Goal: Task Accomplishment & Management: Complete application form

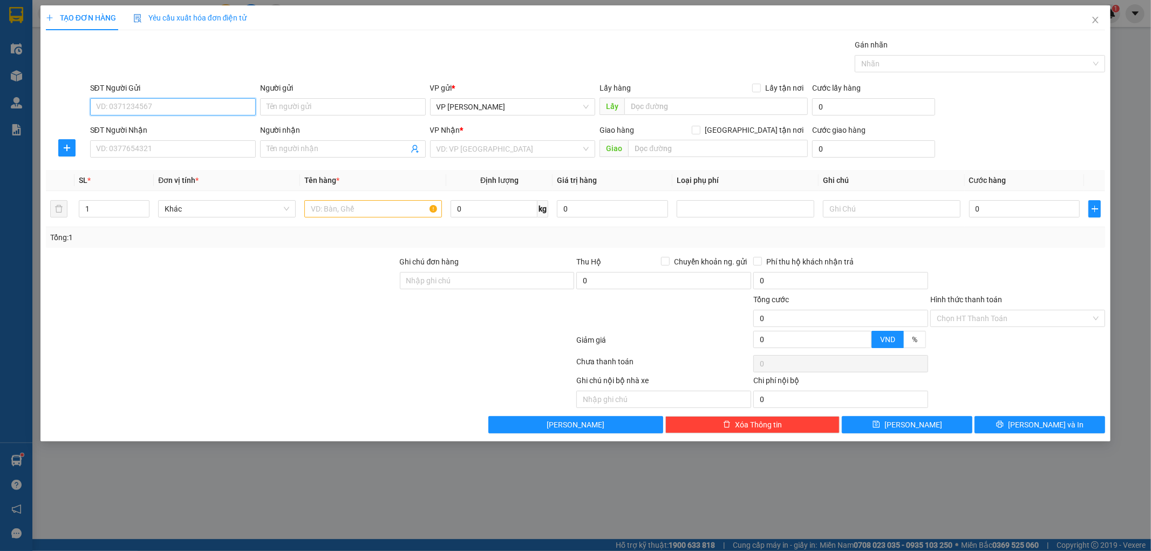
click at [137, 103] on input "SĐT Người Gửi" at bounding box center [173, 106] width 166 height 17
click at [217, 149] on input "SĐT Người Nhận" at bounding box center [173, 148] width 166 height 17
type input "0388306722"
click at [179, 167] on div "0388306722 - thu" at bounding box center [173, 171] width 153 height 12
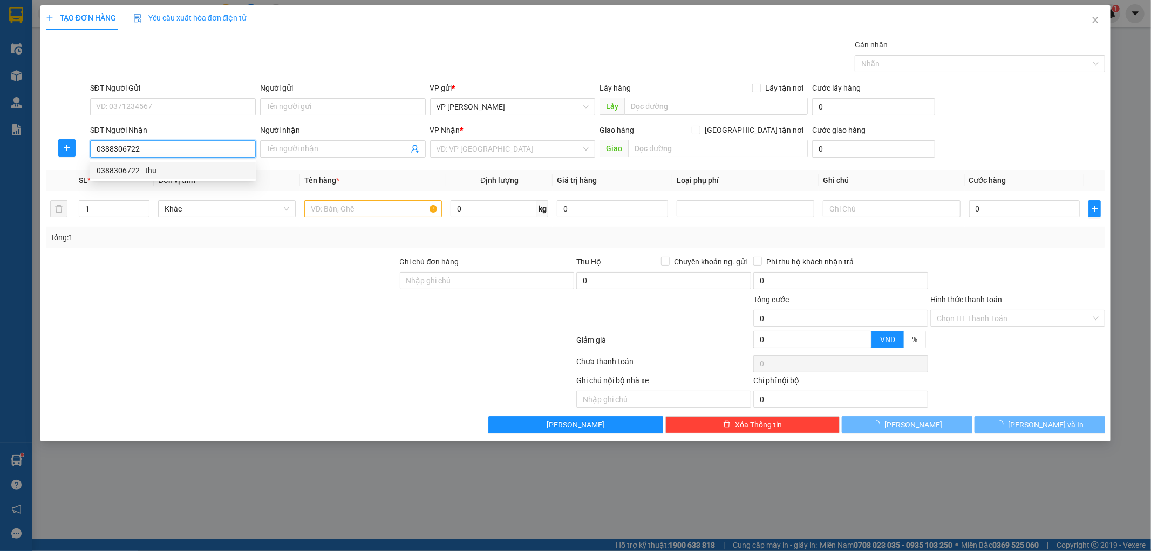
type input "thu"
type input "0388306722"
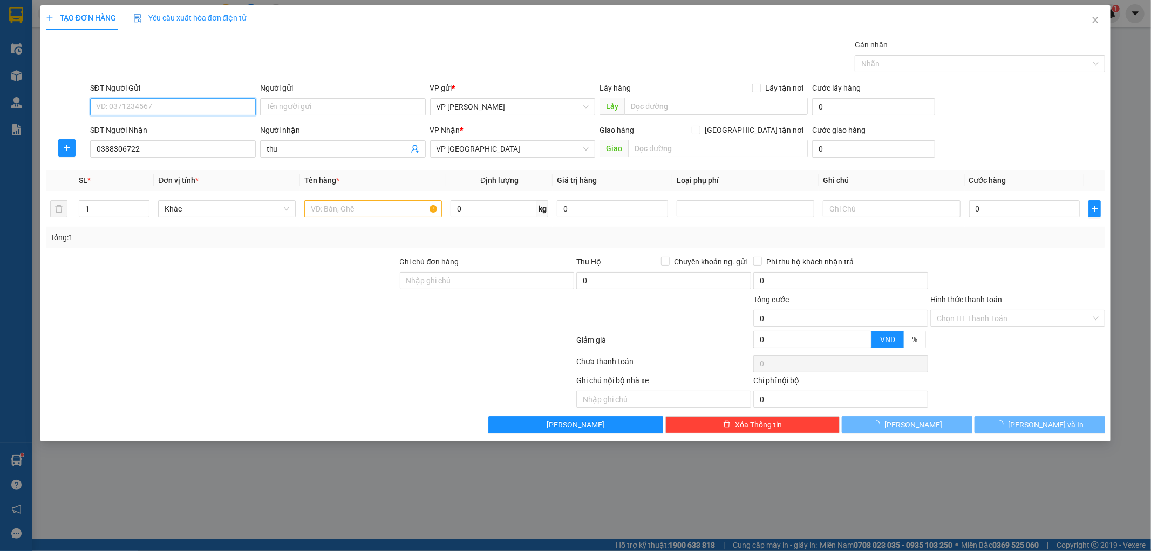
click at [170, 105] on input "SĐT Người Gửi" at bounding box center [173, 106] width 166 height 17
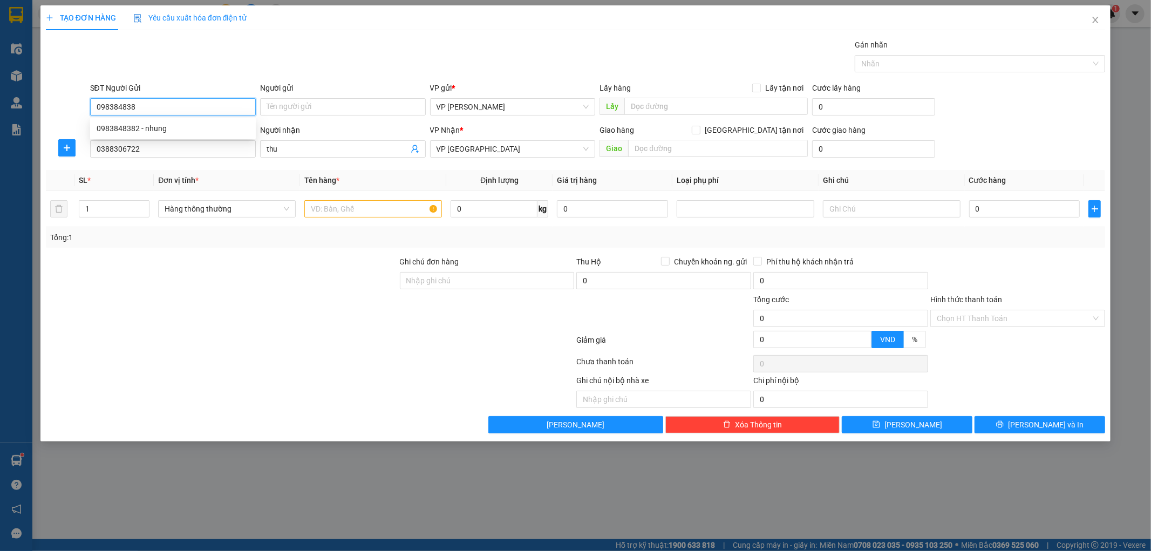
type input "0983848382"
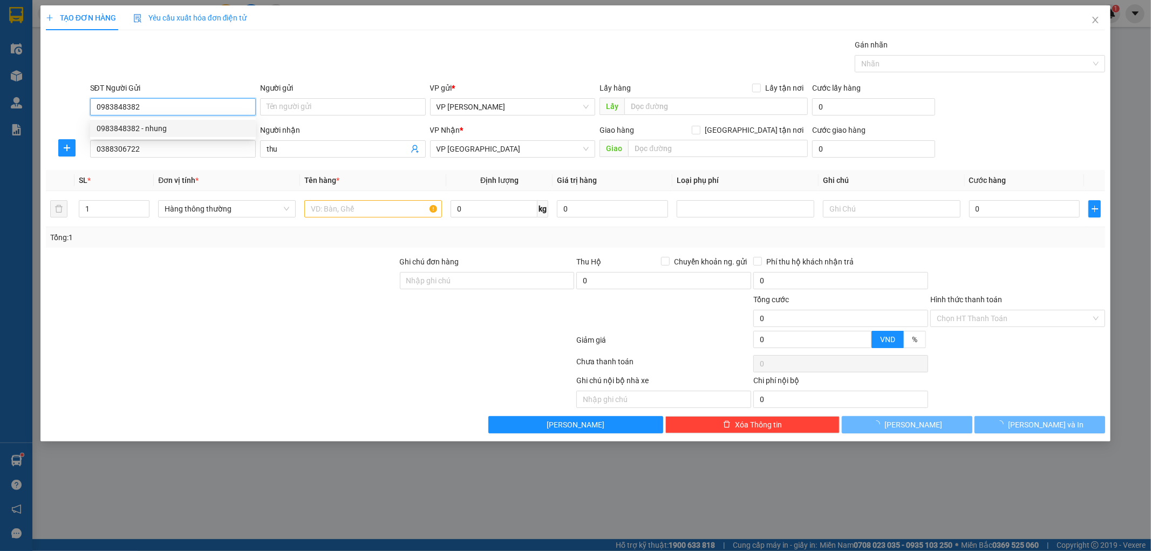
click at [175, 135] on div "0983848382 - nhung" at bounding box center [173, 128] width 166 height 17
type input "nhung"
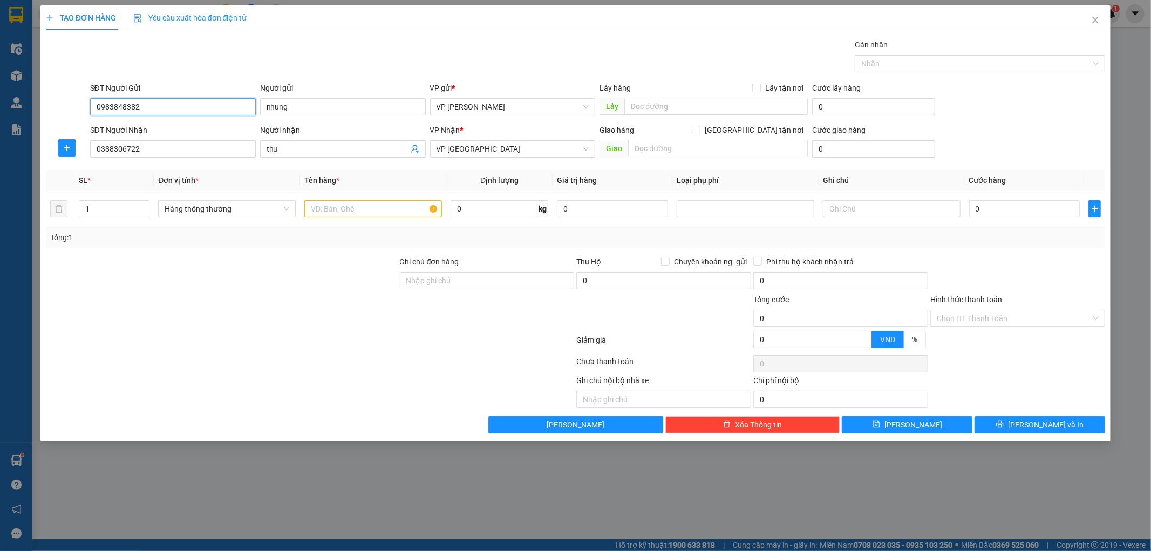
type input "0983848382"
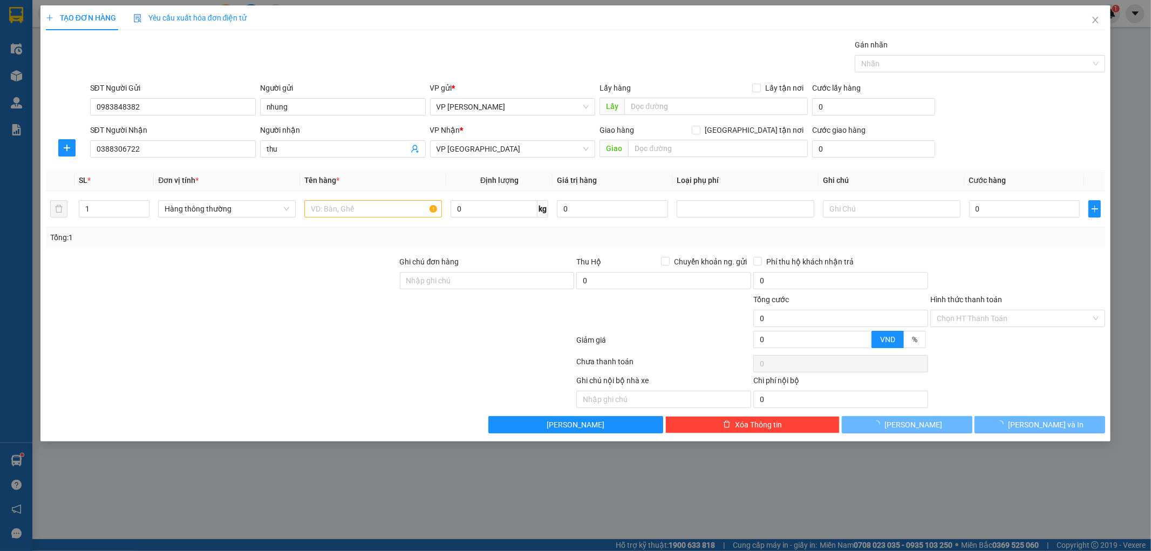
click at [320, 79] on div "Transit Pickup Surcharge Ids Transit Deliver Surcharge Ids Transit Deliver Surc…" at bounding box center [576, 236] width 1060 height 394
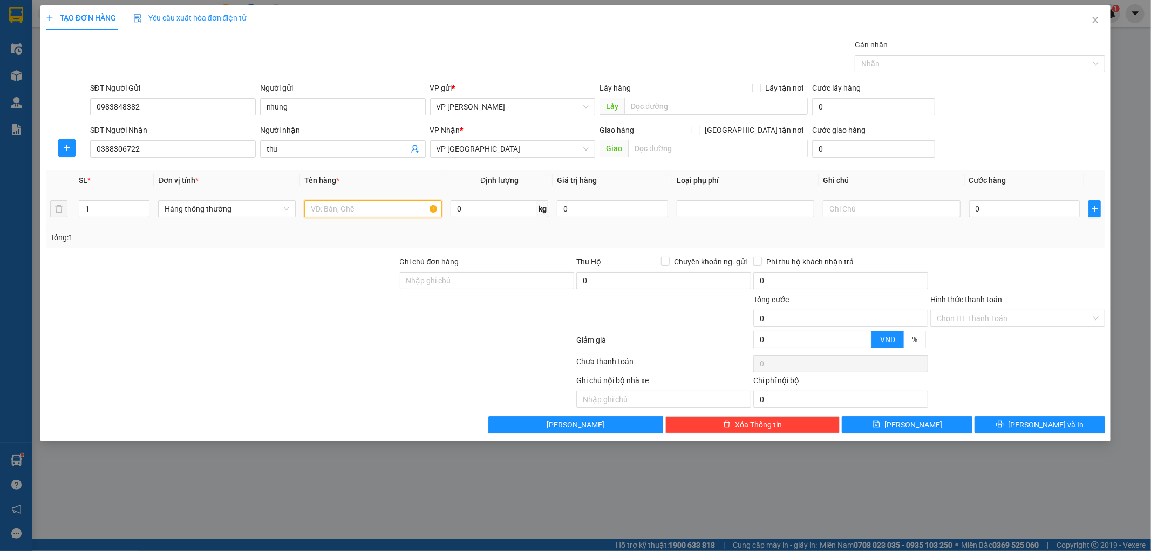
click at [386, 202] on input "text" at bounding box center [373, 208] width 138 height 17
type input "ô"
type input "t"
type input "lo xo"
type input "5"
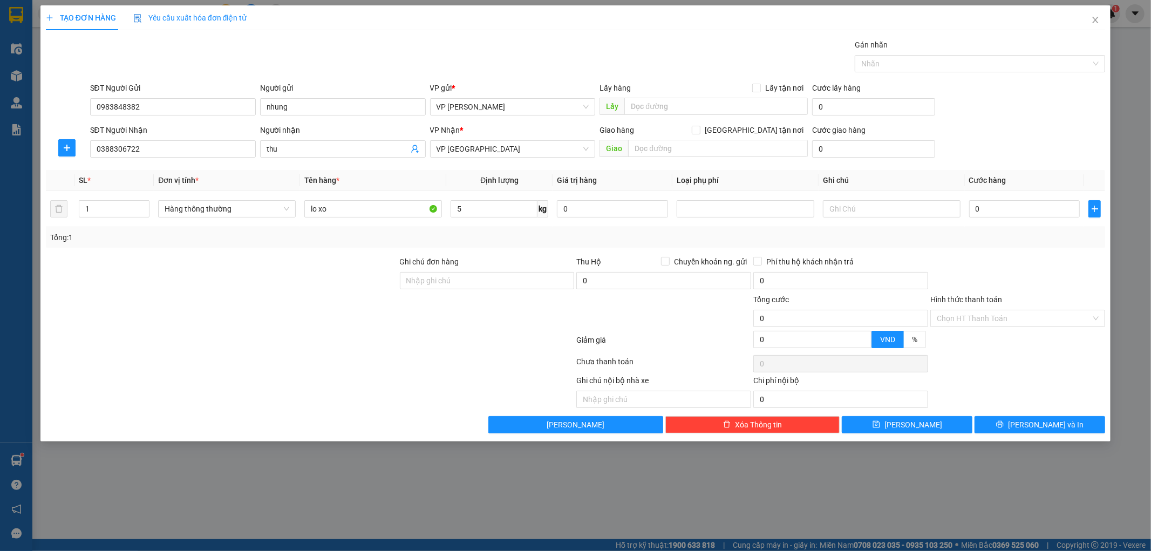
click at [283, 311] on div at bounding box center [222, 313] width 354 height 38
type input "25.000"
click at [1027, 415] on div "Transit Pickup Surcharge Ids Transit Deliver Surcharge Ids Transit Deliver Surc…" at bounding box center [576, 236] width 1060 height 394
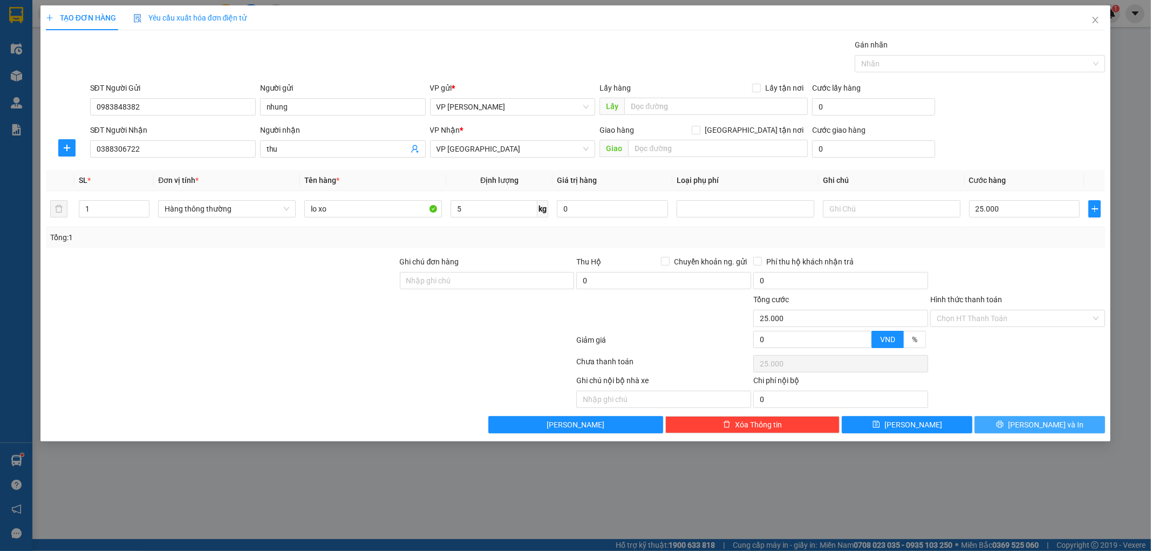
click at [1029, 425] on button "[PERSON_NAME] và In" at bounding box center [1039, 424] width 131 height 17
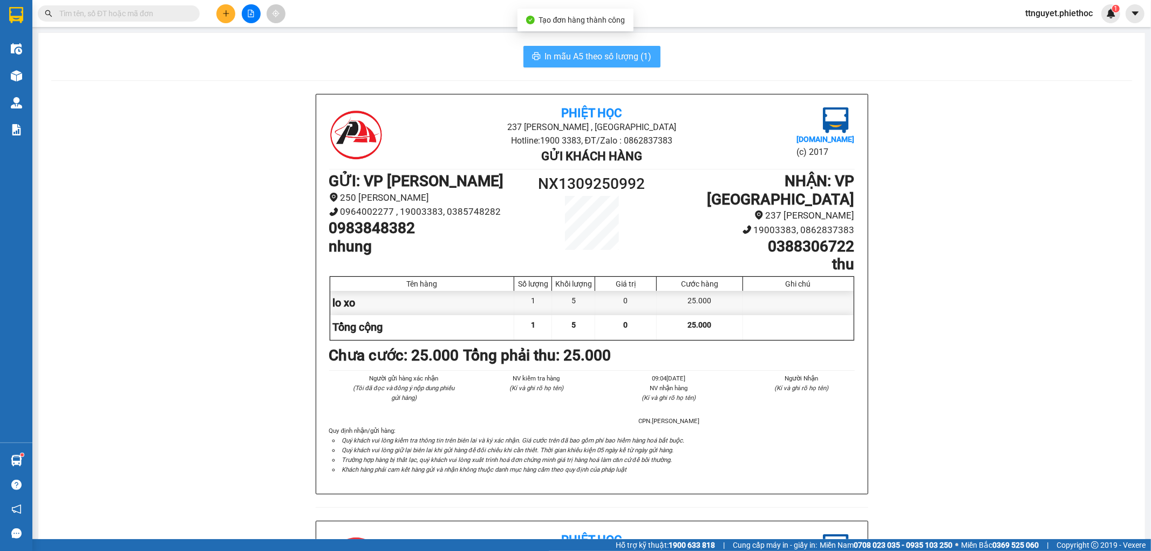
click at [622, 50] on span "In mẫu A5 theo số lượng (1)" at bounding box center [598, 56] width 107 height 13
click at [231, 2] on div "Kết quả tìm kiếm ( 0 ) Bộ lọc No Data ttnguyet.phiethoc 1" at bounding box center [575, 13] width 1151 height 27
click at [227, 10] on icon "plus" at bounding box center [226, 14] width 8 height 8
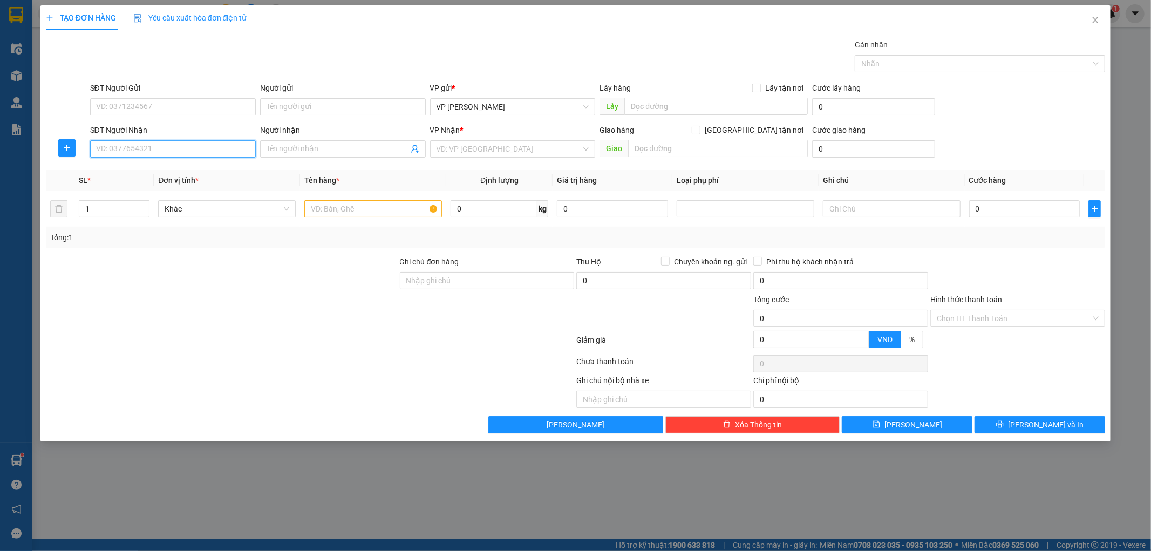
click at [141, 153] on input "SĐT Người Nhận" at bounding box center [173, 148] width 166 height 17
click at [155, 119] on div "SĐT Người Gửi VD: 0371234567" at bounding box center [173, 101] width 166 height 38
click at [155, 99] on input "SĐT Người Gửi" at bounding box center [173, 106] width 166 height 17
click at [165, 124] on div "0342079860 - A Sơn" at bounding box center [173, 128] width 153 height 12
type input "0342079860"
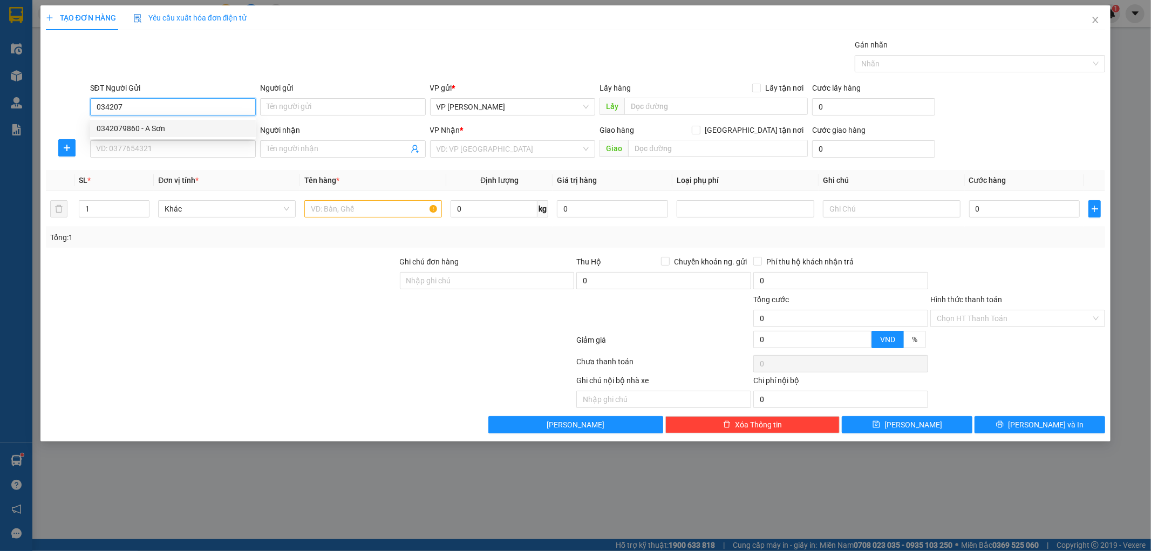
type input "A Sơn"
type input "0342079860"
click at [154, 147] on input "SĐT Người Nhận" at bounding box center [173, 148] width 166 height 17
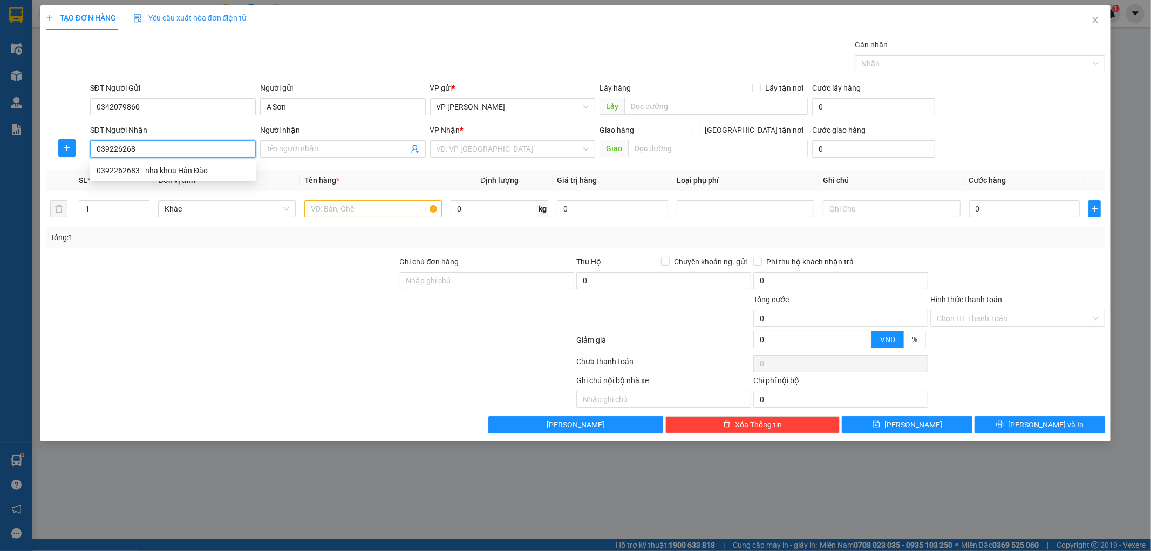
type input "0392262683"
click at [168, 167] on div "0392262683 - nha khoa Hân Đào" at bounding box center [173, 171] width 153 height 12
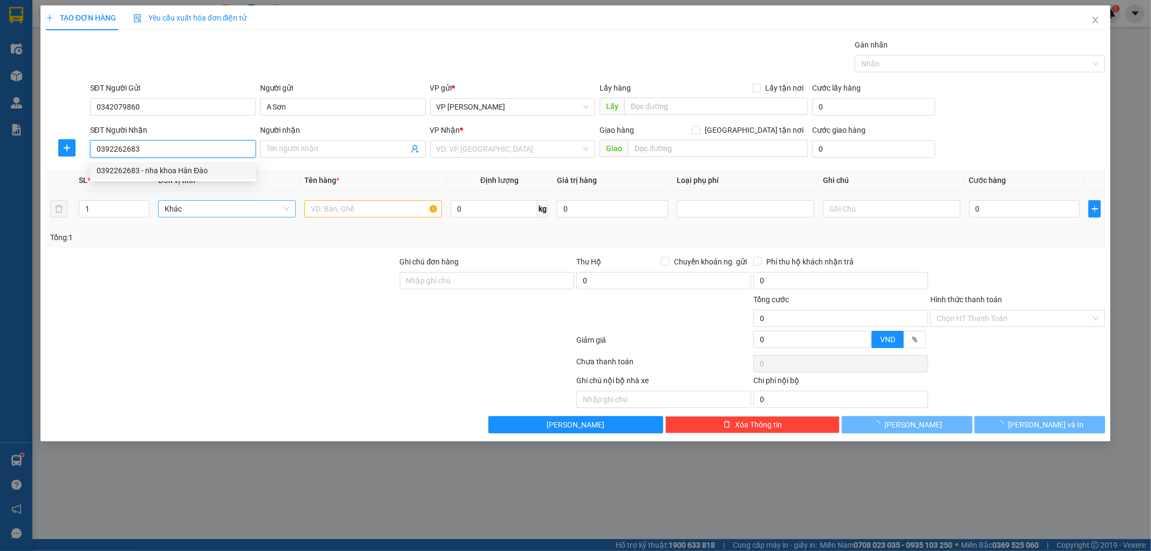
type input "nha khoa Hân Đào"
type input "Nha khoa Hân Đào, [STREET_ADDRESS][PERSON_NAME]. [GEOGRAPHIC_DATA], [GEOGRAPHIC…"
type input "5.000"
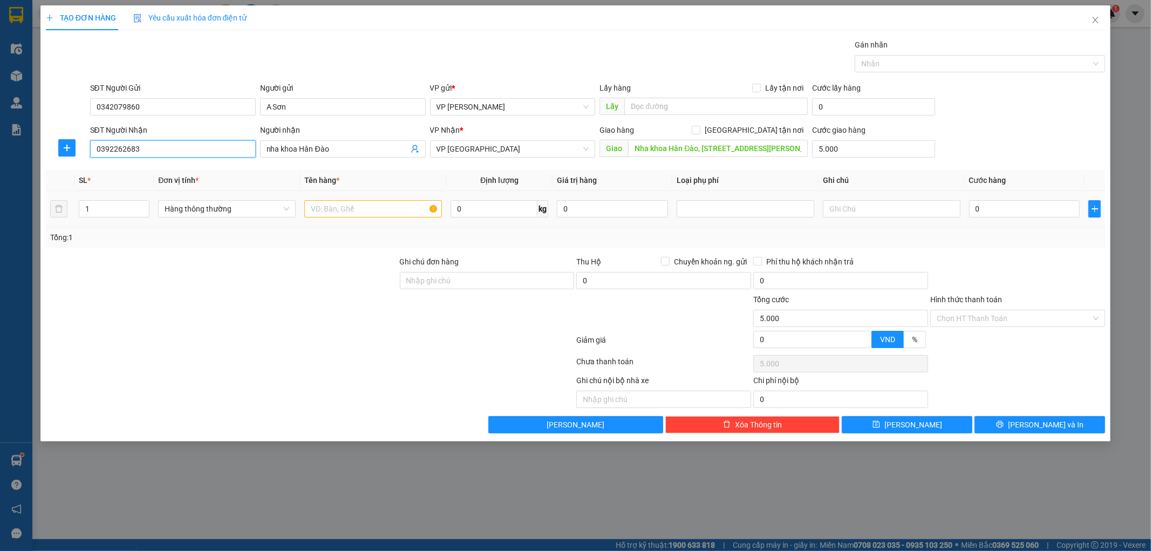
type input "0392262683"
click at [1027, 219] on div "0" at bounding box center [1024, 209] width 111 height 22
click at [1024, 213] on input "0" at bounding box center [1024, 208] width 111 height 17
type input "3"
type input "5.003"
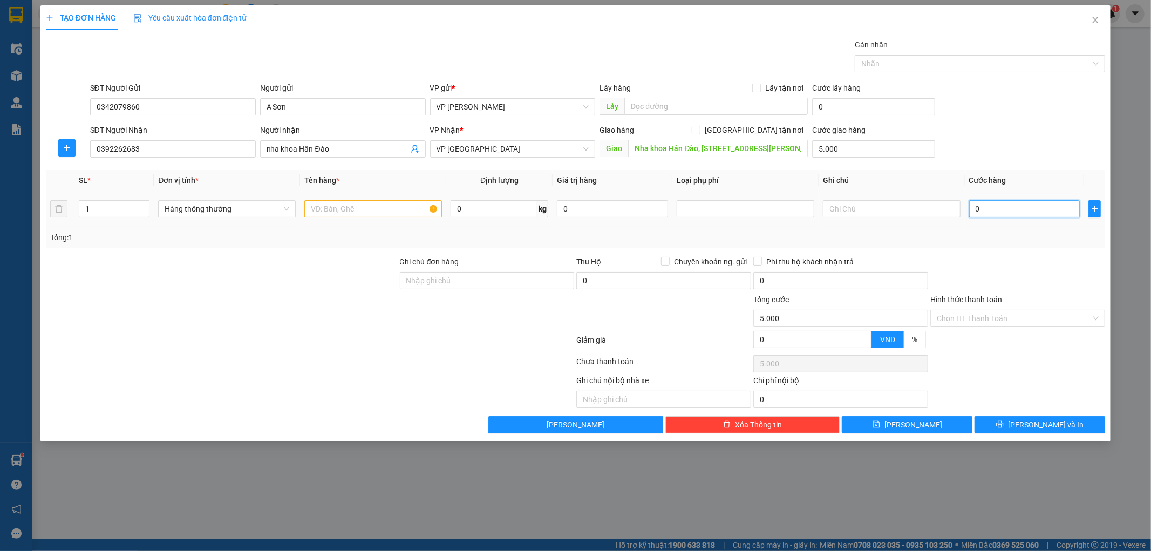
type input "5.003"
type input "35"
type input "5.035"
type input "35.000"
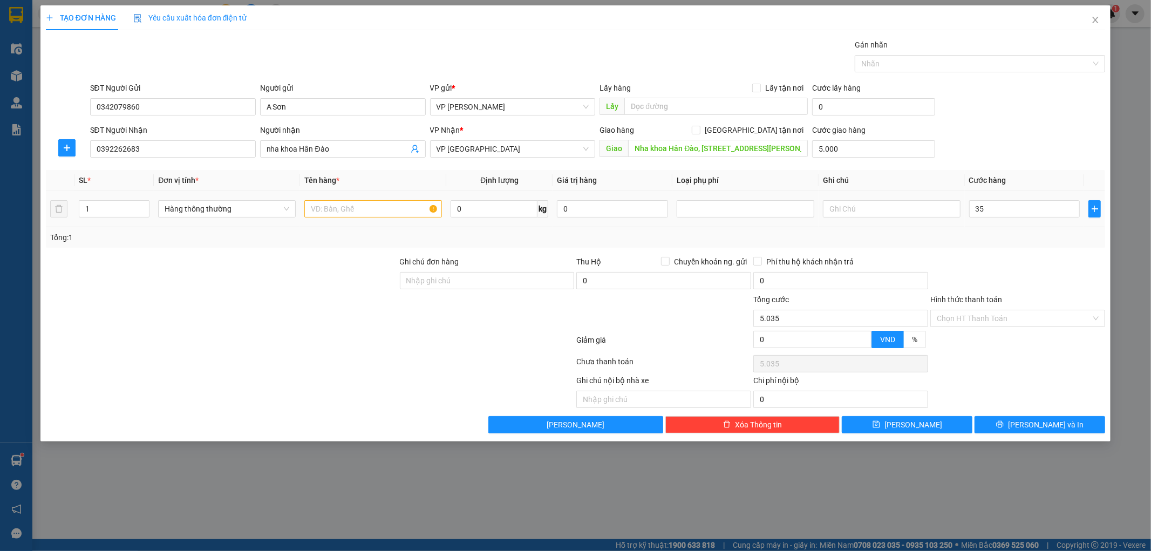
type input "40.000"
click at [1018, 121] on form "SĐT Người Gửi 0342079860 Người gửi A [PERSON_NAME] VP gửi * VP [PERSON_NAME] Lấ…" at bounding box center [576, 122] width 1060 height 80
click at [352, 208] on input "text" at bounding box center [373, 208] width 138 height 17
type input "t"
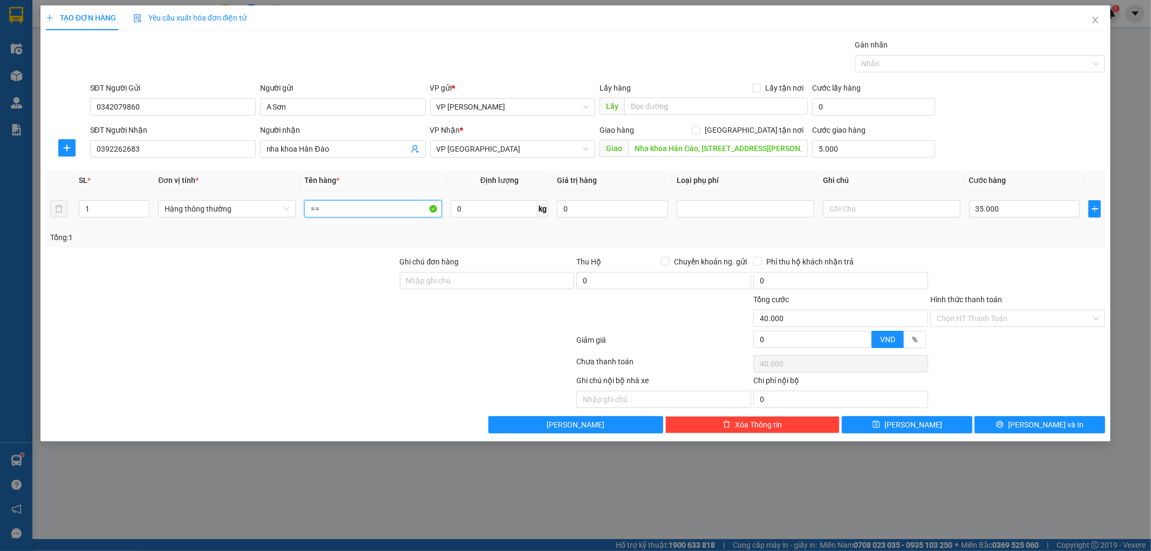
type input "="
type input "vat tu y te"
click at [486, 202] on input "0" at bounding box center [494, 208] width 87 height 17
type input "5"
click at [492, 231] on div "Tổng: 1" at bounding box center [575, 237] width 1051 height 12
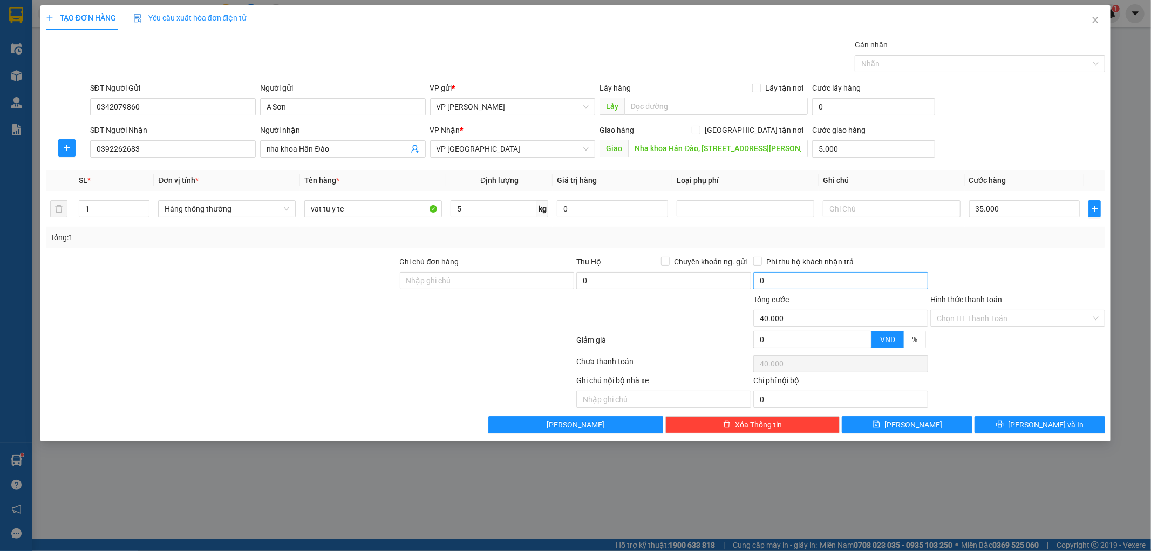
type input "25.000"
type input "30.000"
click at [1010, 254] on div "Transit Pickup Surcharge Ids Transit Deliver Surcharge Ids Transit Deliver Surc…" at bounding box center [576, 236] width 1060 height 394
click at [1010, 315] on input "Hình thức thanh toán" at bounding box center [1014, 318] width 154 height 16
click at [1004, 334] on div "Tại văn phòng" at bounding box center [1018, 340] width 162 height 12
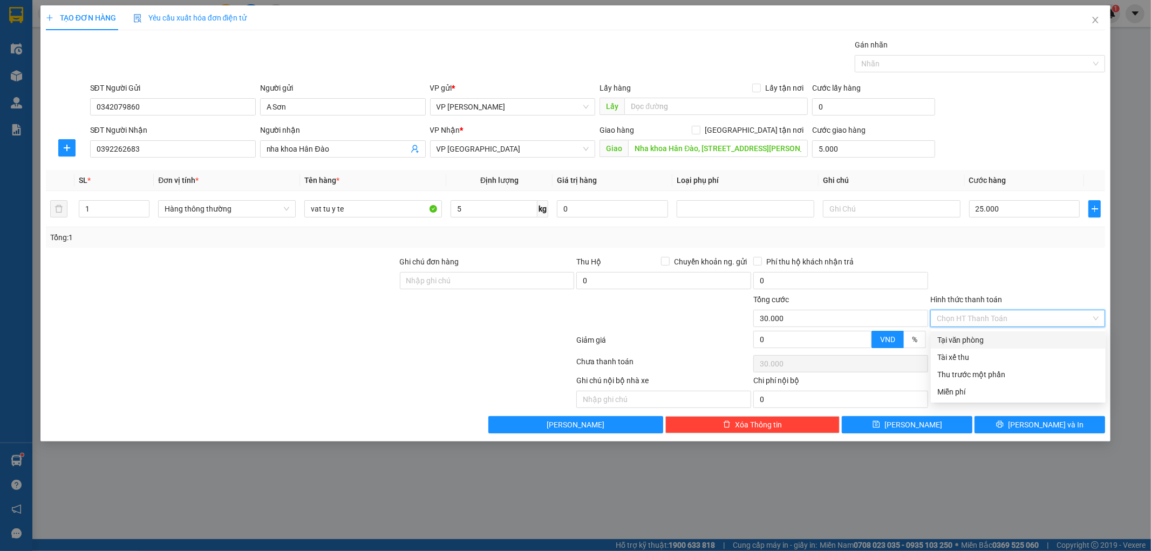
type input "0"
click at [1018, 422] on button "[PERSON_NAME] và In" at bounding box center [1039, 424] width 131 height 17
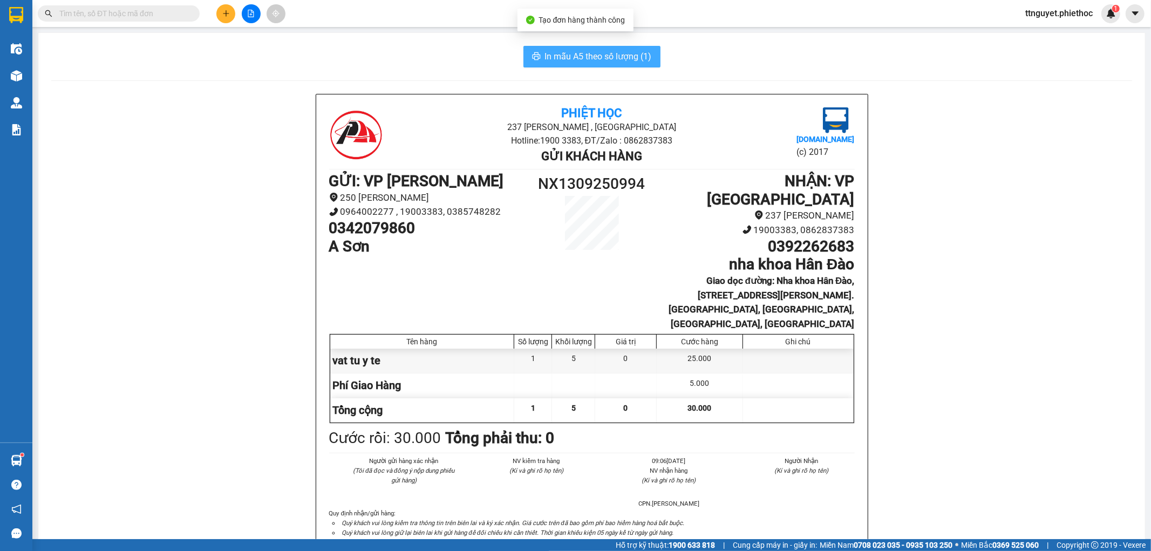
click at [634, 62] on span "In mẫu A5 theo số lượng (1)" at bounding box center [598, 56] width 107 height 13
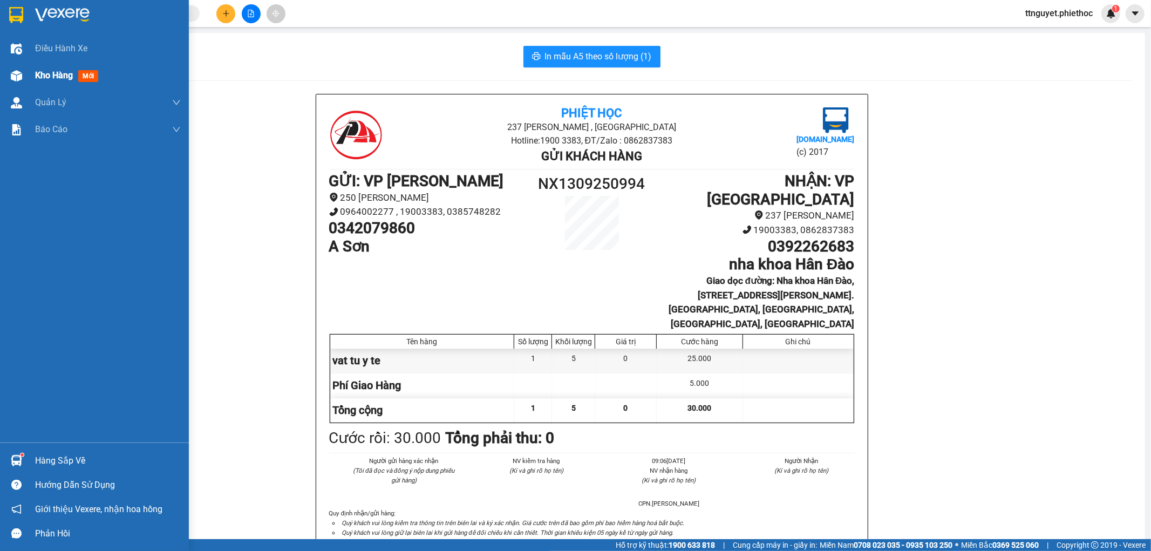
click at [32, 74] on div "Kho hàng mới" at bounding box center [94, 75] width 189 height 27
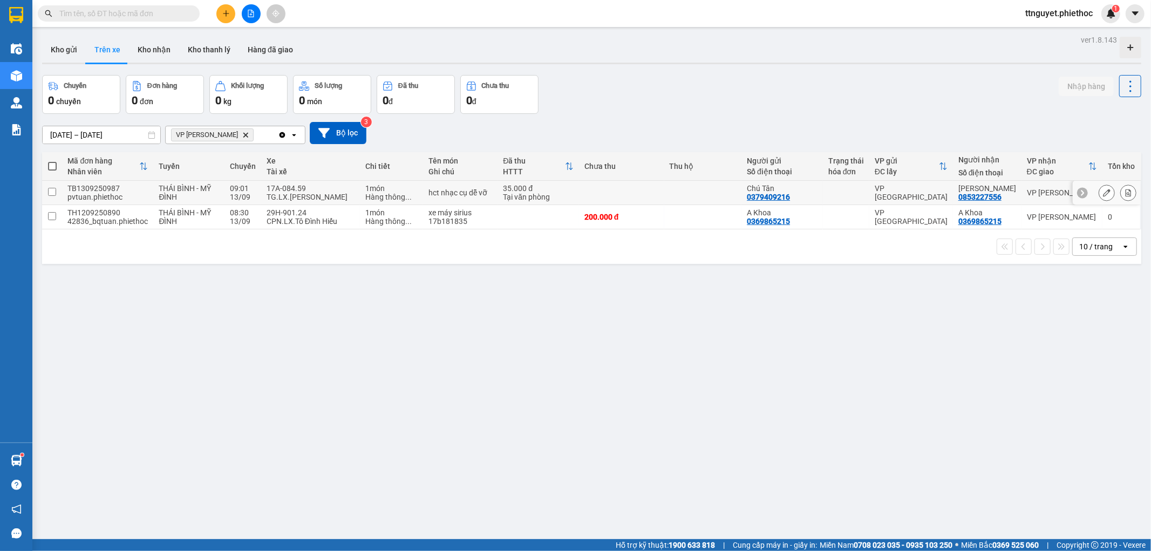
click at [211, 204] on td "THÁI BÌNH - MỸ ĐÌNH" at bounding box center [188, 193] width 71 height 24
checkbox input "true"
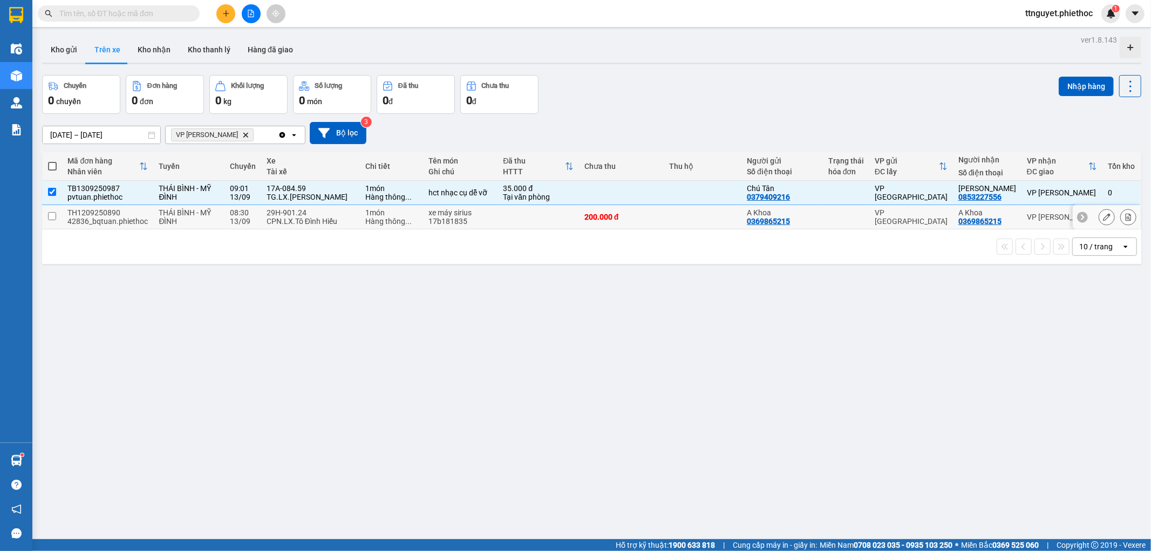
click at [211, 221] on div "THÁI BÌNH - MỸ ĐÌNH" at bounding box center [189, 216] width 60 height 17
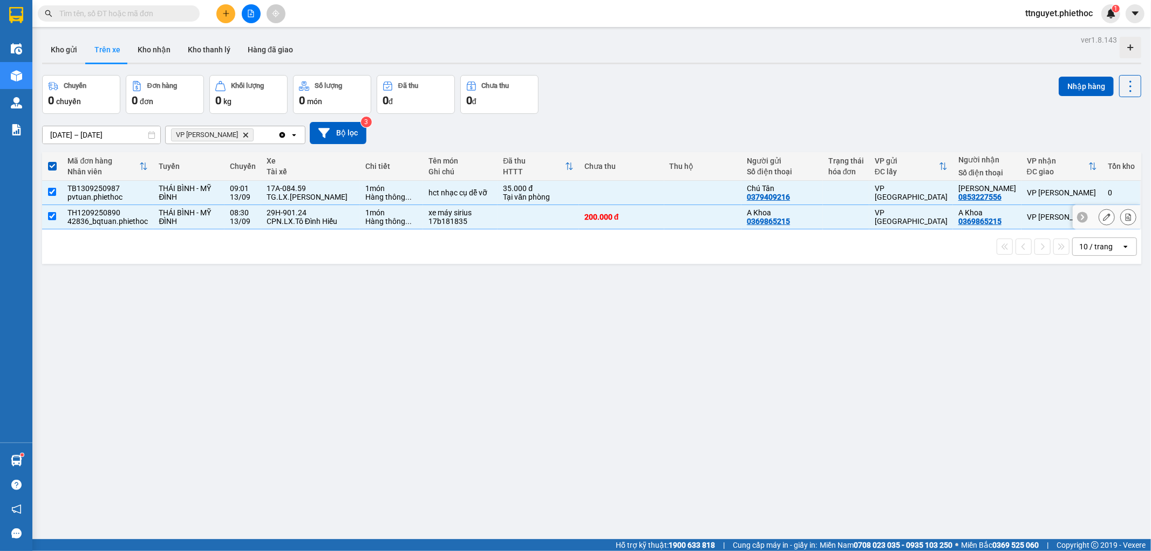
click at [211, 221] on div "THÁI BÌNH - MỸ ĐÌNH" at bounding box center [189, 216] width 60 height 17
checkbox input "false"
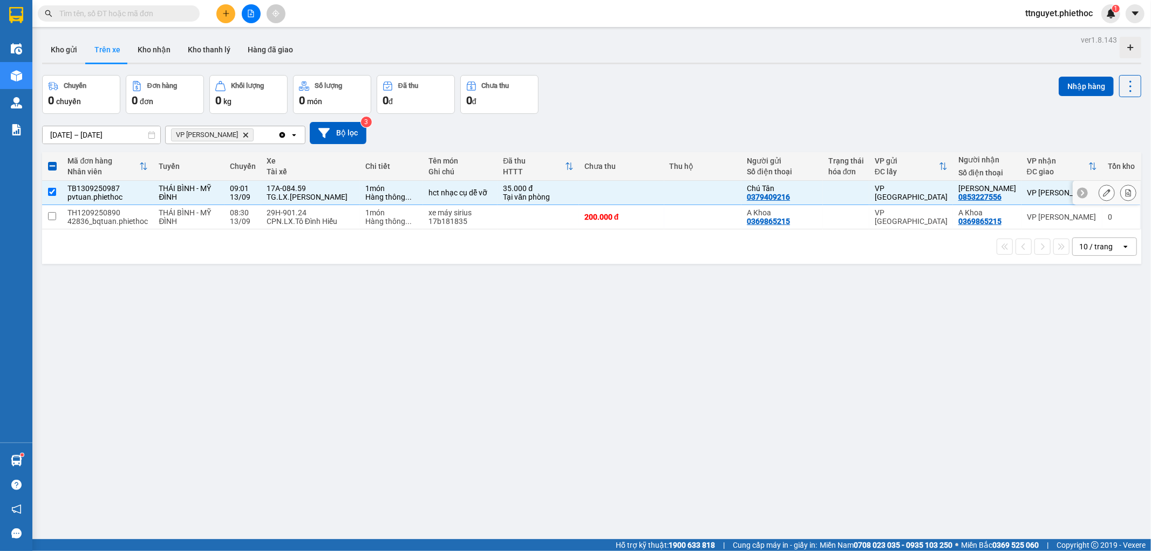
click at [210, 201] on div "THÁI BÌNH - MỸ ĐÌNH" at bounding box center [189, 192] width 60 height 17
checkbox input "false"
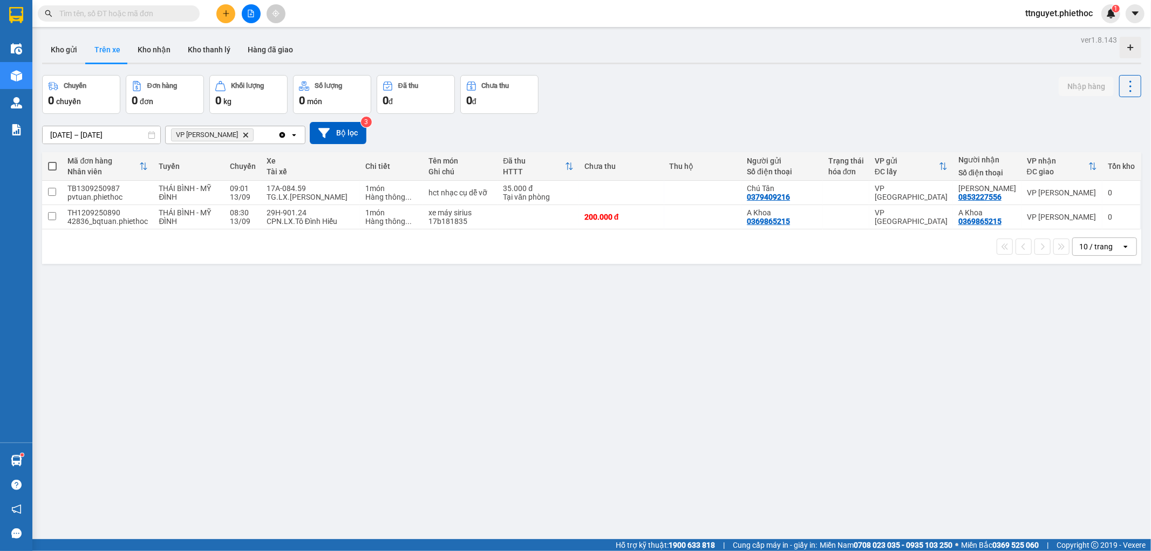
click at [224, 282] on div "ver 1.8.143 Kho gửi Trên xe Kho nhận Kho thanh [PERSON_NAME] đã giao Chuyến 0 c…" at bounding box center [592, 307] width 1108 height 551
click at [61, 45] on button "Kho gửi" at bounding box center [64, 50] width 44 height 26
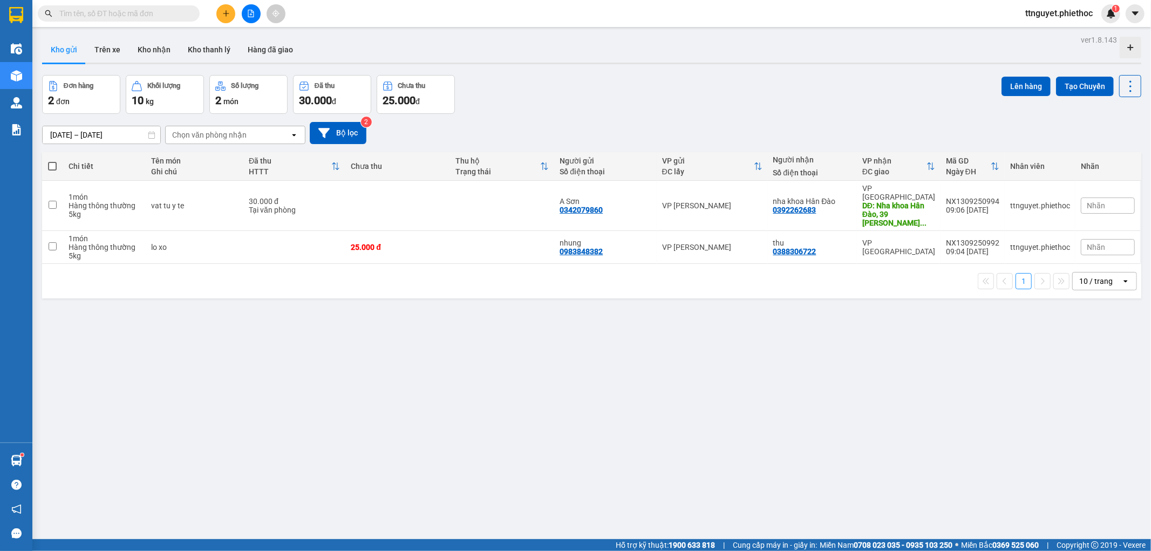
click at [222, 10] on icon "plus" at bounding box center [226, 14] width 8 height 8
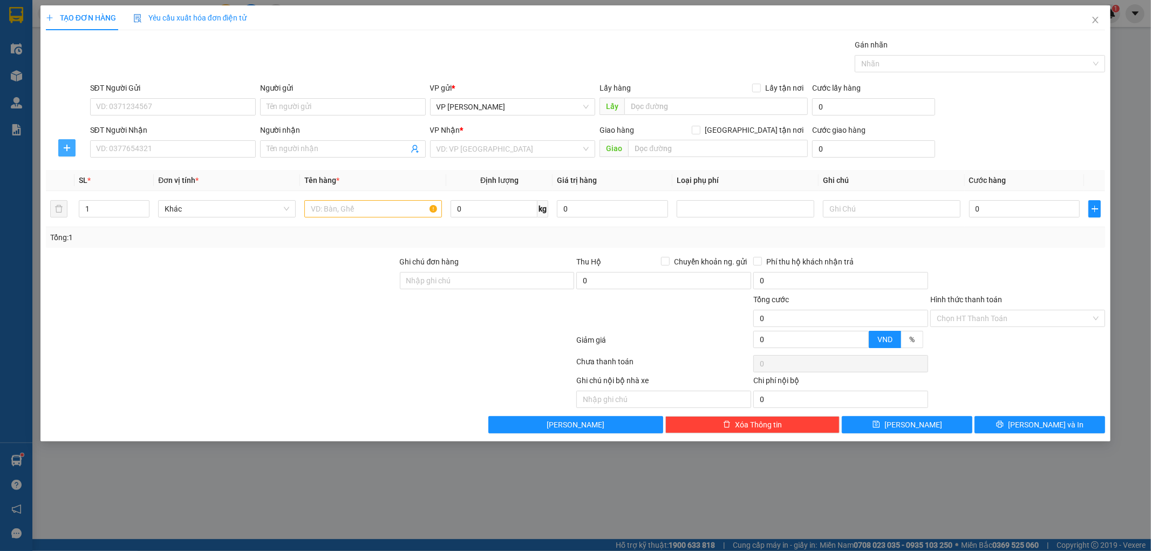
click at [68, 155] on button "button" at bounding box center [66, 147] width 17 height 17
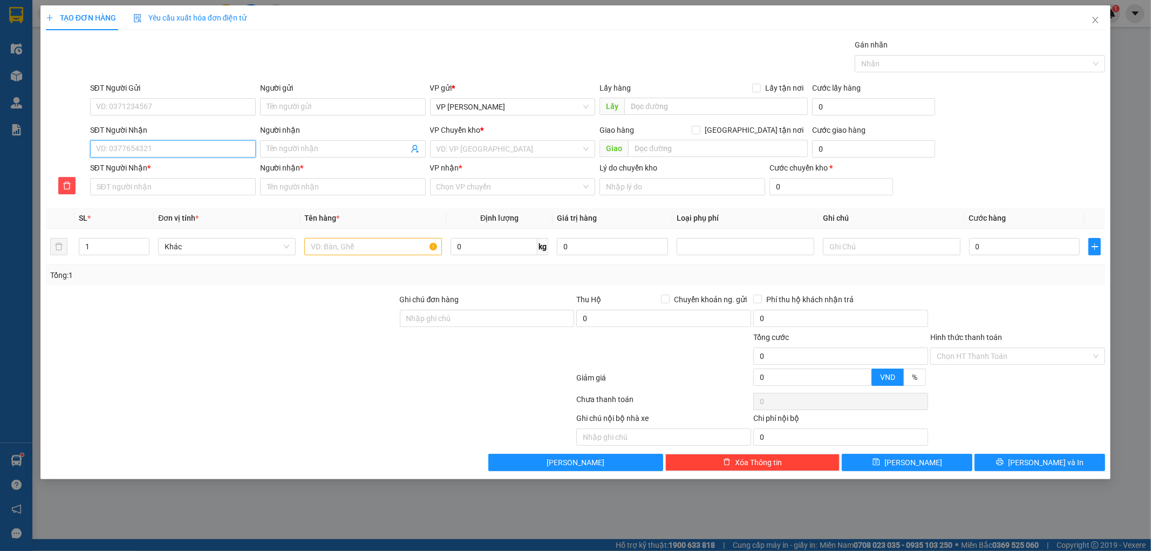
click at [125, 149] on input "SĐT Người Nhận" at bounding box center [173, 148] width 166 height 17
click at [434, 146] on div "VD: VP [GEOGRAPHIC_DATA]" at bounding box center [513, 148] width 166 height 17
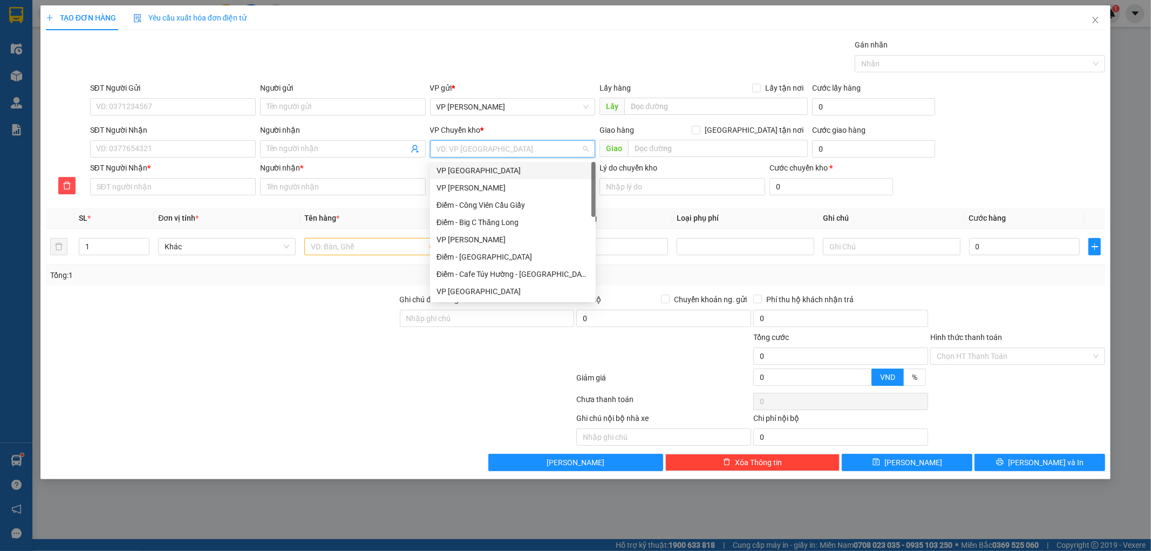
click at [466, 166] on div "VP [GEOGRAPHIC_DATA]" at bounding box center [512, 171] width 153 height 12
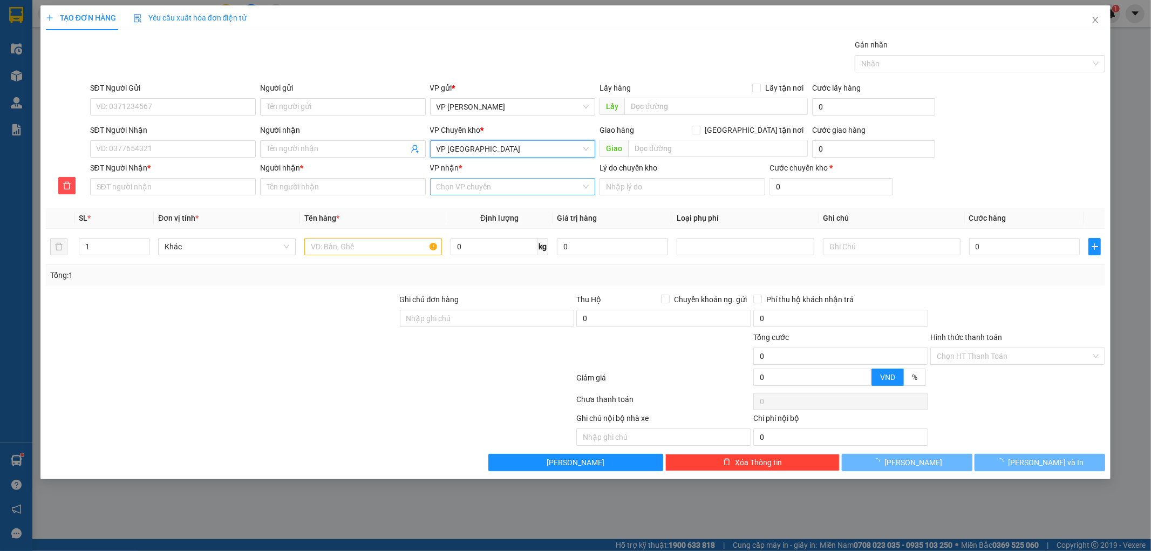
click at [463, 181] on input "VP nhận *" at bounding box center [508, 187] width 145 height 16
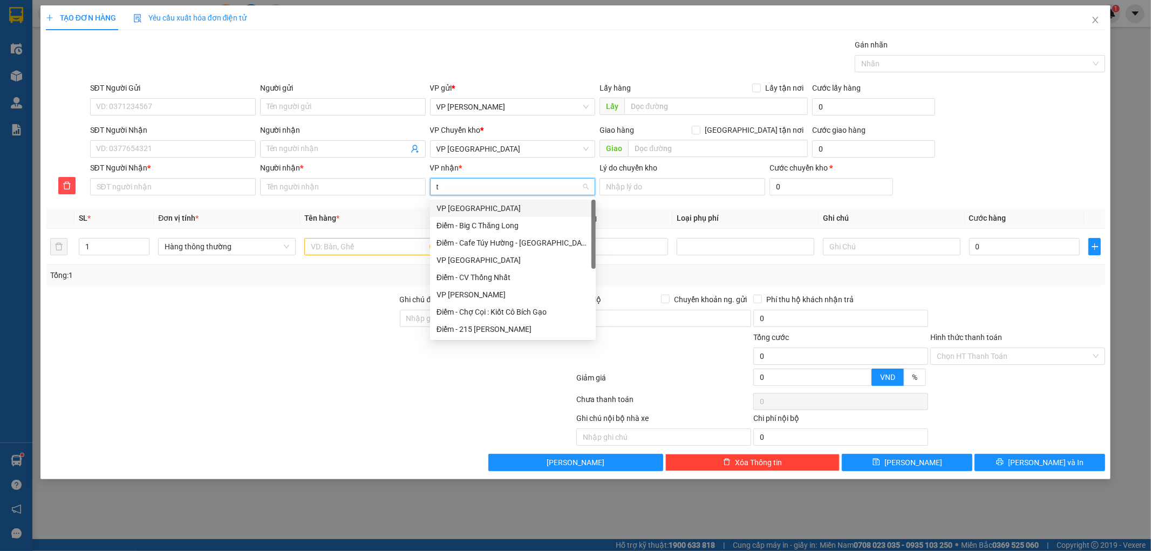
type input "ti"
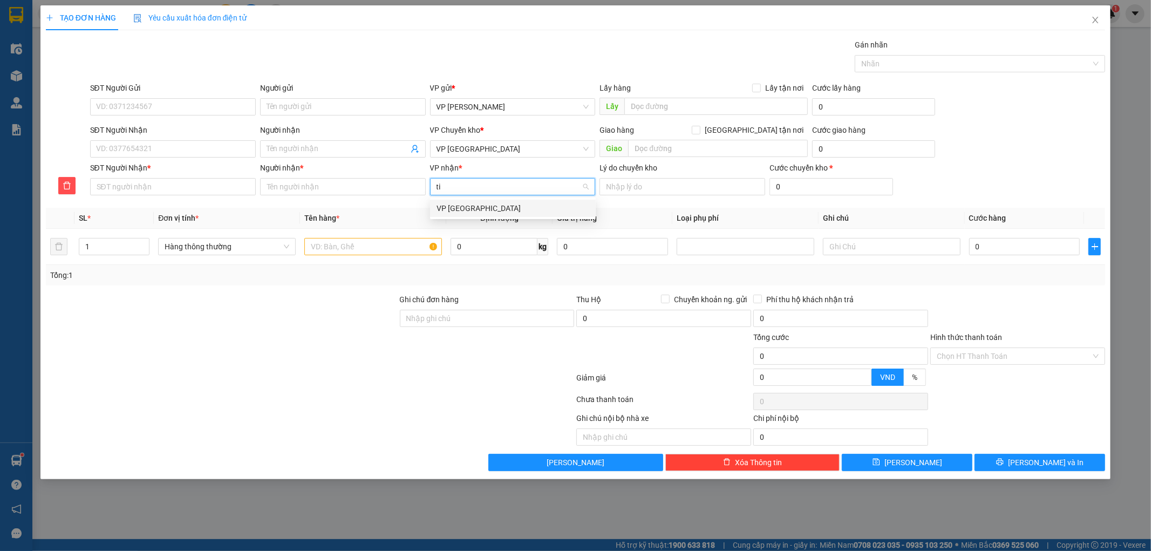
click at [455, 206] on div "VP [GEOGRAPHIC_DATA]" at bounding box center [512, 208] width 153 height 12
click at [176, 110] on input "SĐT Người Gửi" at bounding box center [173, 106] width 166 height 17
click at [169, 149] on input "SĐT Người Nhận" at bounding box center [173, 148] width 166 height 17
type input "0"
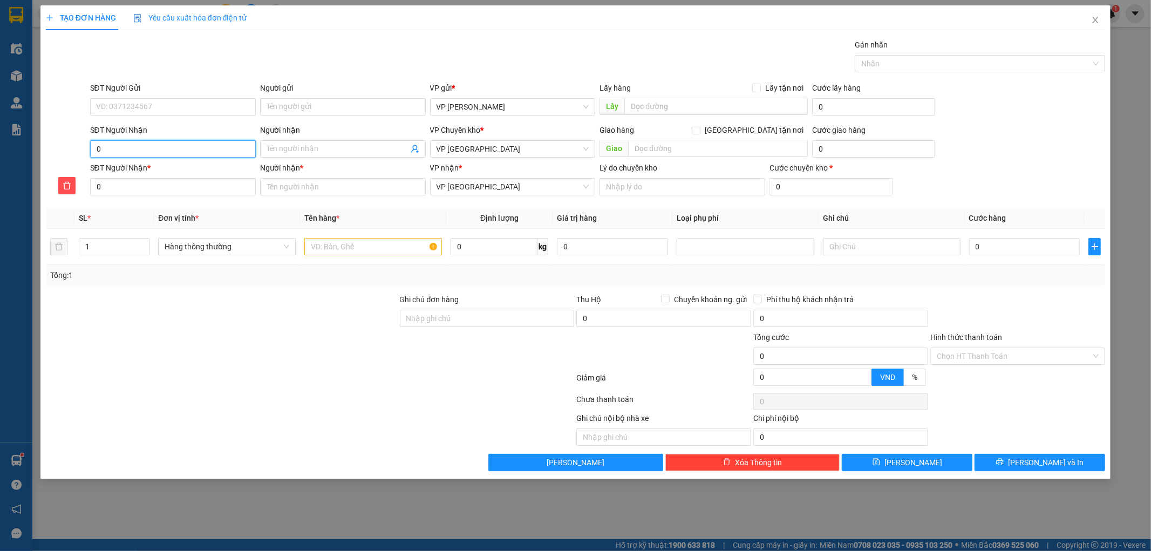
type input "09"
type input "099"
type input "0999"
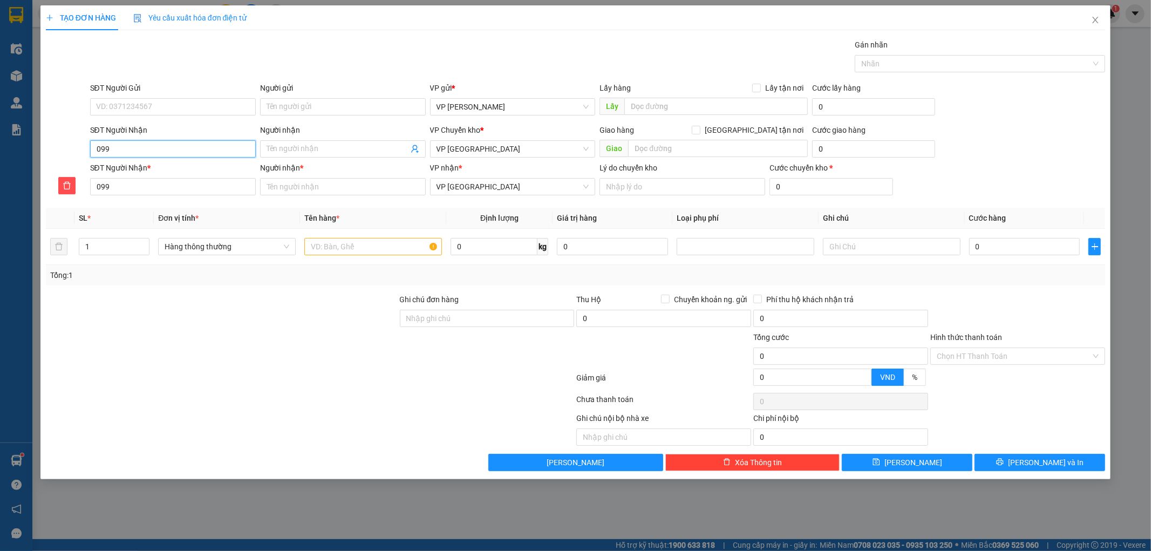
type input "0999"
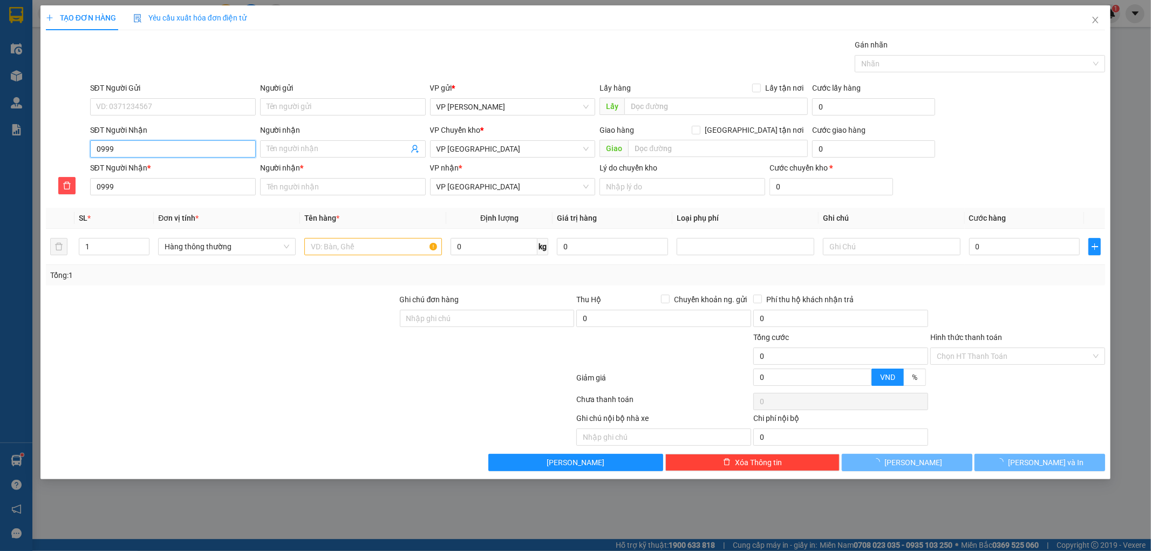
type input "099"
type input "09"
type input "08"
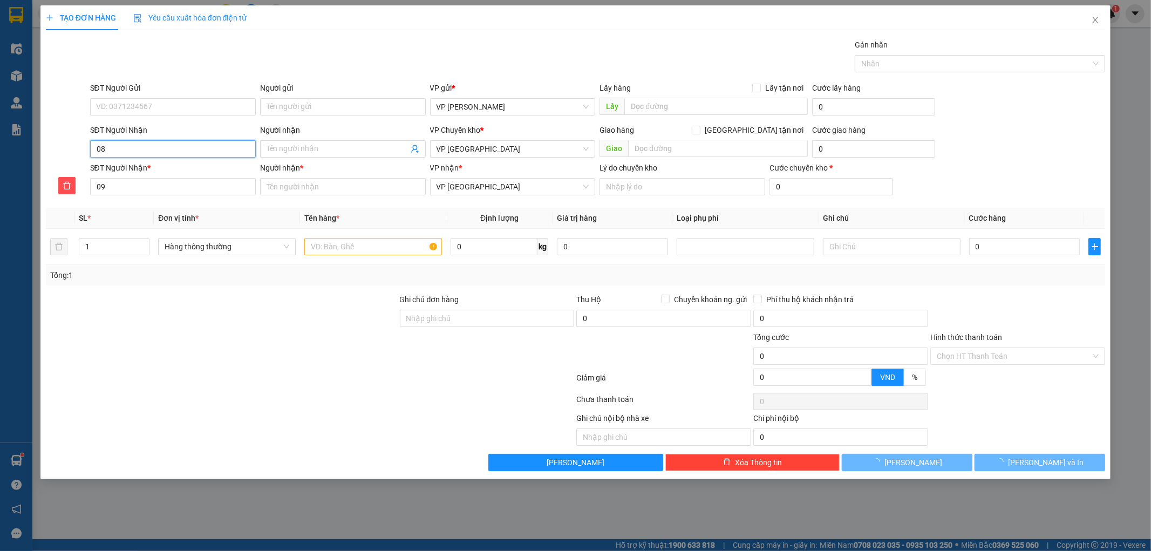
type input "08"
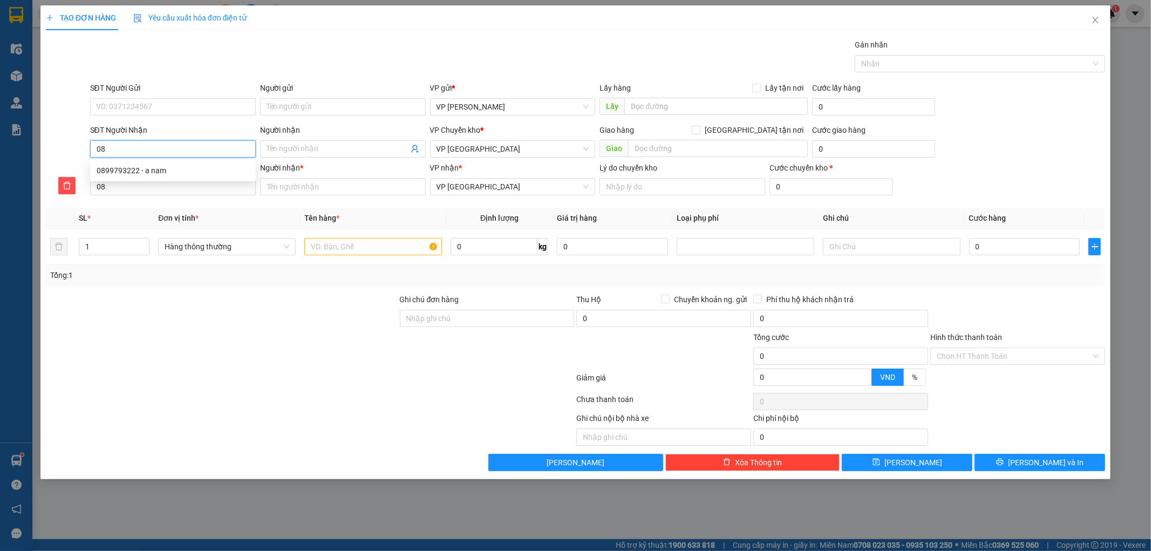
type input "089"
type input "0899"
click at [155, 174] on div "0899793222 - a nam" at bounding box center [173, 171] width 153 height 12
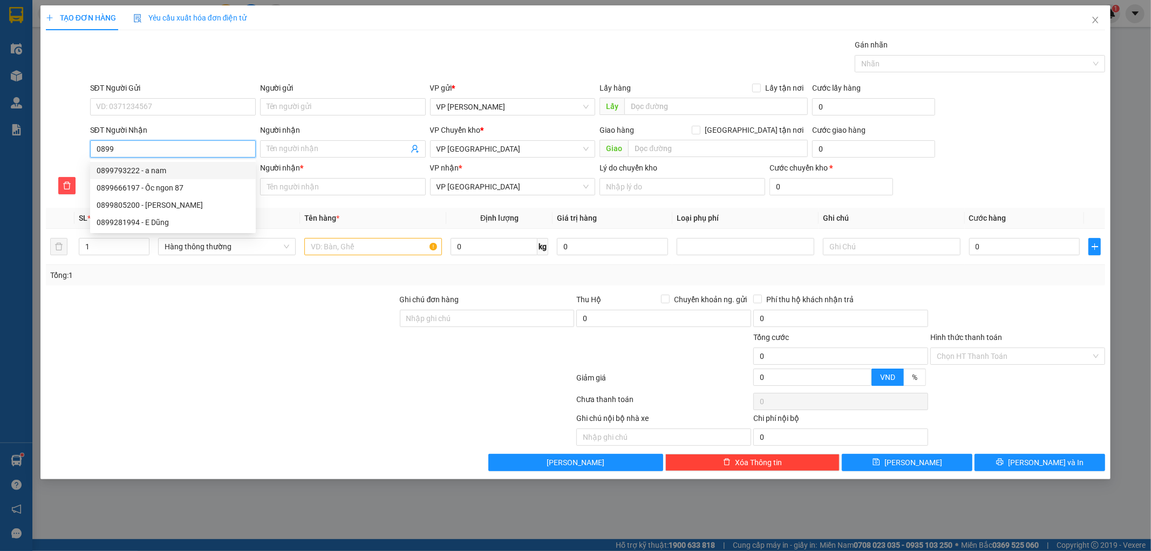
type input "0899793222"
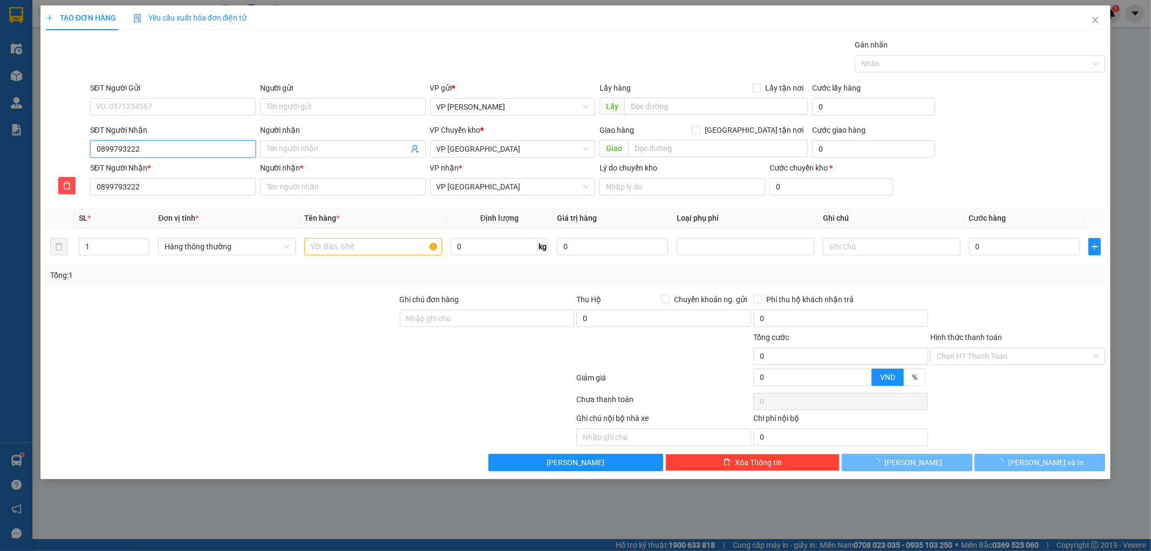
type input "a nam"
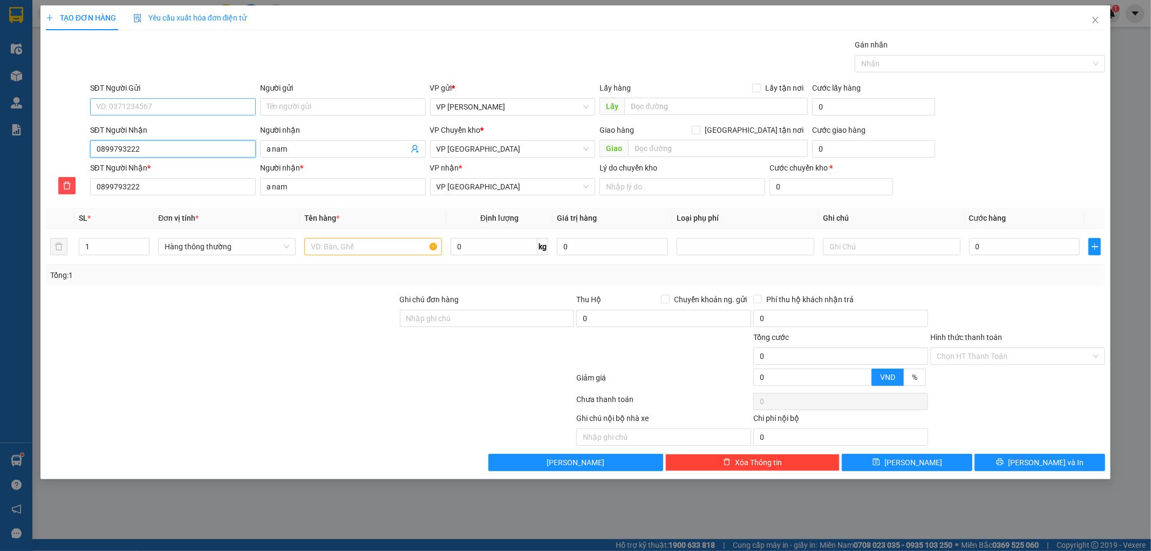
type input "0899793222"
click at [137, 100] on input "SĐT Người Gửi" at bounding box center [173, 106] width 166 height 17
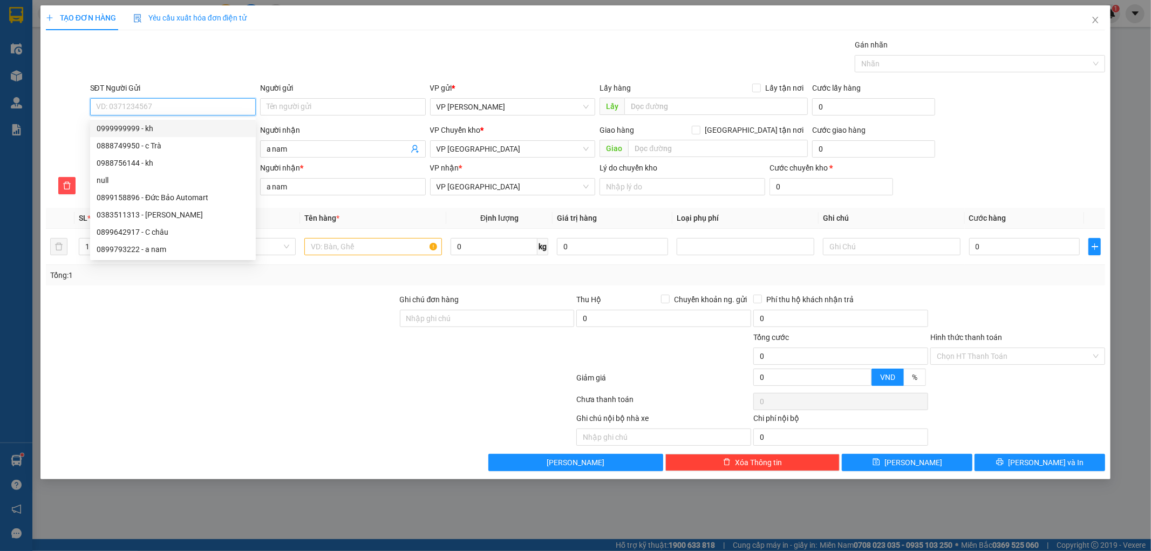
click at [141, 125] on div "0999999999 - kh" at bounding box center [173, 128] width 153 height 12
type input "0999999999"
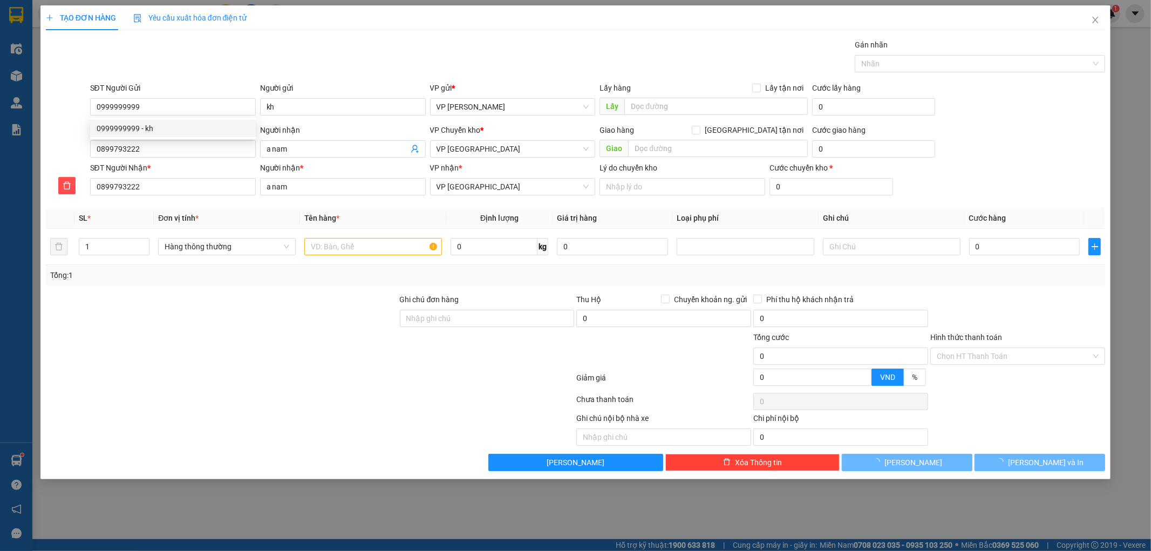
click at [186, 69] on div "Gói vận chuyển * Tiêu chuẩn Gán nhãn Nhãn" at bounding box center [598, 58] width 1020 height 38
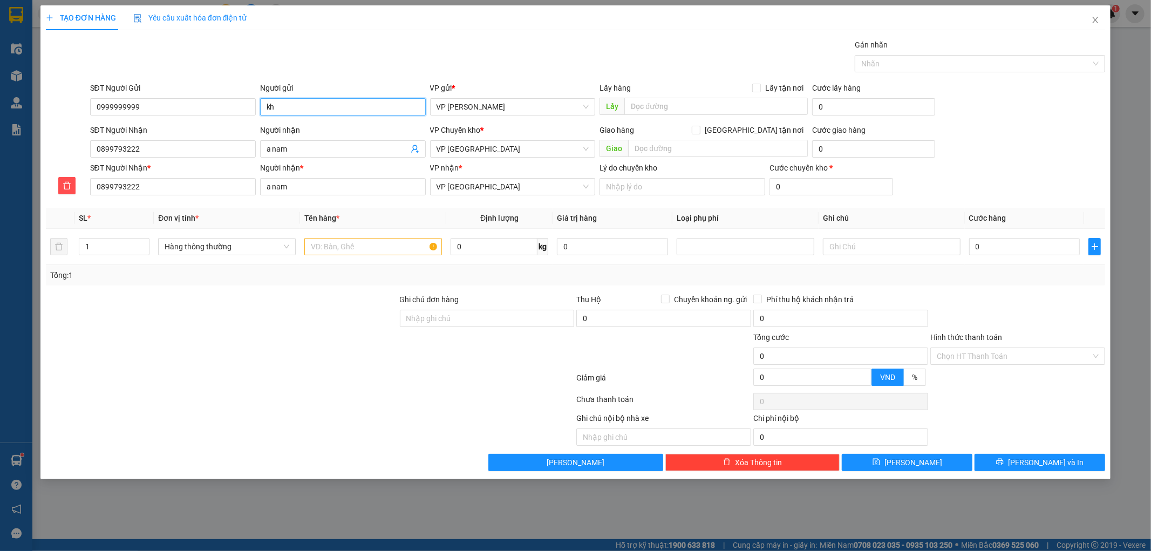
click at [294, 104] on input "kh" at bounding box center [343, 106] width 166 height 17
type input "KH"
click at [331, 46] on div "Gói vận chuyển * Tiêu chuẩn Gán nhãn Nhãn" at bounding box center [598, 58] width 1020 height 38
click at [347, 249] on input "text" at bounding box center [373, 246] width 138 height 17
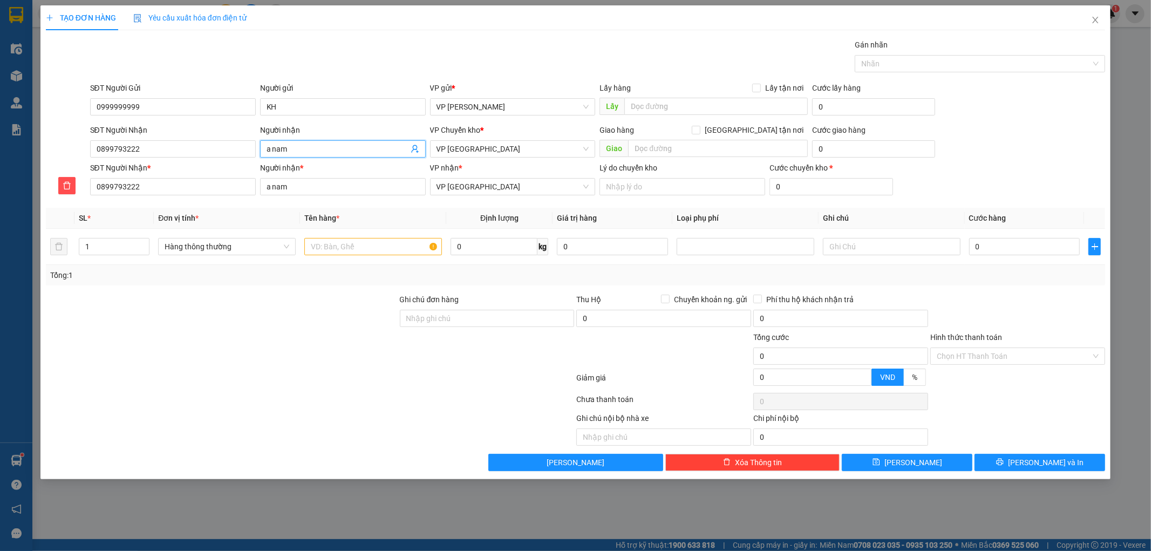
click at [336, 147] on input "a nam" at bounding box center [338, 149] width 142 height 12
type input "A"
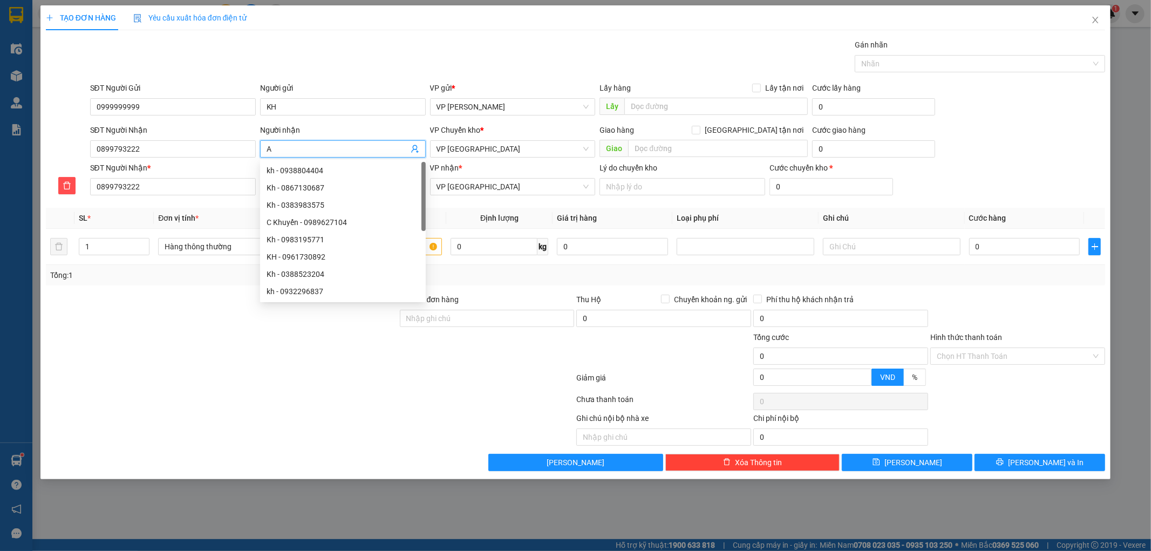
type input "An"
type input "Anh"
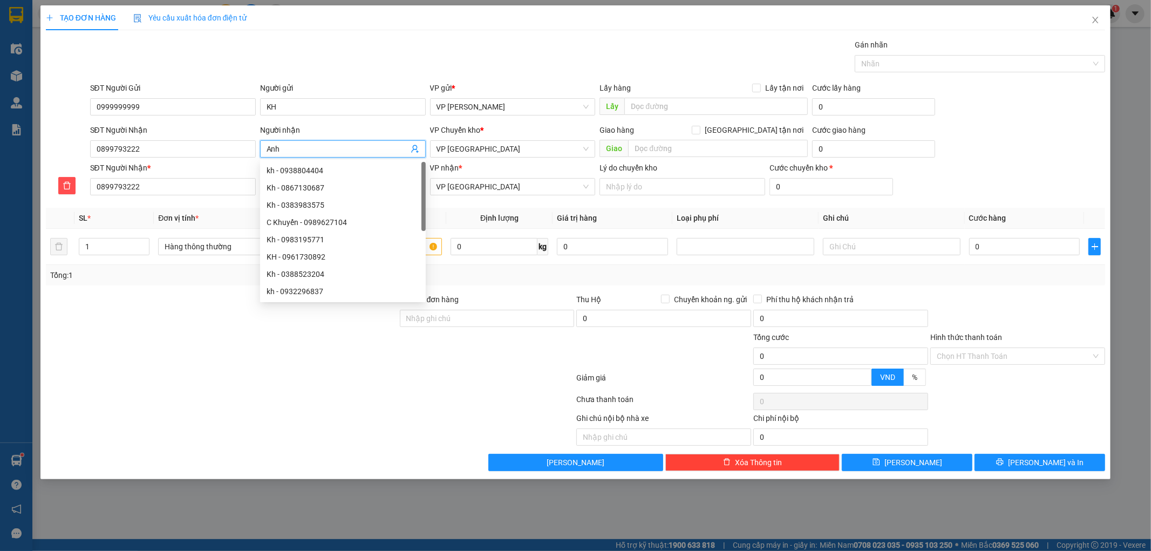
type input "Anh"
type input "Anh N"
type input "[PERSON_NAME]"
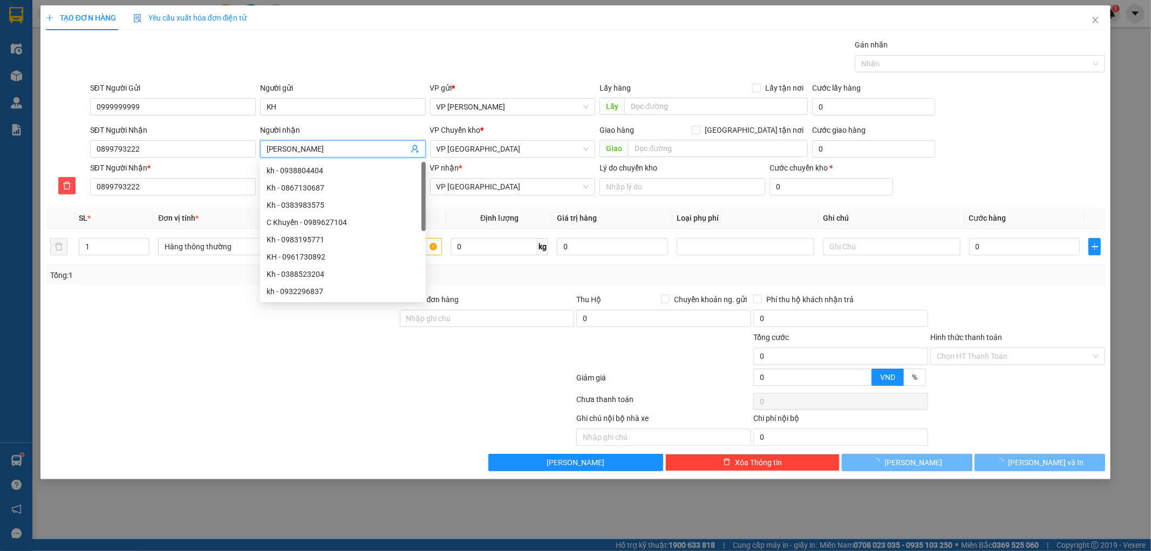
type input "[PERSON_NAME]"
click at [456, 226] on th "Định lượng" at bounding box center [499, 218] width 106 height 21
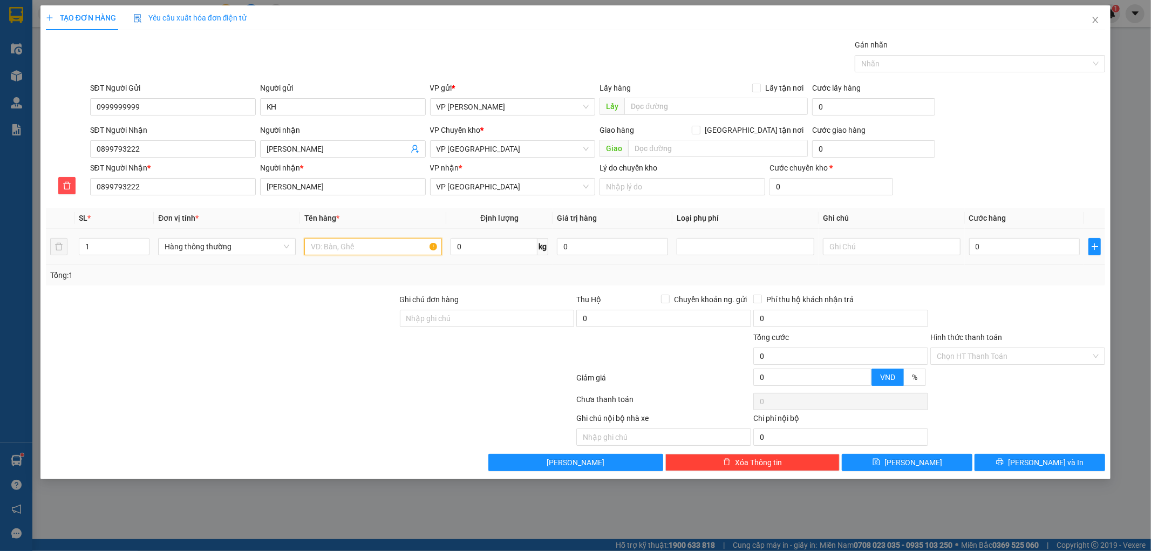
click at [405, 241] on input "text" at bounding box center [373, 246] width 138 height 17
type input "Quan ao"
type input "5"
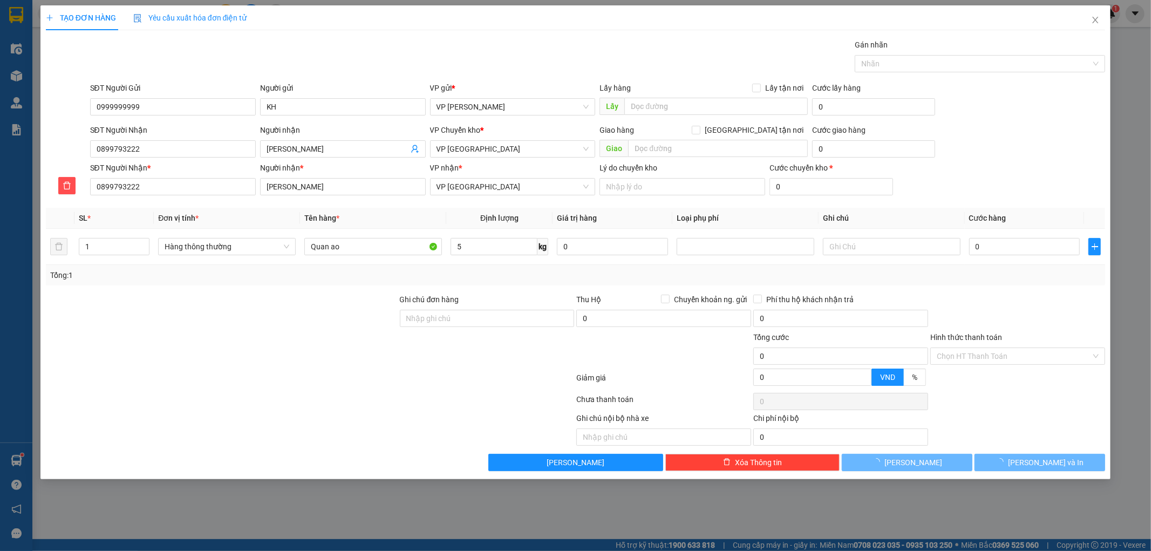
click at [786, 277] on div "Tổng: 1" at bounding box center [575, 275] width 1051 height 12
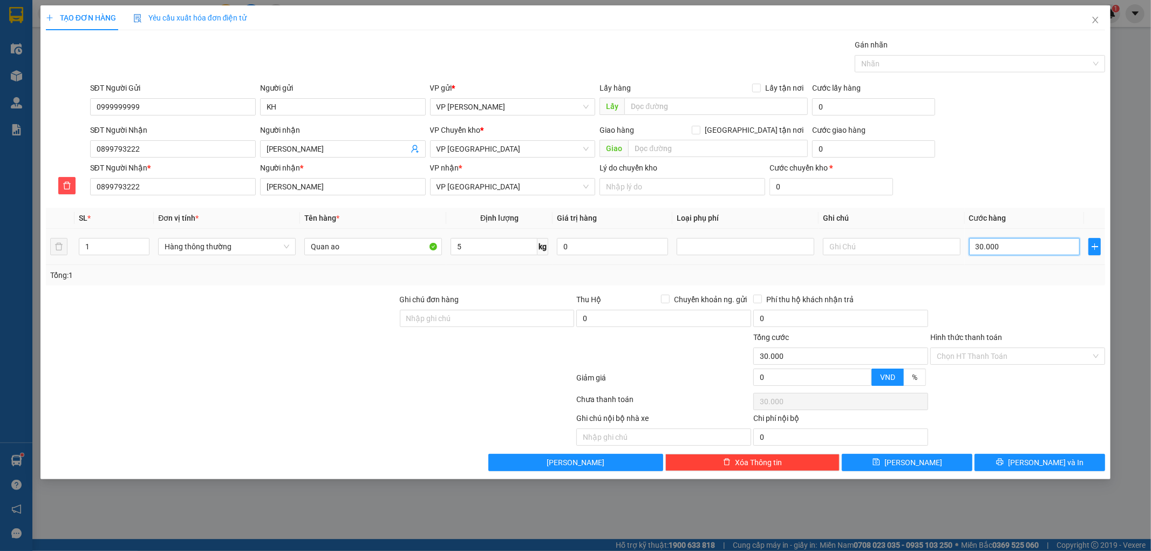
type input "30.000"
click at [977, 251] on input "30.000" at bounding box center [1024, 246] width 111 height 17
type input "4"
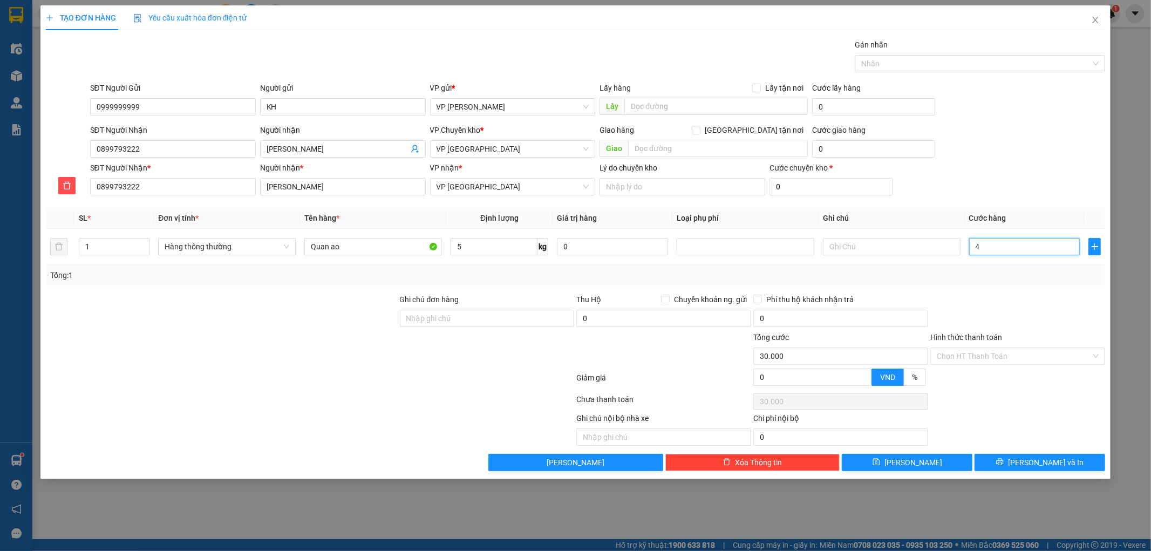
type input "4"
type input "4.000"
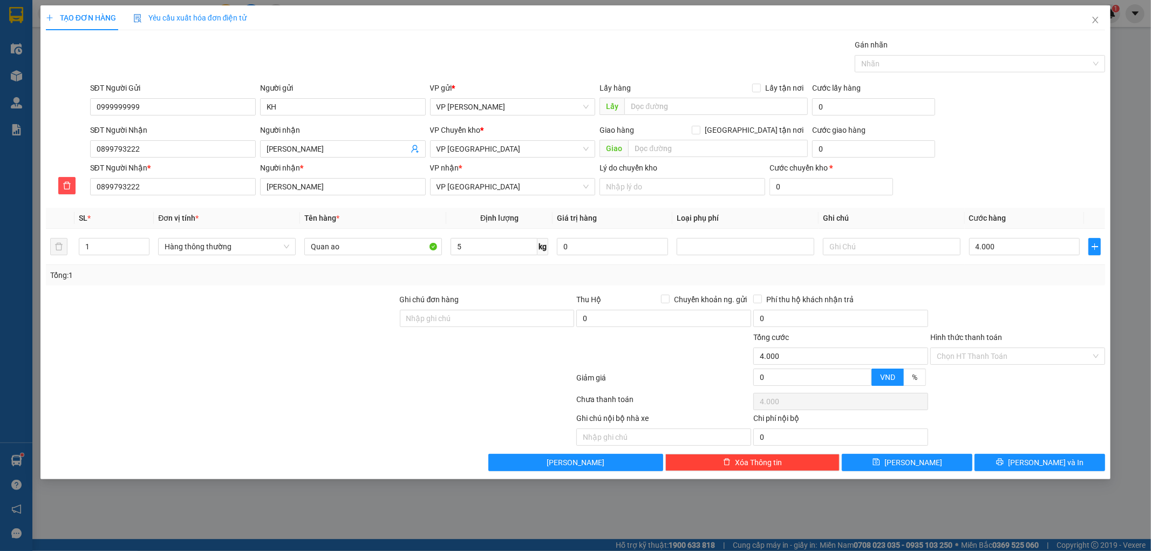
click at [991, 287] on div "Transit Pickup Surcharge Ids Transit Deliver Surcharge Ids Transit Deliver Surc…" at bounding box center [576, 255] width 1060 height 432
click at [1007, 246] on input "4.000" at bounding box center [1024, 246] width 111 height 17
type input "4"
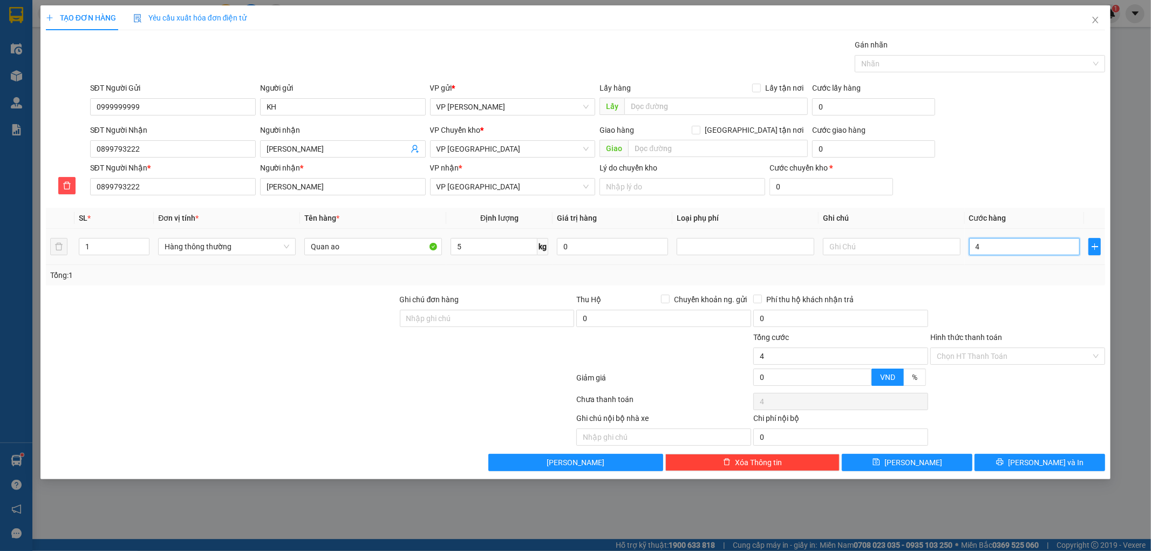
type input "40"
type input "40.000"
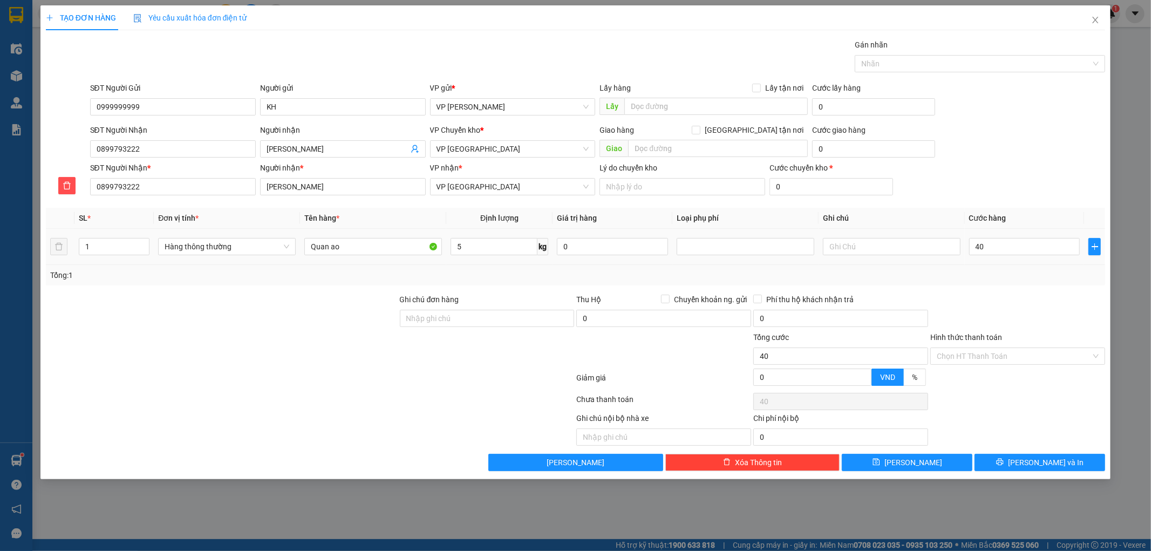
type input "40.000"
click at [1005, 291] on div "Transit Pickup Surcharge Ids Transit Deliver Surcharge Ids Transit Deliver Surc…" at bounding box center [576, 255] width 1060 height 432
click at [1016, 456] on button "[PERSON_NAME] và In" at bounding box center [1039, 462] width 131 height 17
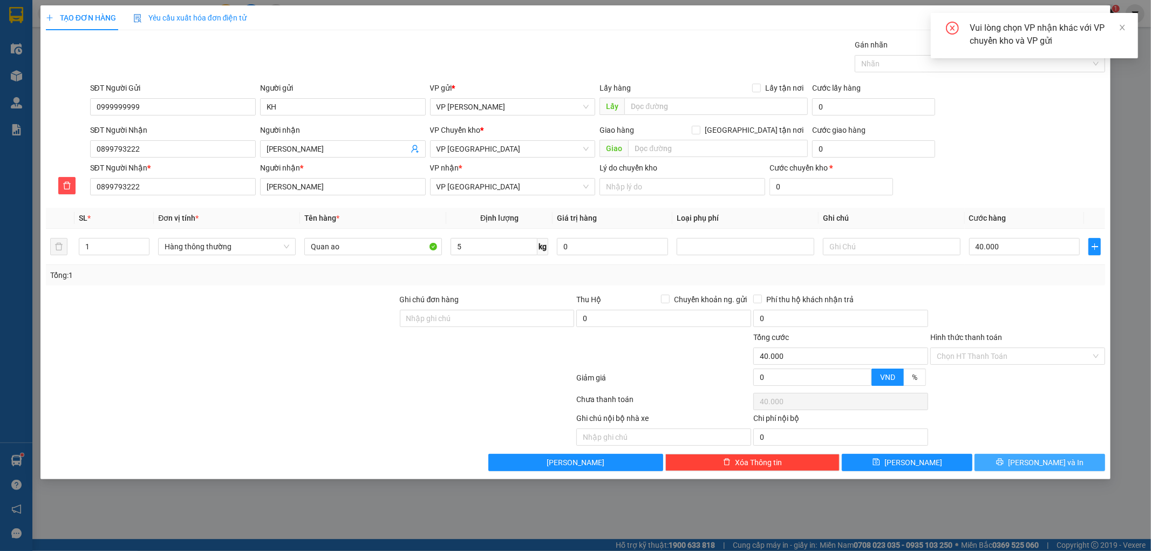
click at [1016, 456] on button "[PERSON_NAME] và In" at bounding box center [1039, 462] width 131 height 17
click at [489, 196] on div "VP nhận * VP Tiền Hải" at bounding box center [513, 181] width 166 height 38
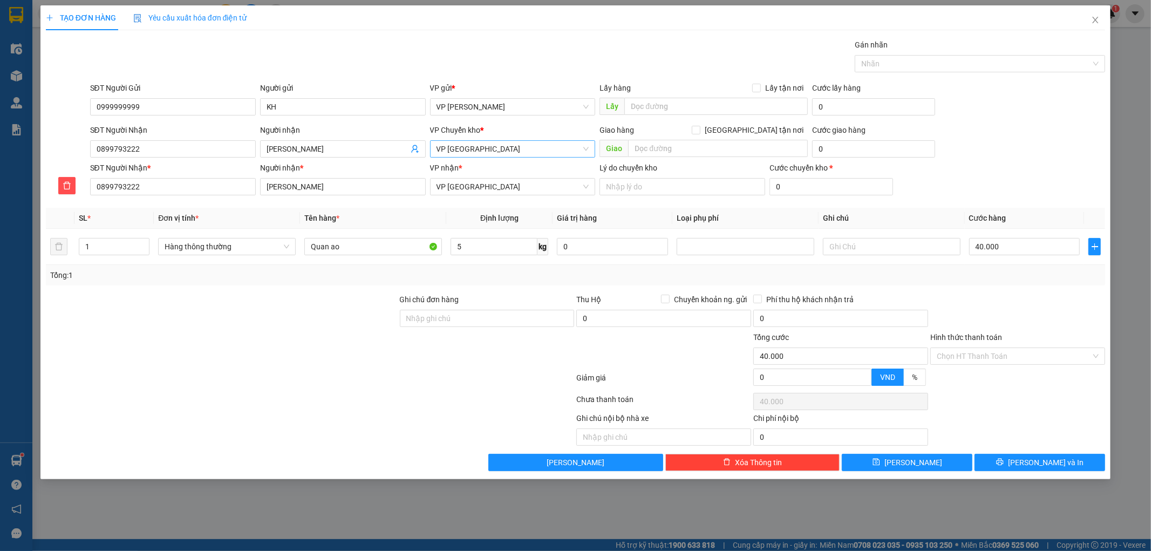
click at [493, 149] on span "VP [GEOGRAPHIC_DATA]" at bounding box center [512, 149] width 153 height 16
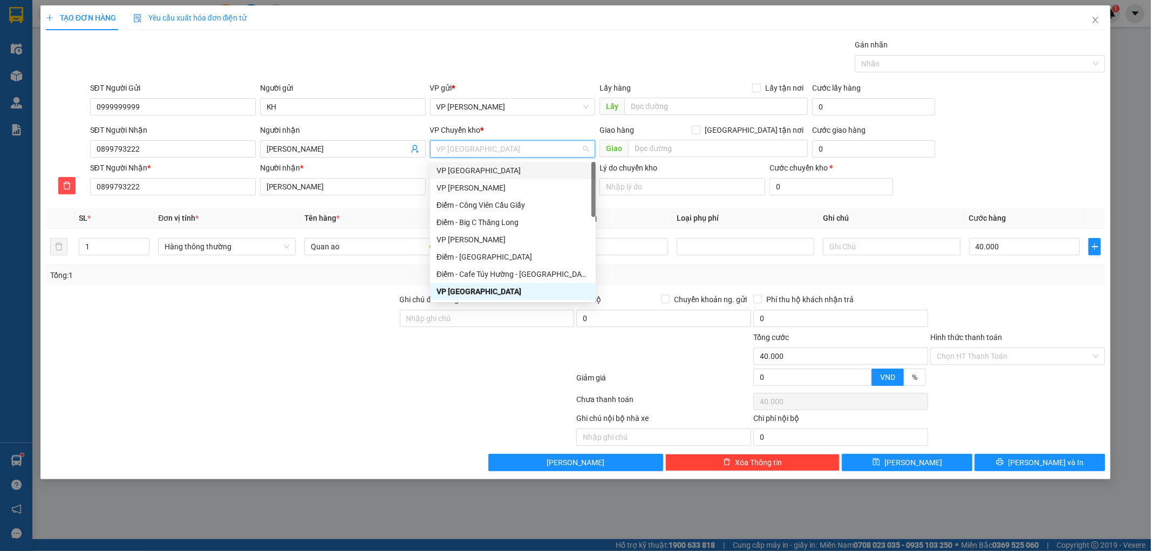
click at [484, 175] on div "VP [GEOGRAPHIC_DATA]" at bounding box center [512, 171] width 153 height 12
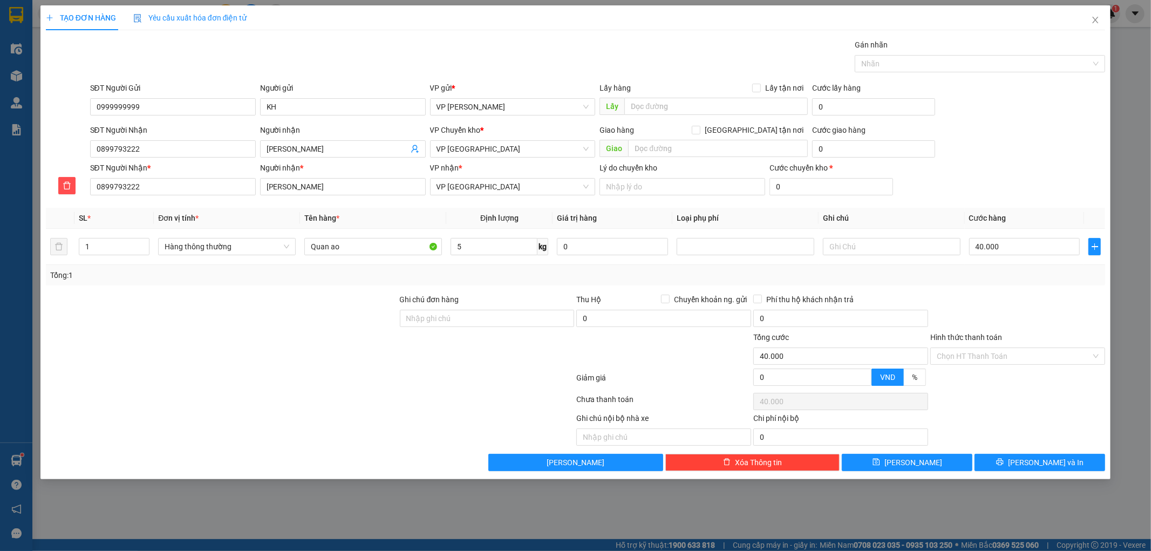
click at [1031, 472] on div "TẠO ĐƠN HÀNG Yêu cầu xuất hóa đơn điện tử Transit Pickup Surcharge Ids Transit …" at bounding box center [575, 242] width 1070 height 474
click at [1067, 464] on button "[PERSON_NAME] và In" at bounding box center [1039, 462] width 131 height 17
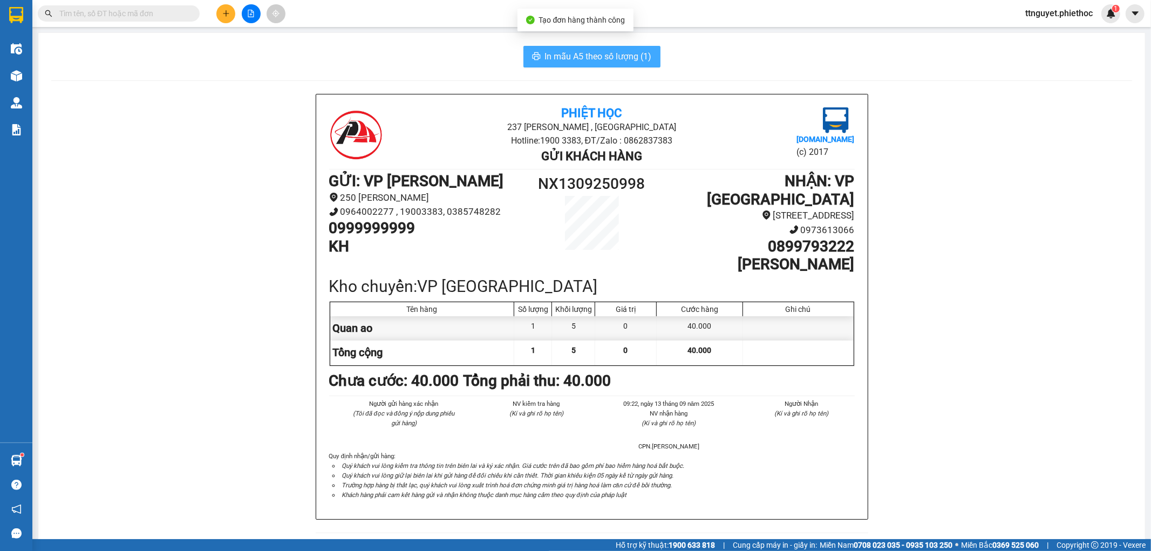
click at [589, 51] on span "In mẫu A5 theo số lượng (1)" at bounding box center [598, 56] width 107 height 13
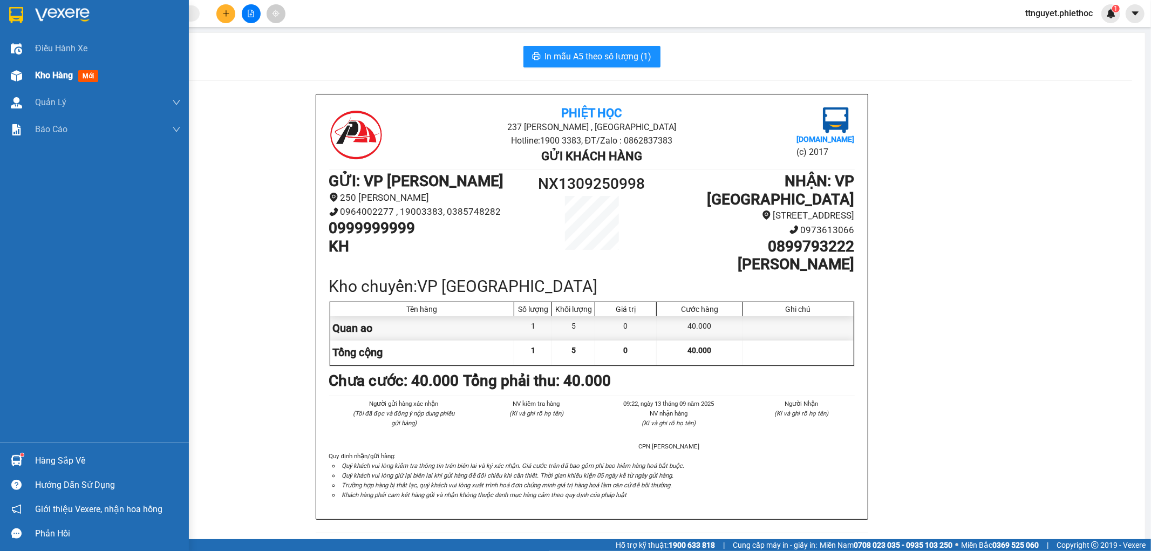
click at [32, 78] on div "Kho hàng mới" at bounding box center [94, 75] width 189 height 27
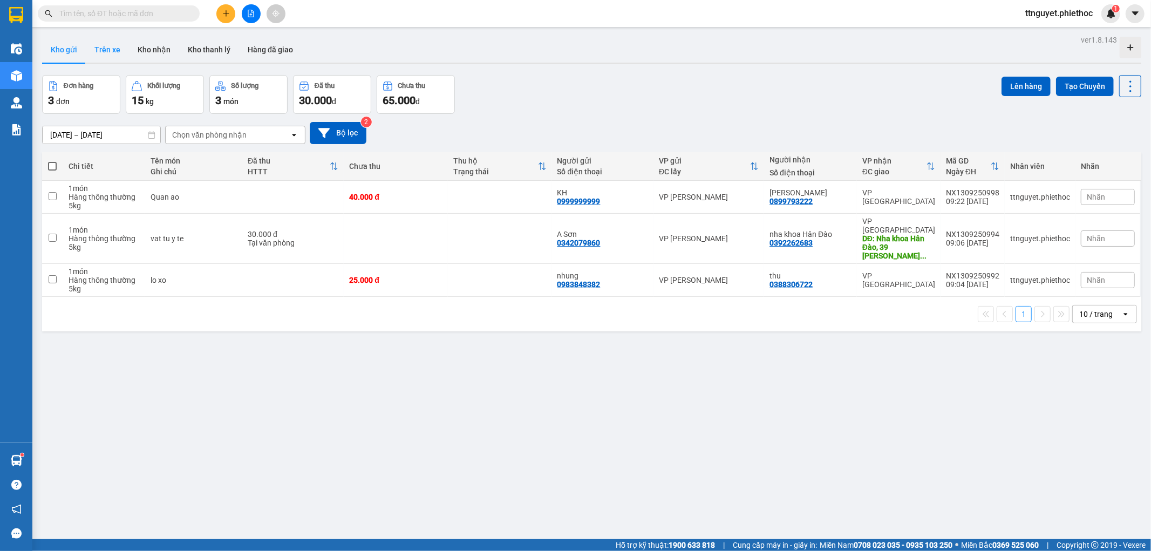
drag, startPoint x: 106, startPoint y: 54, endPoint x: 94, endPoint y: 56, distance: 11.5
click at [105, 52] on button "Trên xe" at bounding box center [107, 50] width 43 height 26
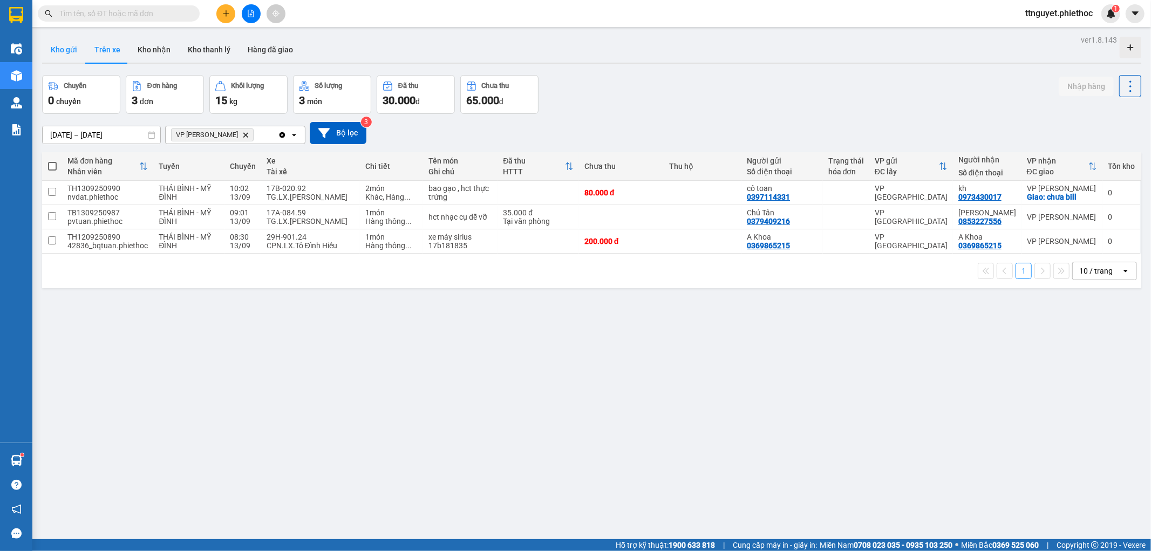
click at [58, 55] on button "Kho gửi" at bounding box center [64, 50] width 44 height 26
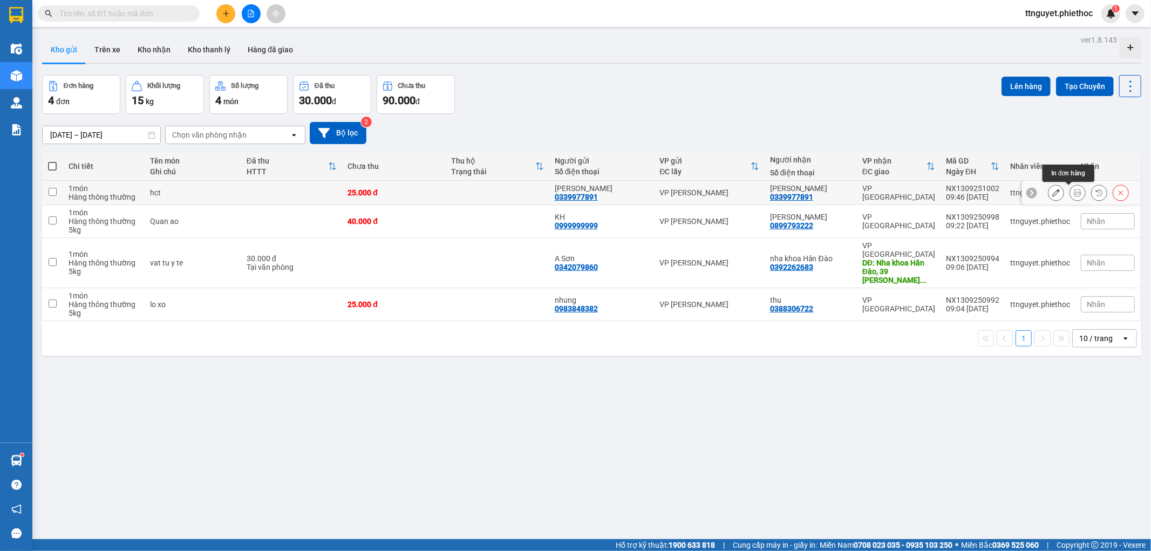
click at [1074, 194] on icon at bounding box center [1078, 193] width 8 height 8
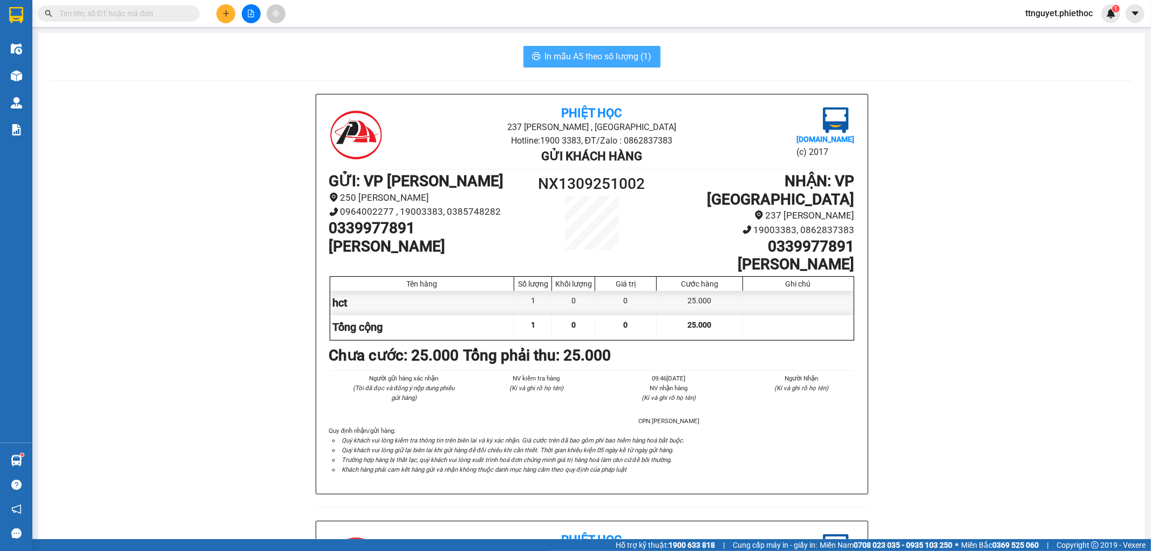
click at [610, 58] on span "In mẫu A5 theo số lượng (1)" at bounding box center [598, 56] width 107 height 13
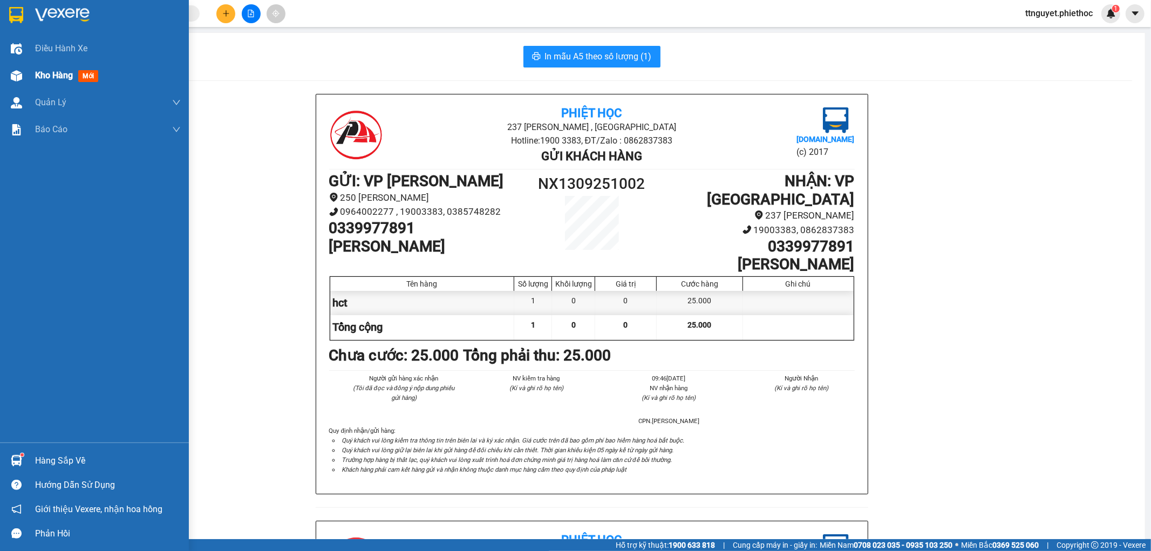
click at [49, 84] on div "Kho hàng mới" at bounding box center [108, 75] width 146 height 27
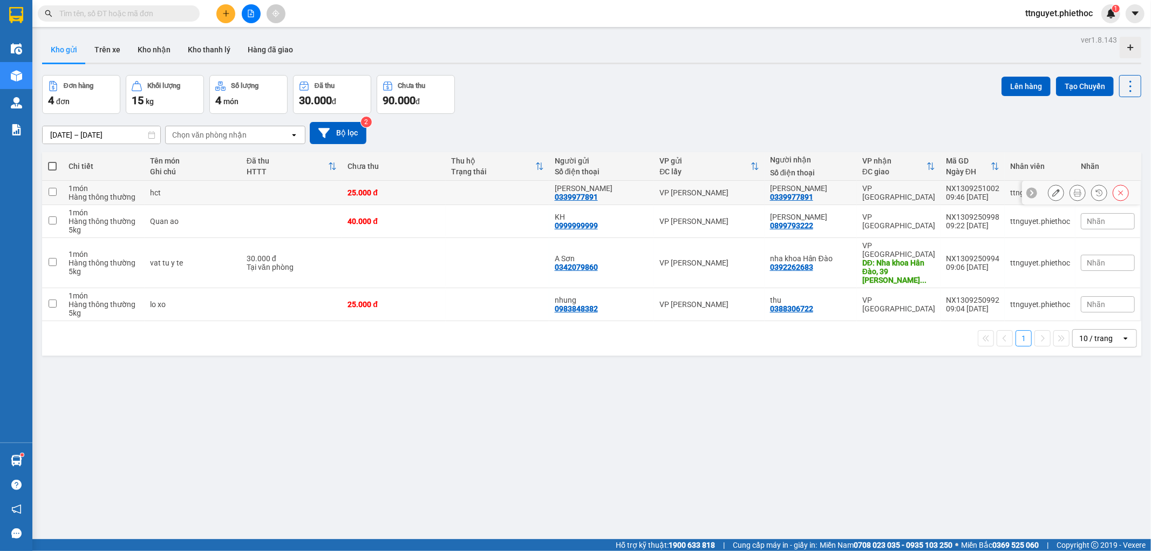
click at [318, 202] on td at bounding box center [291, 193] width 101 height 24
checkbox input "true"
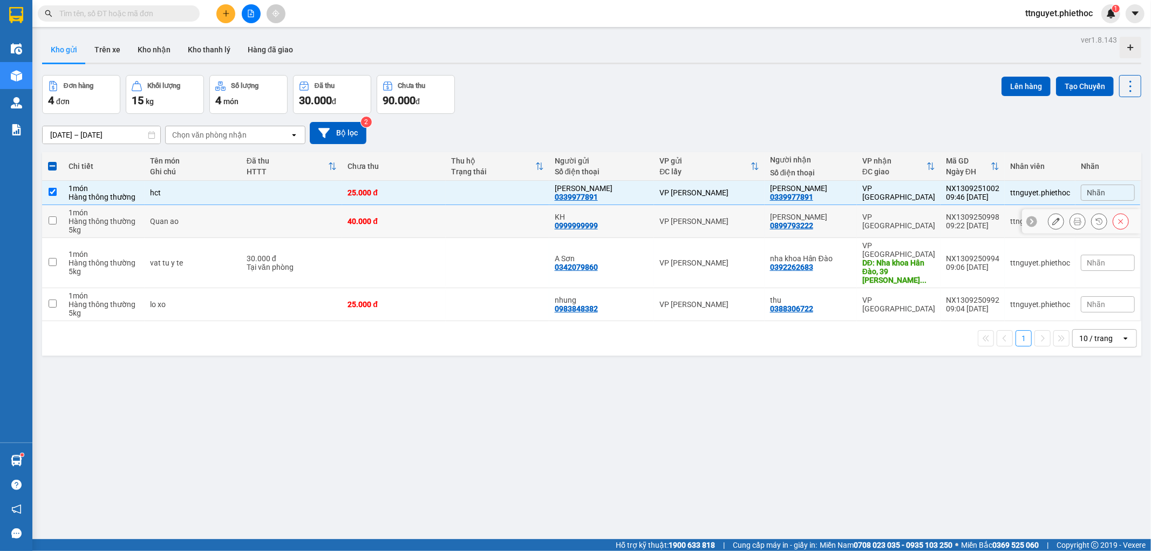
click at [313, 214] on td at bounding box center [291, 221] width 101 height 33
checkbox input "true"
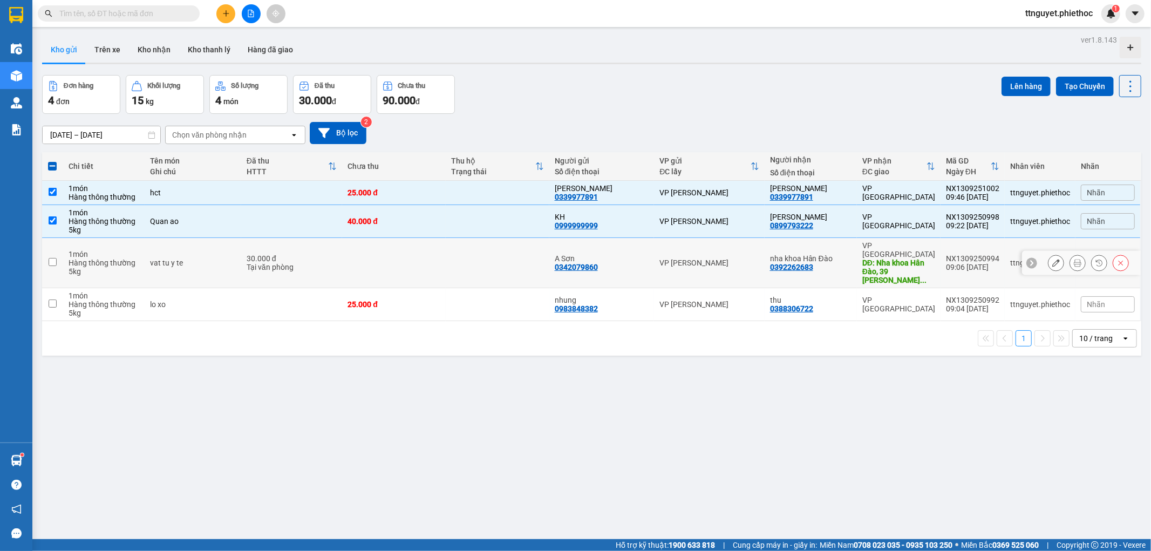
click at [313, 263] on div "Tại văn phòng" at bounding box center [292, 267] width 90 height 9
checkbox input "true"
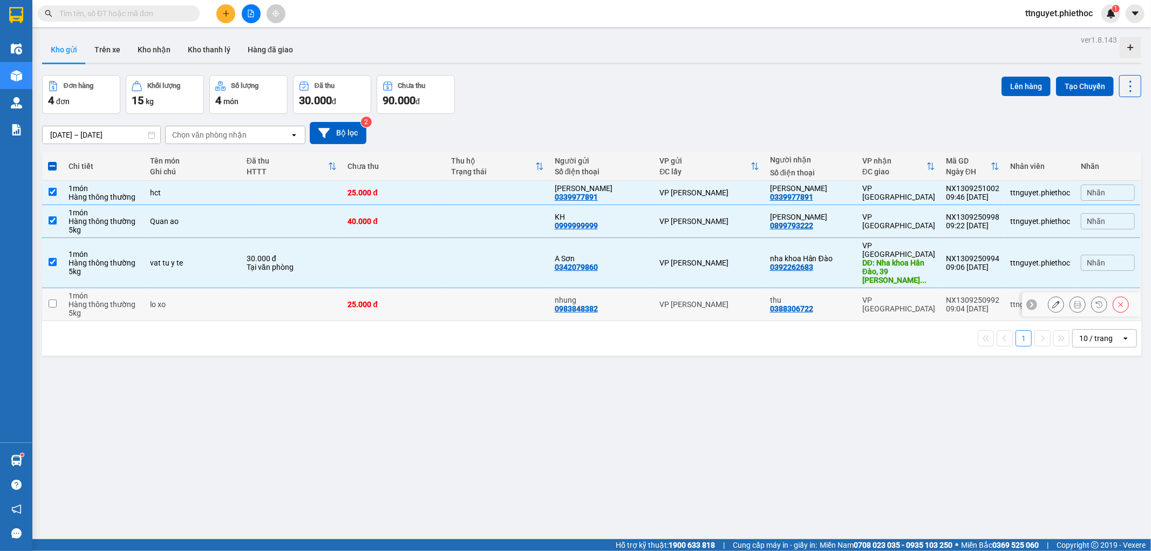
click at [309, 288] on td at bounding box center [291, 304] width 101 height 33
checkbox input "true"
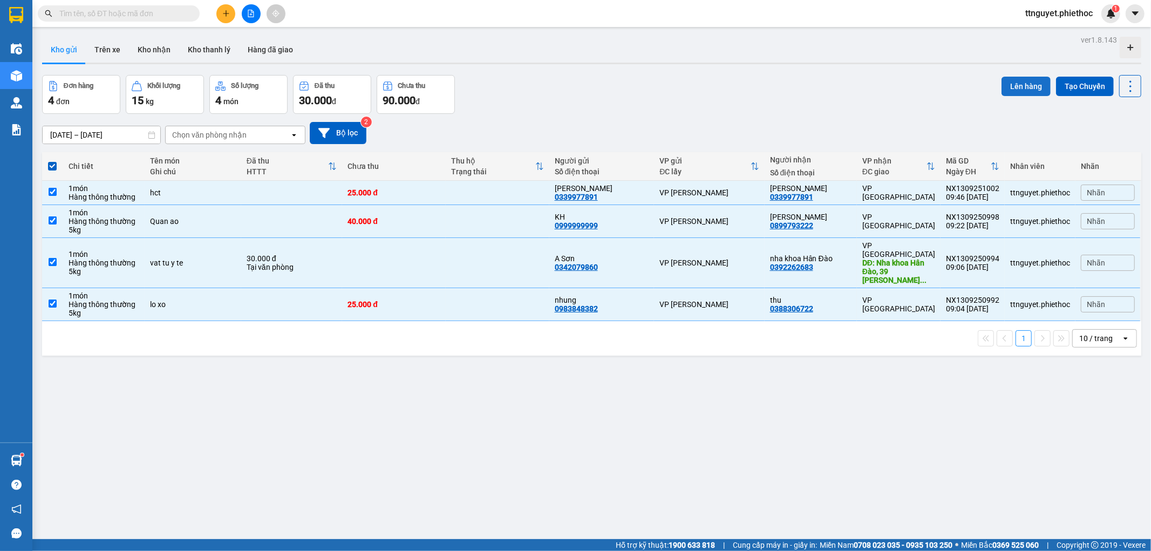
click at [1015, 81] on button "Lên hàng" at bounding box center [1025, 86] width 49 height 19
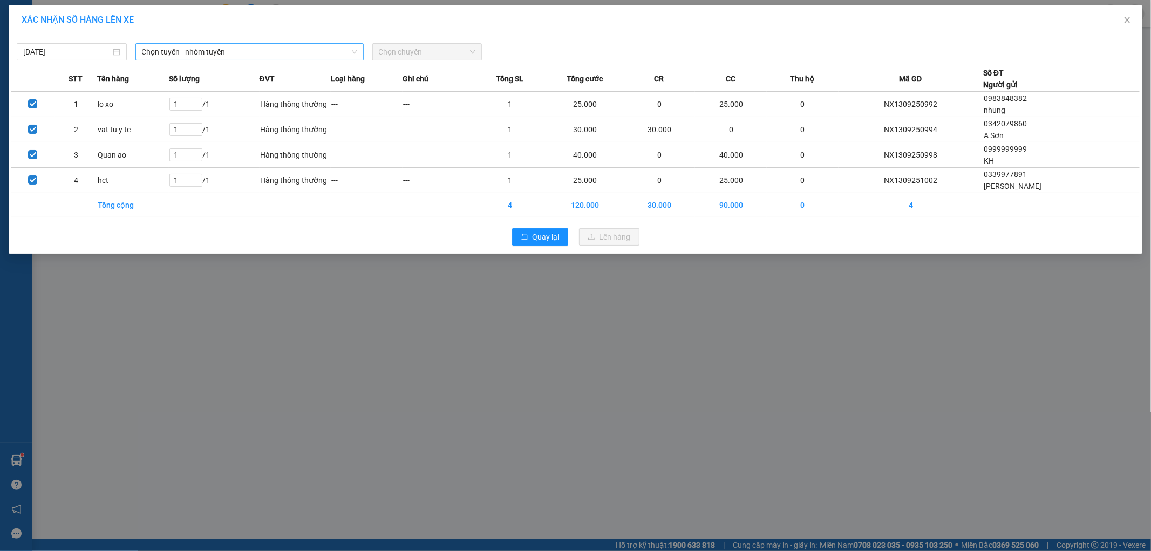
click at [207, 51] on span "Chọn tuyến - nhóm tuyến" at bounding box center [249, 52] width 215 height 16
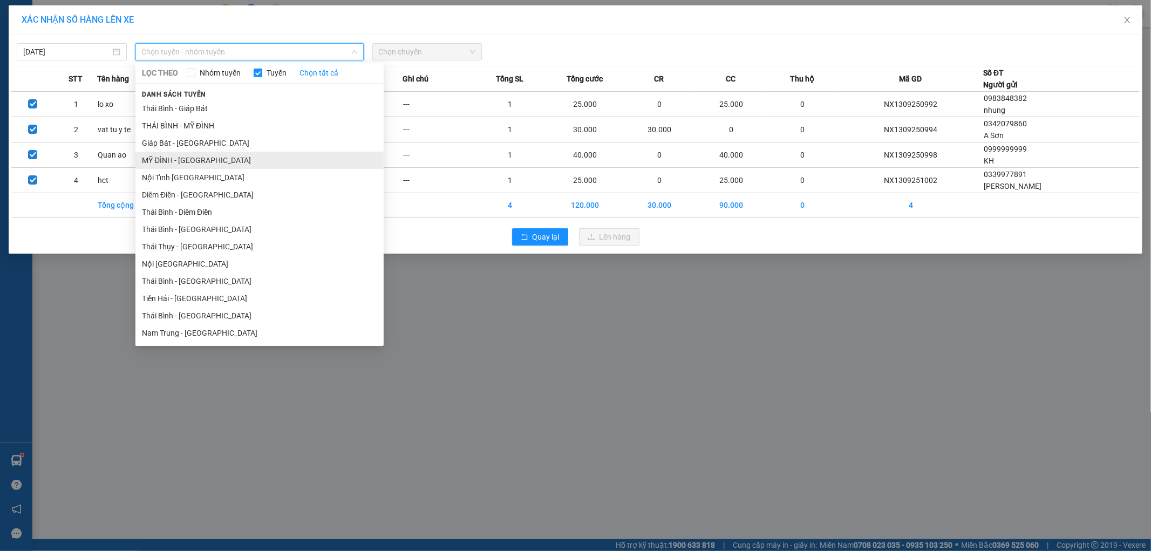
click at [200, 157] on li "MỸ ĐÌNH - [GEOGRAPHIC_DATA]" at bounding box center [259, 160] width 248 height 17
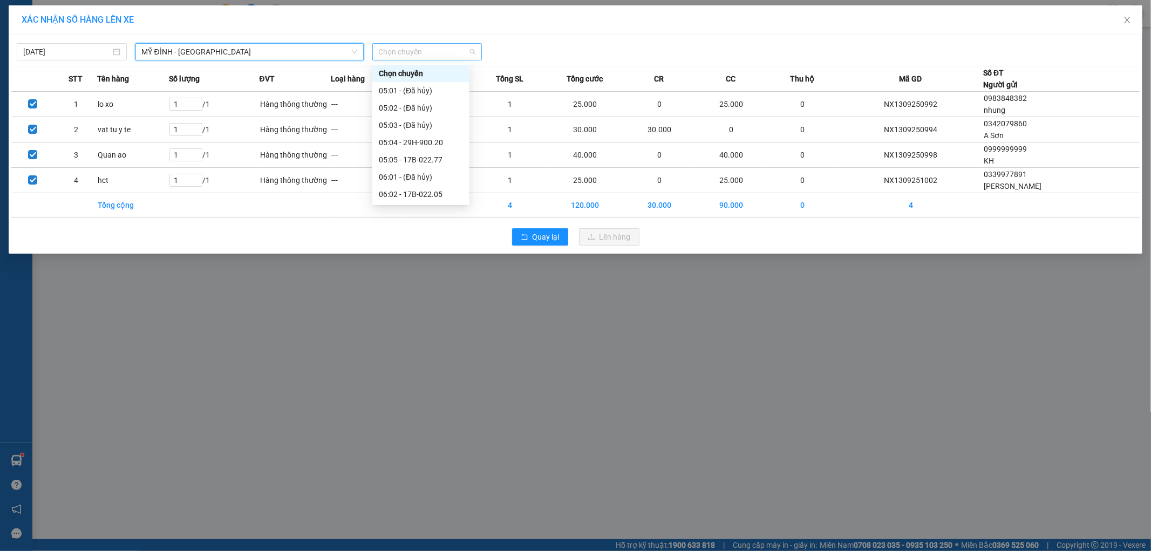
click at [443, 57] on span "Chọn chuyến" at bounding box center [427, 52] width 97 height 16
click at [433, 179] on div "10:05 - 17B-022.62" at bounding box center [421, 185] width 84 height 12
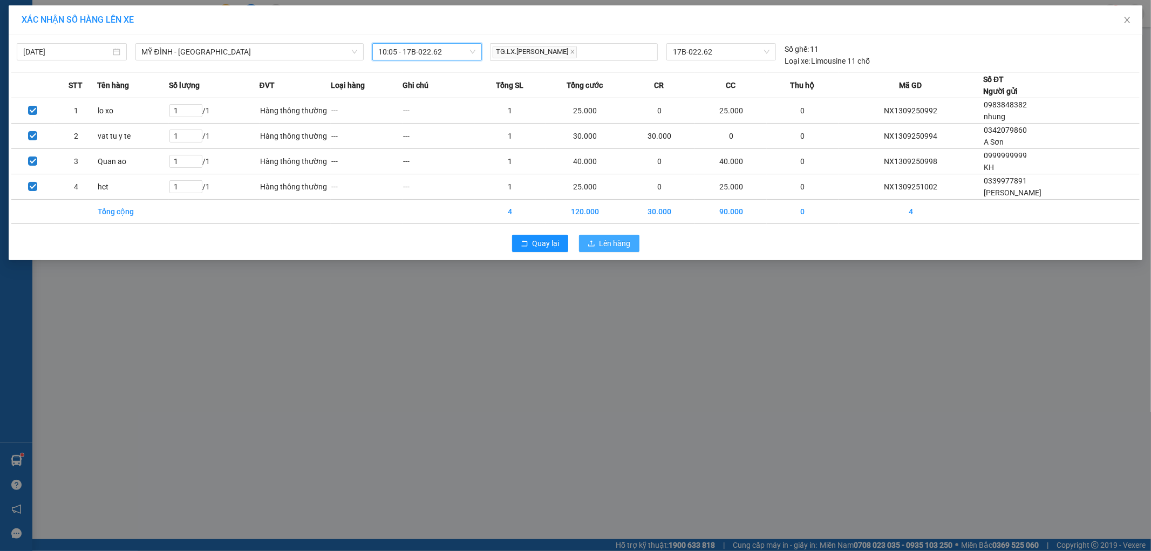
click at [608, 246] on span "Lên hàng" at bounding box center [614, 243] width 31 height 12
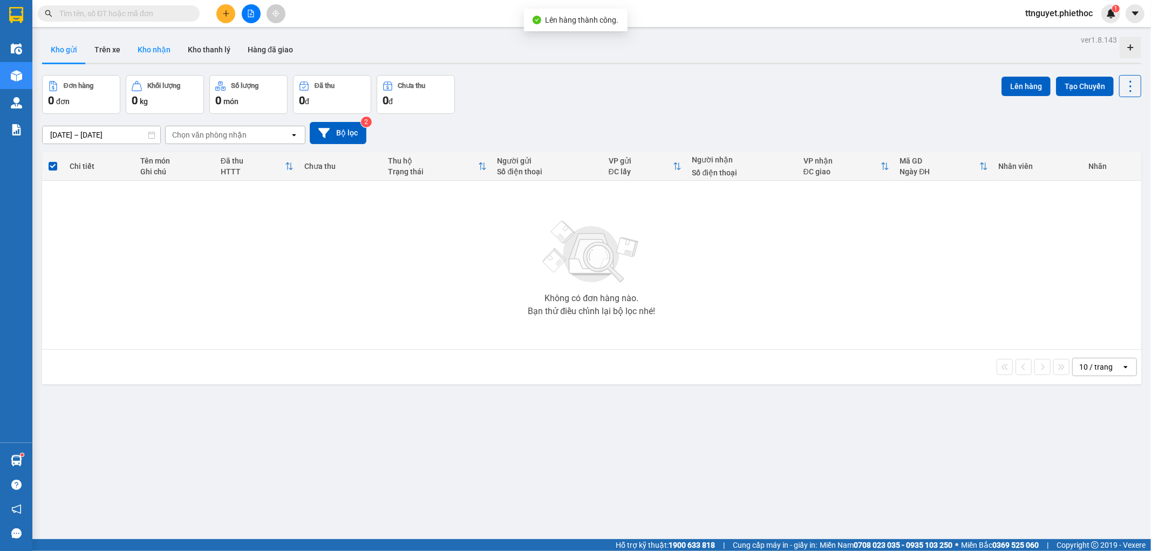
click at [169, 52] on button "Kho nhận" at bounding box center [154, 50] width 50 height 26
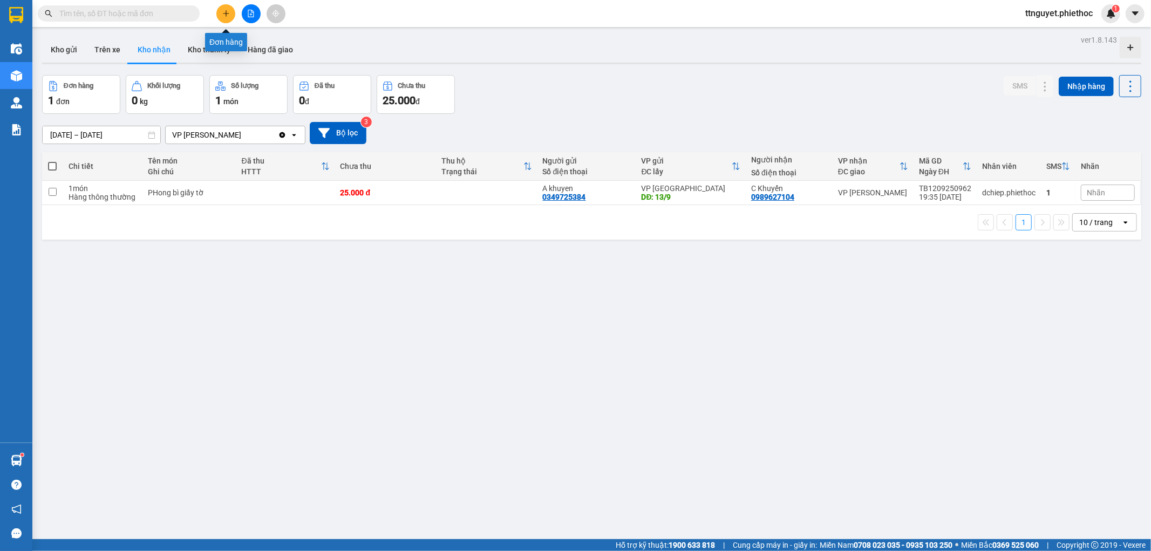
click at [228, 18] on button at bounding box center [225, 13] width 19 height 19
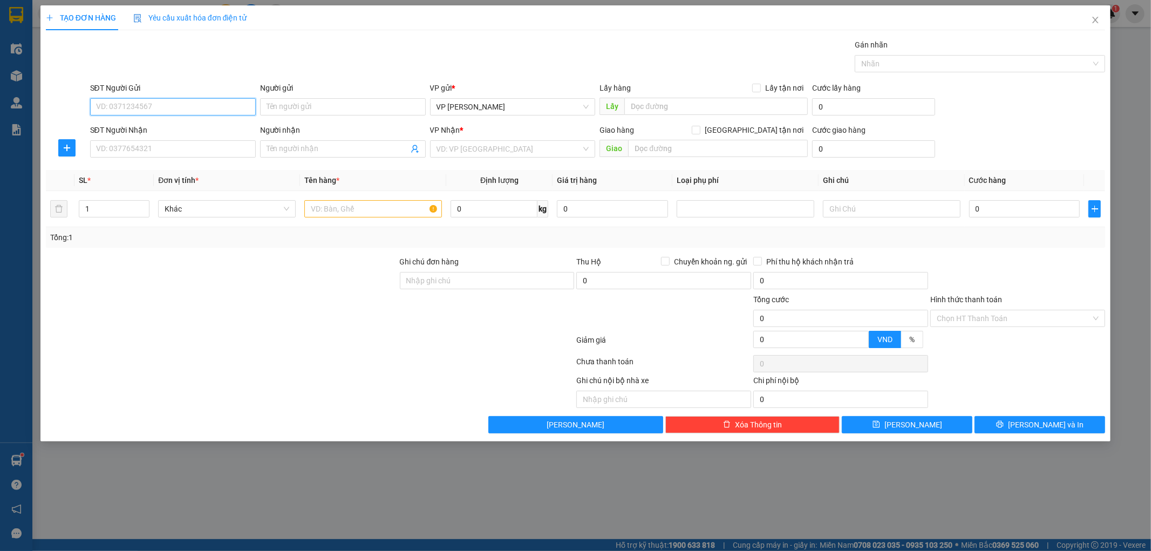
click at [182, 108] on input "SĐT Người Gửi" at bounding box center [173, 106] width 166 height 17
type input "0978074826"
click at [320, 108] on input "Người gửi" at bounding box center [343, 106] width 166 height 17
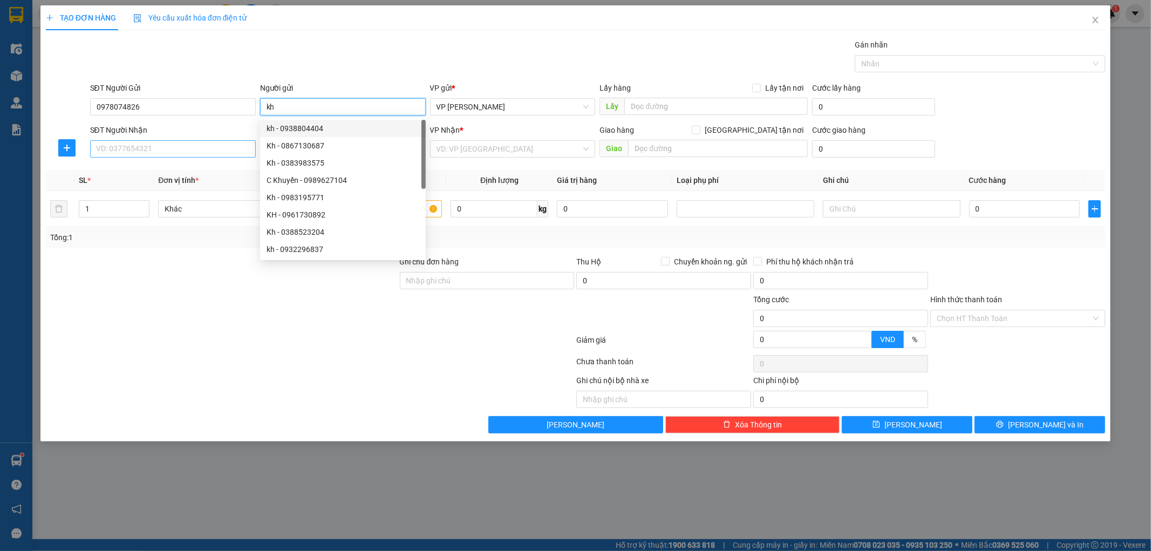
type input "kh"
click at [147, 154] on input "SĐT Người Nhận" at bounding box center [173, 148] width 166 height 17
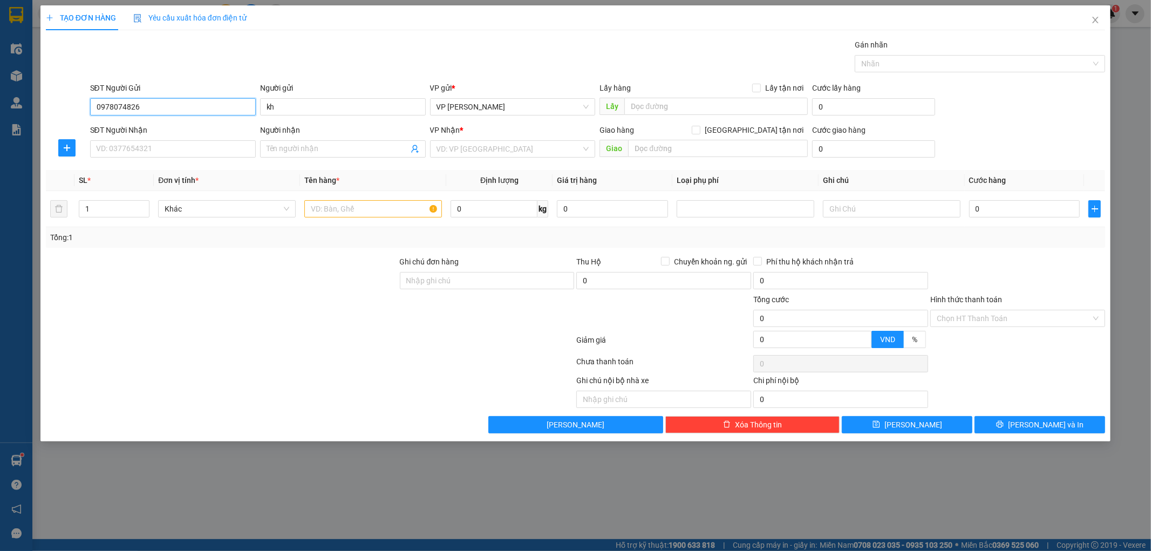
drag, startPoint x: 147, startPoint y: 110, endPoint x: 94, endPoint y: 105, distance: 53.1
click at [94, 105] on input "0978074826" at bounding box center [173, 106] width 166 height 17
click at [149, 149] on input "SĐT Người Nhận" at bounding box center [173, 148] width 166 height 17
paste input "0978074826"
type input "0978074826"
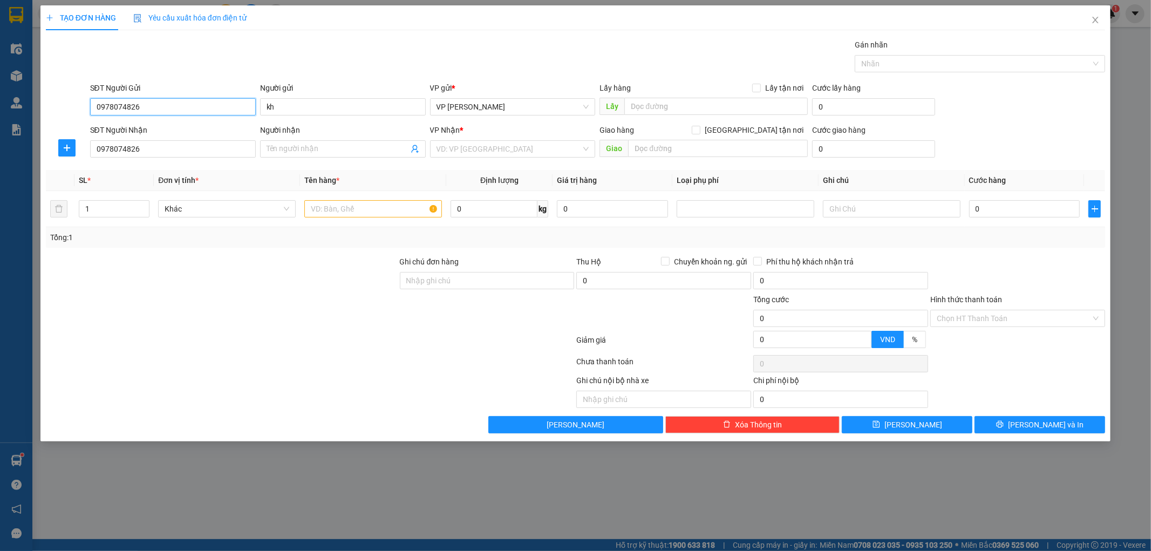
click at [176, 109] on input "0978074826" at bounding box center [173, 106] width 166 height 17
type input "0973733199"
click at [290, 144] on input "Người nhận" at bounding box center [338, 149] width 142 height 12
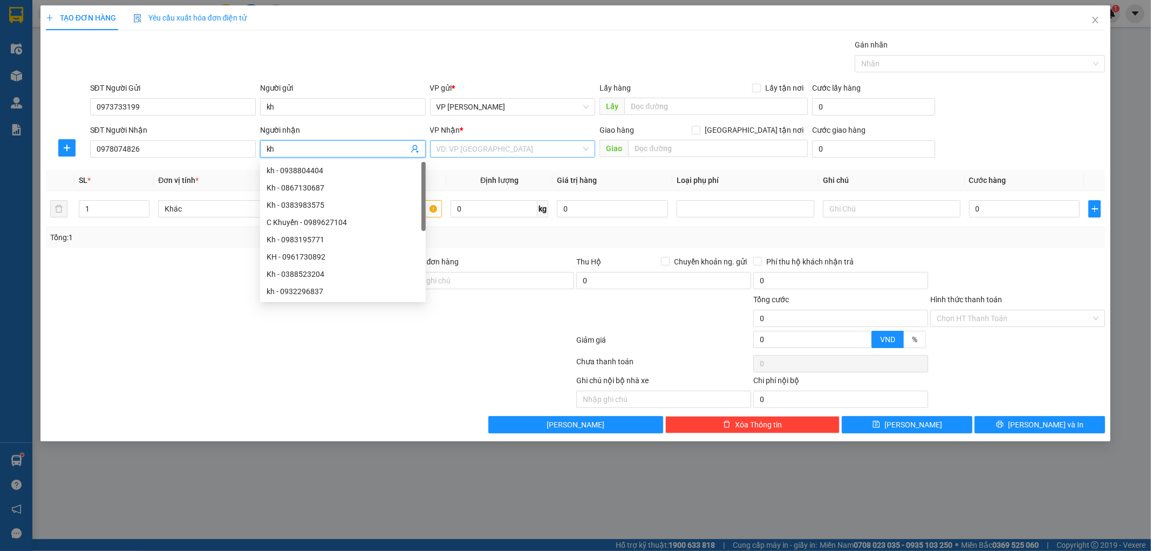
type input "kh"
click at [481, 150] on input "search" at bounding box center [508, 149] width 145 height 16
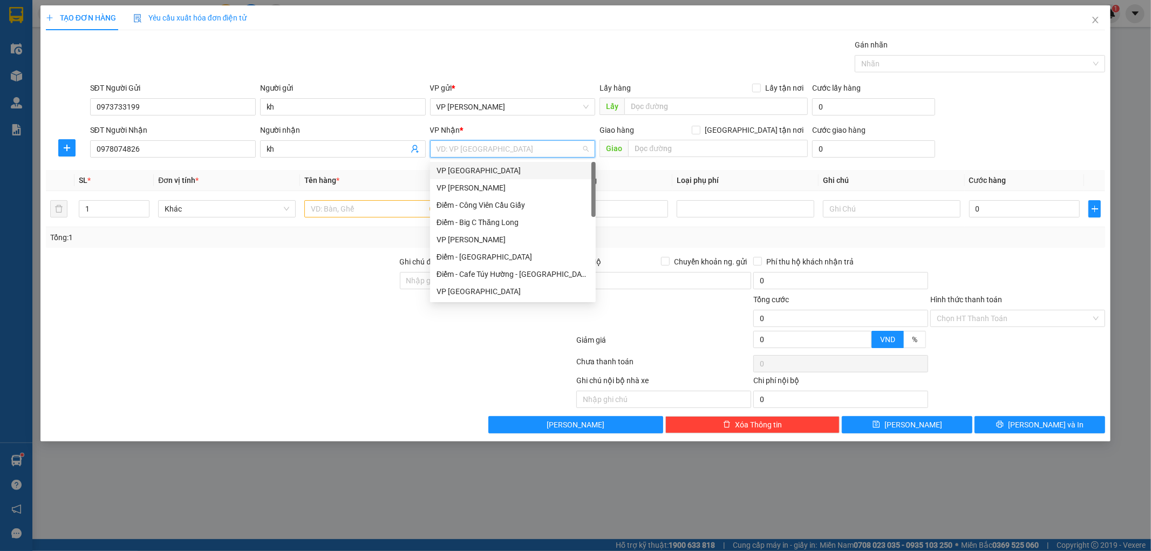
click at [479, 170] on div "VP [GEOGRAPHIC_DATA]" at bounding box center [512, 171] width 153 height 12
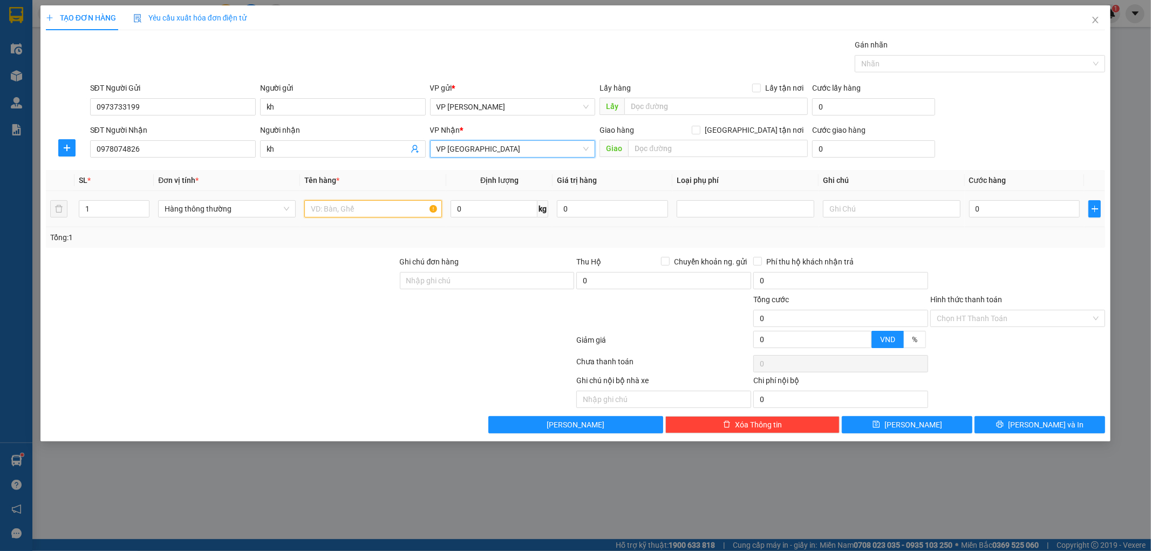
click at [349, 216] on input "text" at bounding box center [373, 208] width 138 height 17
click at [692, 148] on input "text" at bounding box center [718, 148] width 180 height 17
click at [663, 151] on input "text" at bounding box center [718, 148] width 180 height 17
type input "b"
click at [684, 144] on input "bow" at bounding box center [718, 148] width 180 height 17
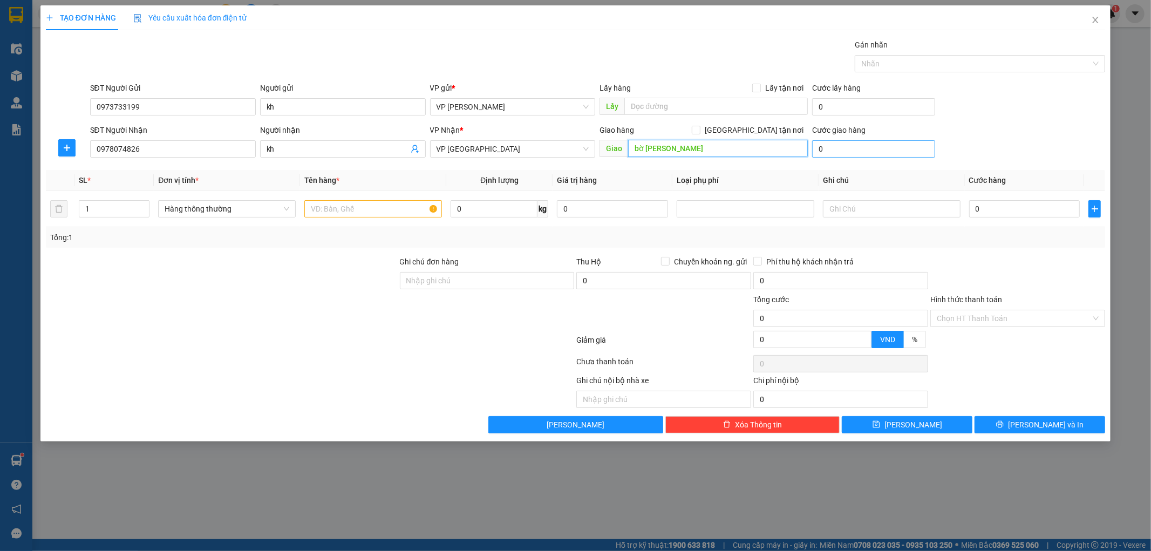
type input "bờ [PERSON_NAME]"
click at [875, 155] on input "0" at bounding box center [873, 148] width 123 height 17
type input "5"
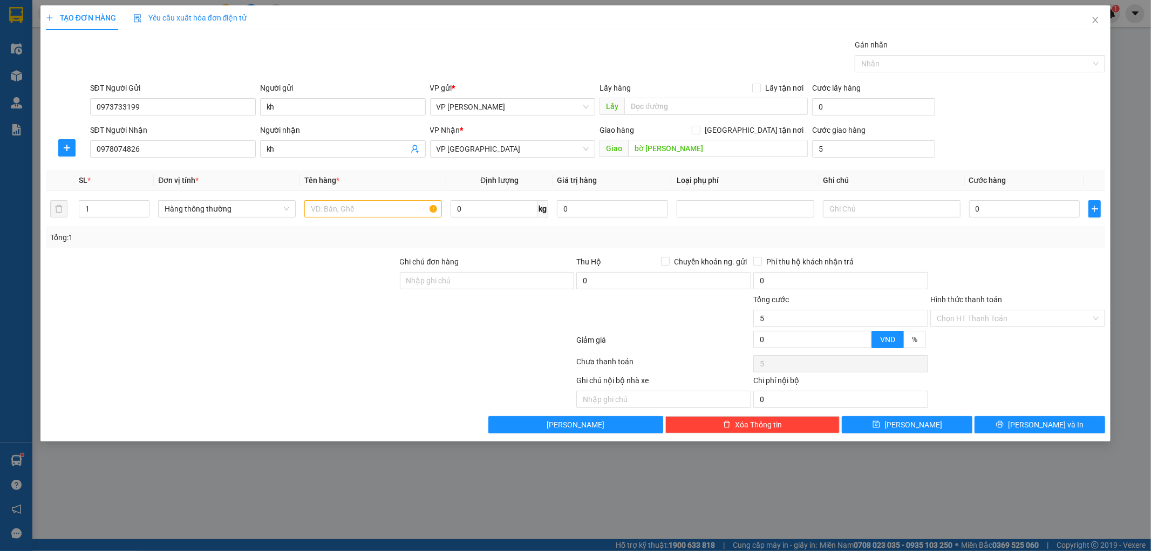
click at [1053, 117] on div "SĐT Người Gửi 0973733199 Người gửi kh VP gửi * VP [PERSON_NAME] Lấy hàng Lấy tậ…" at bounding box center [598, 101] width 1020 height 38
type input "5.000"
click at [393, 207] on input "text" at bounding box center [373, 208] width 138 height 17
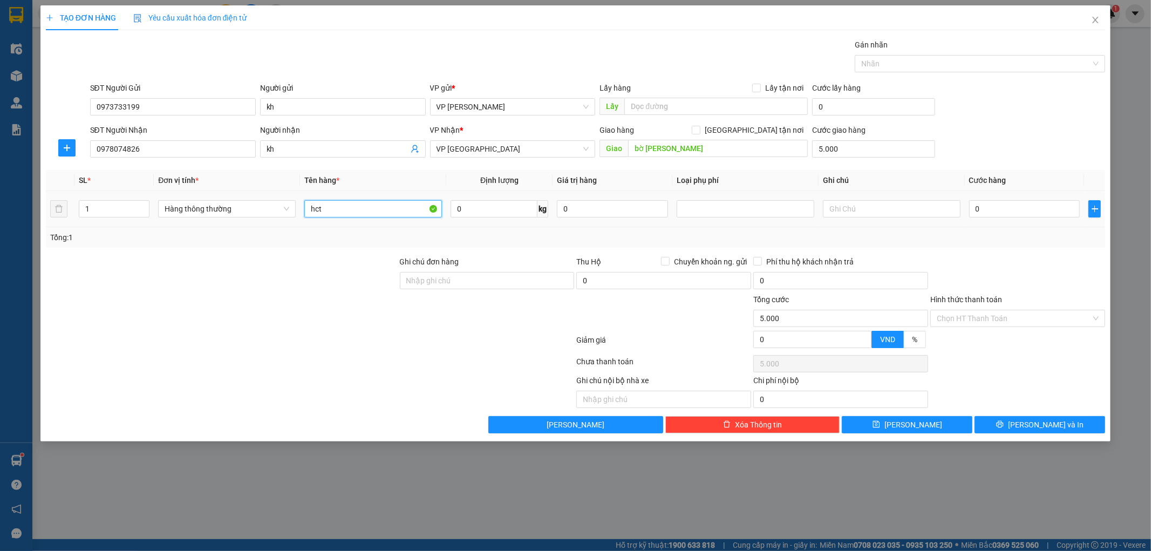
click at [395, 210] on input "hct" at bounding box center [373, 208] width 138 height 17
type input "hct dài"
click at [1010, 212] on input "0" at bounding box center [1024, 208] width 111 height 17
type input "004"
type input "5.004"
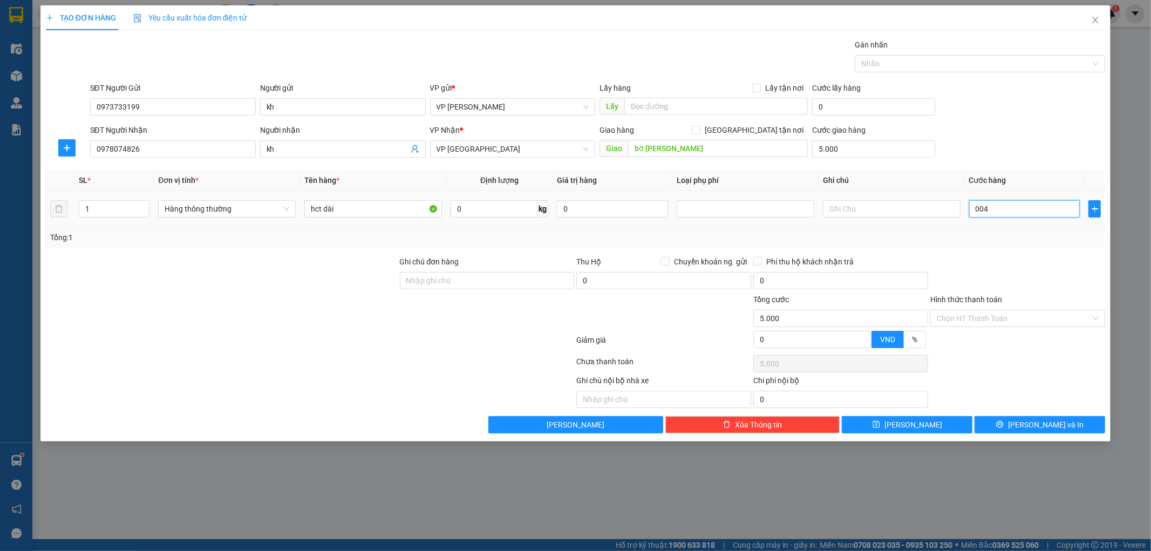
type input "5.004"
type input "0.045"
type input "5.045"
click at [1011, 239] on div "Tổng: 1" at bounding box center [575, 237] width 1051 height 12
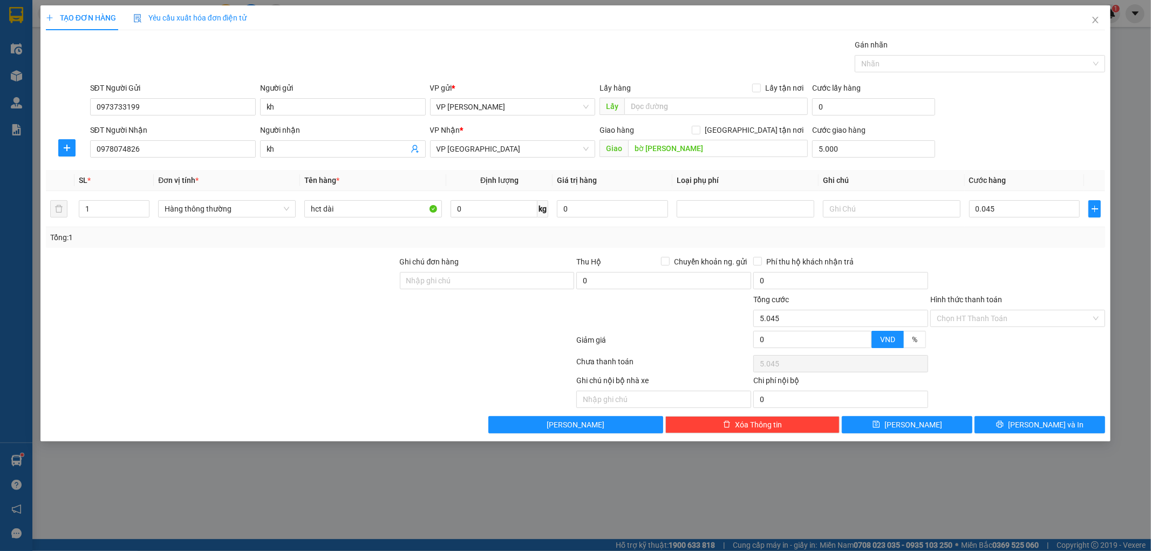
type input "45.000"
type input "50.000"
click at [1020, 319] on input "Hình thức thanh toán" at bounding box center [1014, 318] width 154 height 16
drag, startPoint x: 63, startPoint y: 142, endPoint x: 117, endPoint y: 149, distance: 54.5
click at [64, 143] on button "button" at bounding box center [66, 147] width 17 height 17
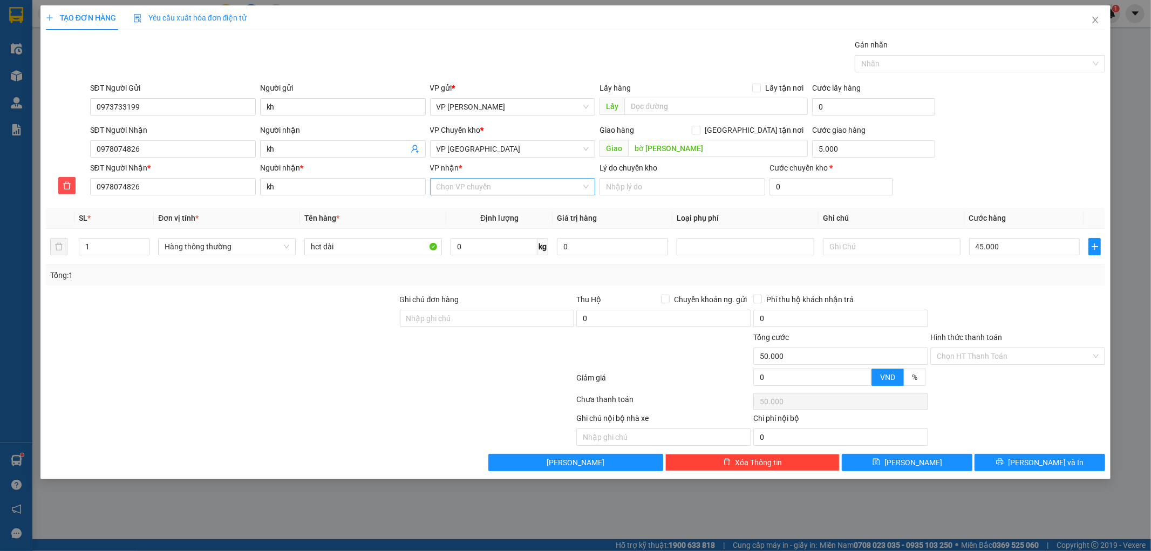
click at [485, 186] on input "VP nhận *" at bounding box center [508, 187] width 145 height 16
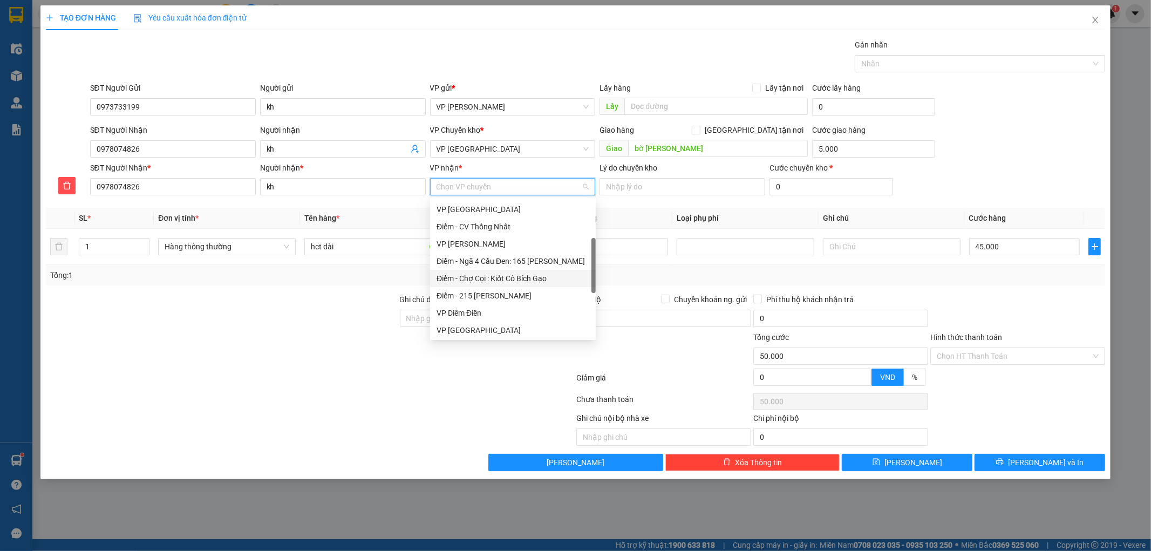
scroll to position [240, 0]
drag, startPoint x: 477, startPoint y: 223, endPoint x: 536, endPoint y: 224, distance: 59.4
click at [475, 227] on div "VP Kiến Xương" at bounding box center [512, 228] width 153 height 12
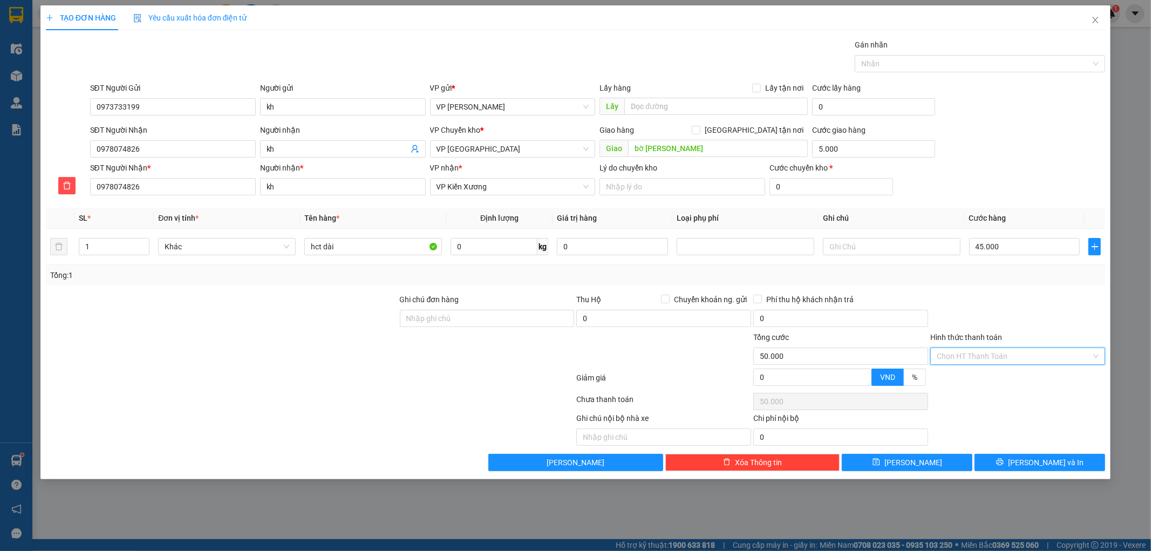
click at [1015, 354] on input "Hình thức thanh toán" at bounding box center [1014, 356] width 154 height 16
click at [1001, 372] on div "Tại văn phòng" at bounding box center [1018, 378] width 162 height 12
type input "0"
click at [1004, 466] on icon "printer" at bounding box center [1000, 462] width 7 height 7
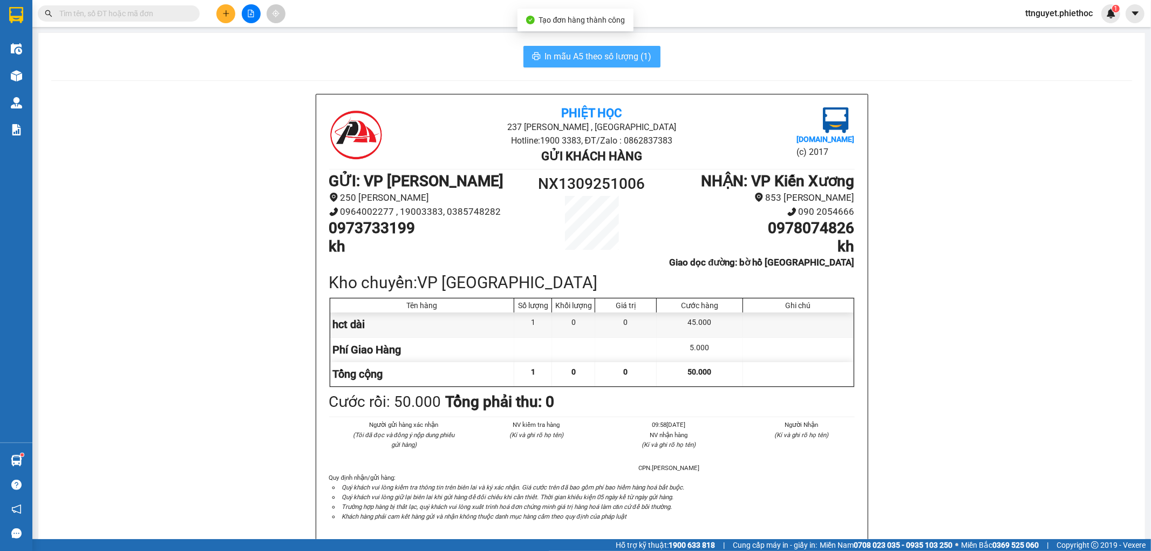
click at [589, 57] on span "In mẫu A5 theo số lượng (1)" at bounding box center [598, 56] width 107 height 13
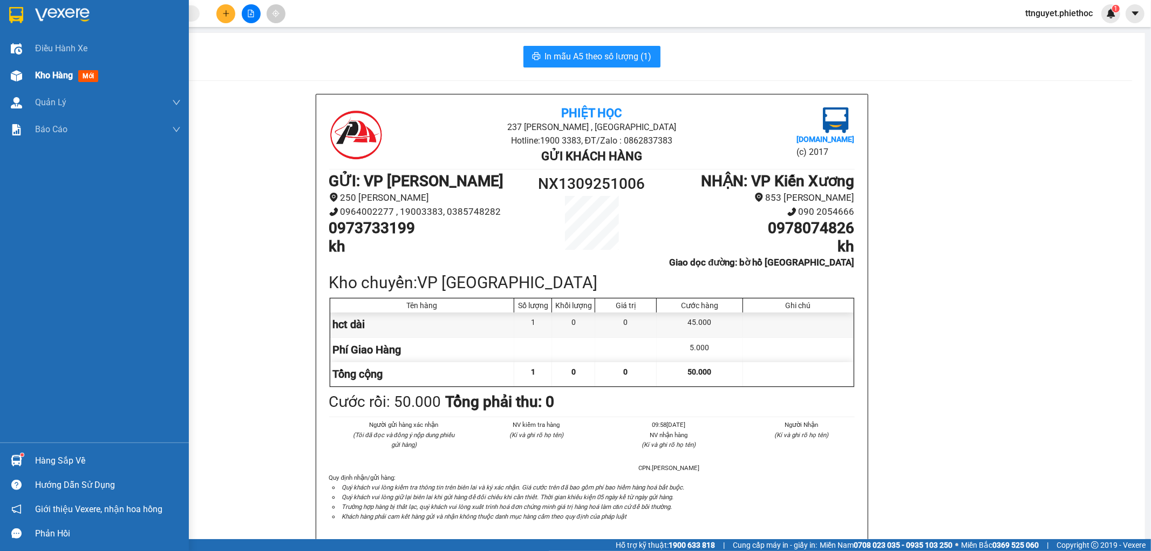
click at [34, 74] on div "Kho hàng mới" at bounding box center [94, 75] width 189 height 27
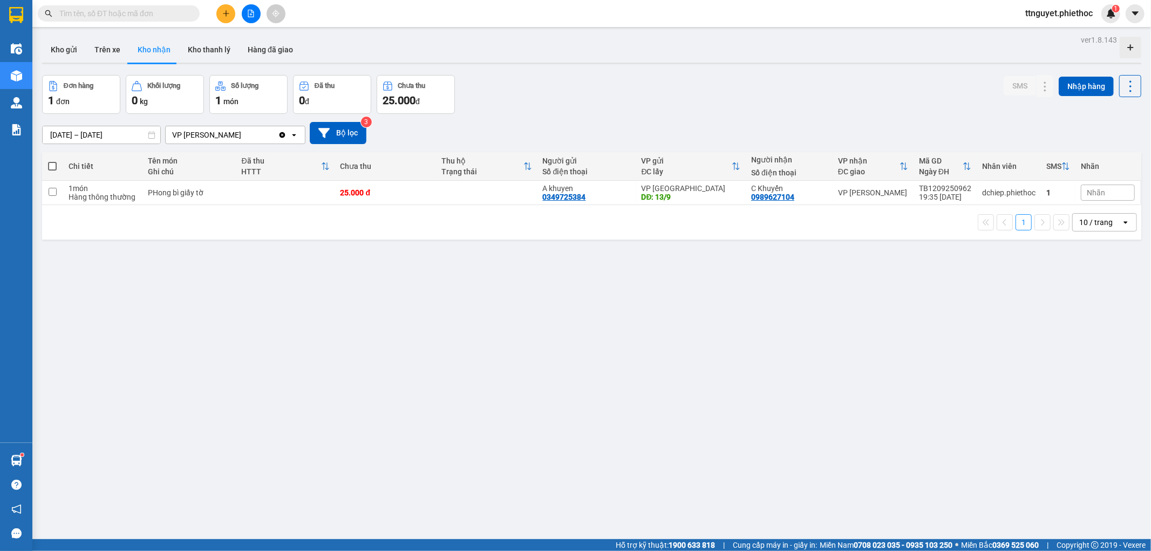
click at [219, 13] on button at bounding box center [225, 13] width 19 height 19
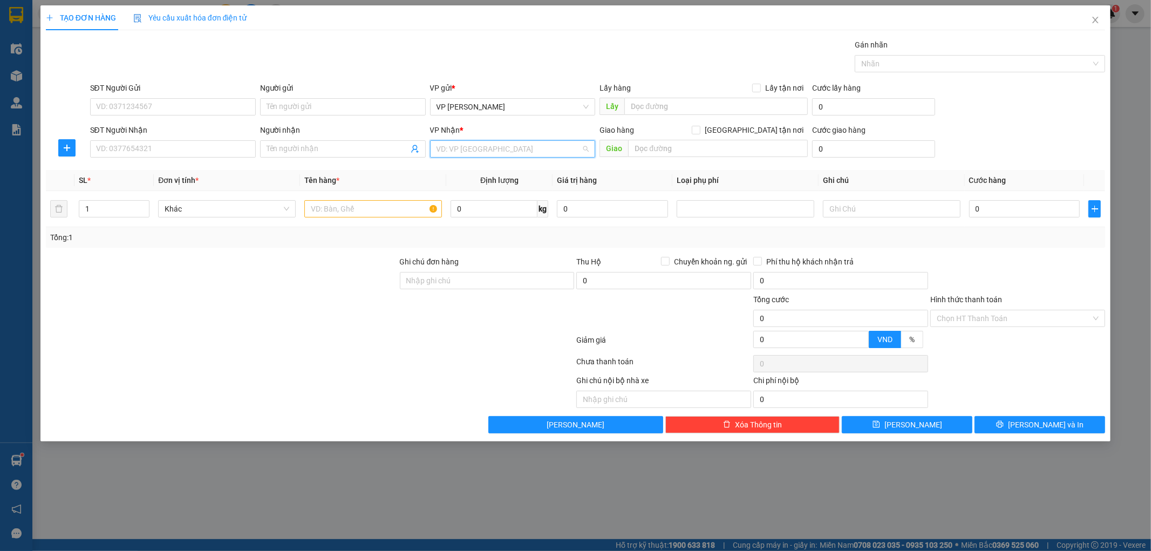
click at [470, 149] on input "search" at bounding box center [508, 149] width 145 height 16
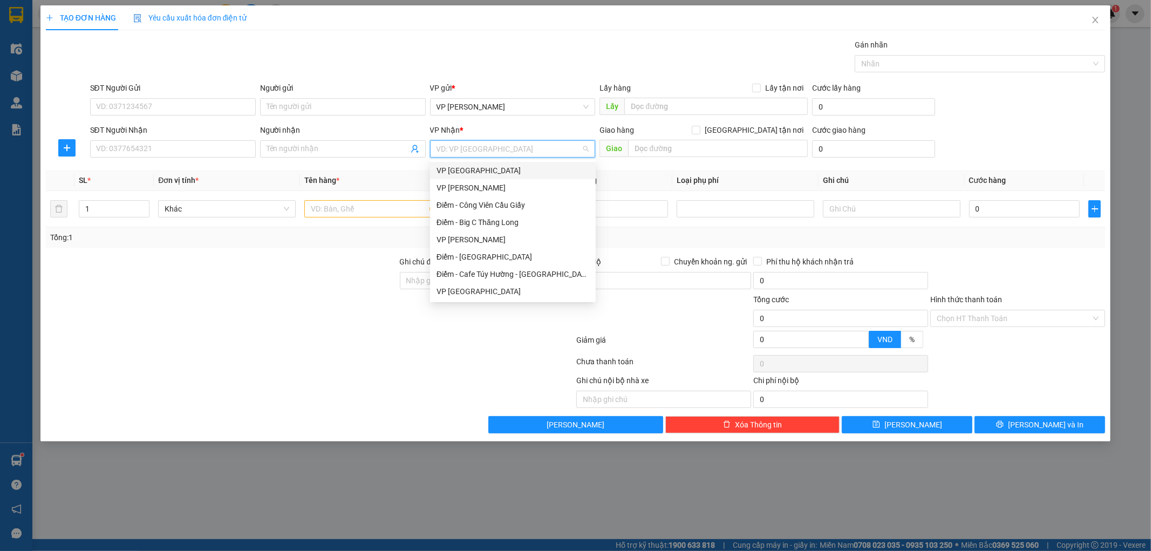
click at [470, 151] on input "search" at bounding box center [508, 149] width 145 height 16
type input "tr"
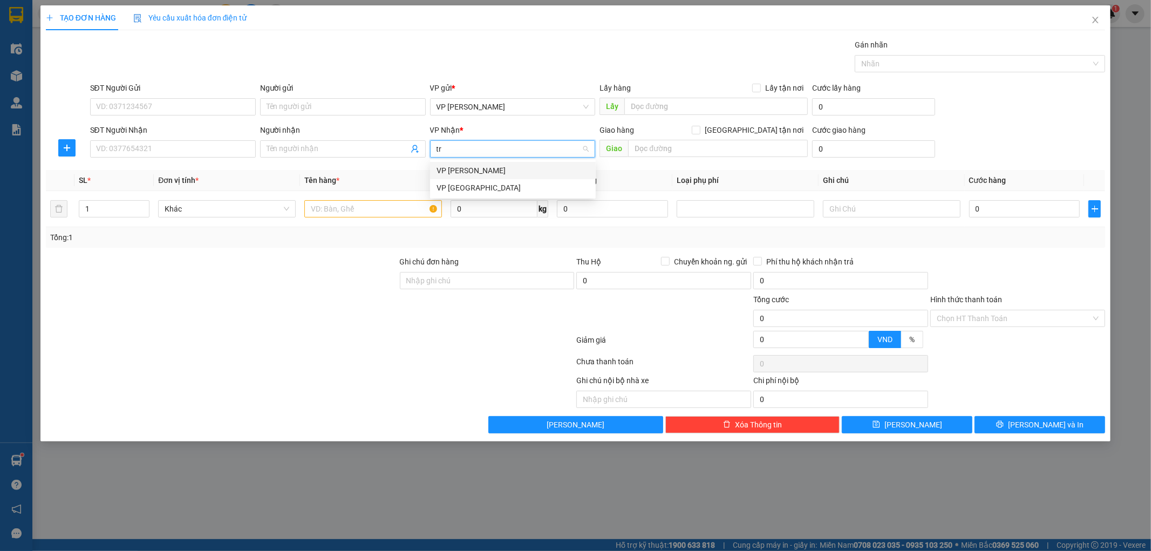
click at [464, 165] on div "VP [PERSON_NAME]" at bounding box center [512, 171] width 153 height 12
click at [790, 148] on input "text" at bounding box center [718, 148] width 180 height 17
click at [783, 133] on span "[GEOGRAPHIC_DATA] tận nơi" at bounding box center [753, 130] width 107 height 12
click at [699, 133] on input "[GEOGRAPHIC_DATA] tận nơi" at bounding box center [696, 130] width 8 height 8
checkbox input "true"
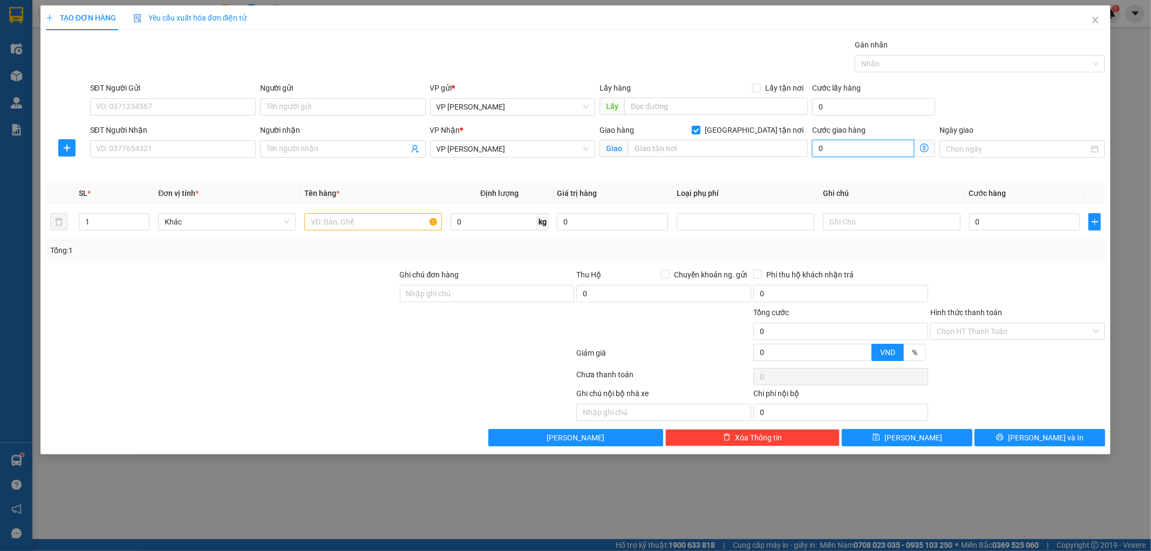
click at [889, 150] on input "0" at bounding box center [863, 148] width 102 height 17
click at [777, 142] on input "text" at bounding box center [718, 148] width 180 height 17
paste input "[PERSON_NAME], [PERSON_NAME], [GEOGRAPHIC_DATA], [GEOGRAPHIC_DATA]"
type input "[PERSON_NAME], [PERSON_NAME], [GEOGRAPHIC_DATA], [GEOGRAPHIC_DATA]"
click at [790, 173] on div "Giao hàng [GEOGRAPHIC_DATA] tận nơi [PERSON_NAME], [GEOGRAPHIC_DATA], [GEOGRAPH…" at bounding box center [703, 149] width 213 height 51
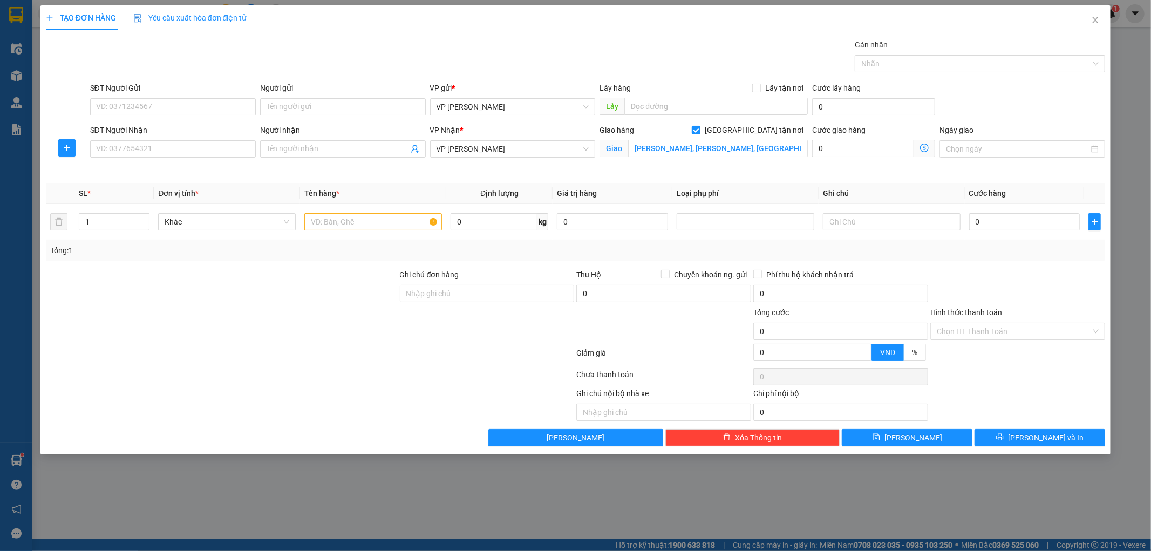
click at [923, 154] on span at bounding box center [924, 148] width 21 height 17
click at [923, 152] on icon "dollar-circle" at bounding box center [924, 148] width 9 height 9
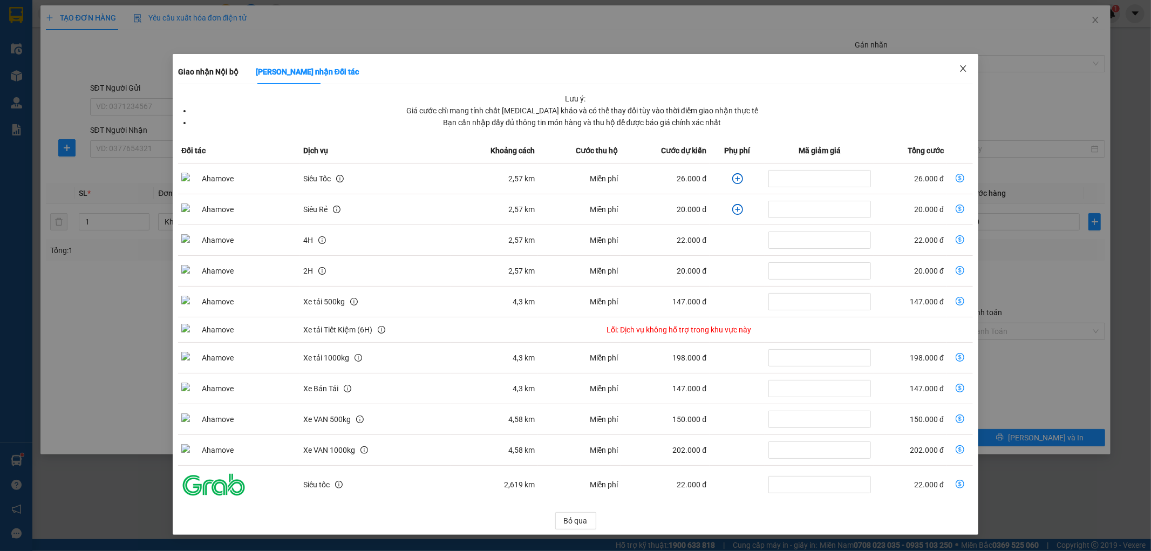
click at [967, 67] on icon "close" at bounding box center [963, 68] width 9 height 9
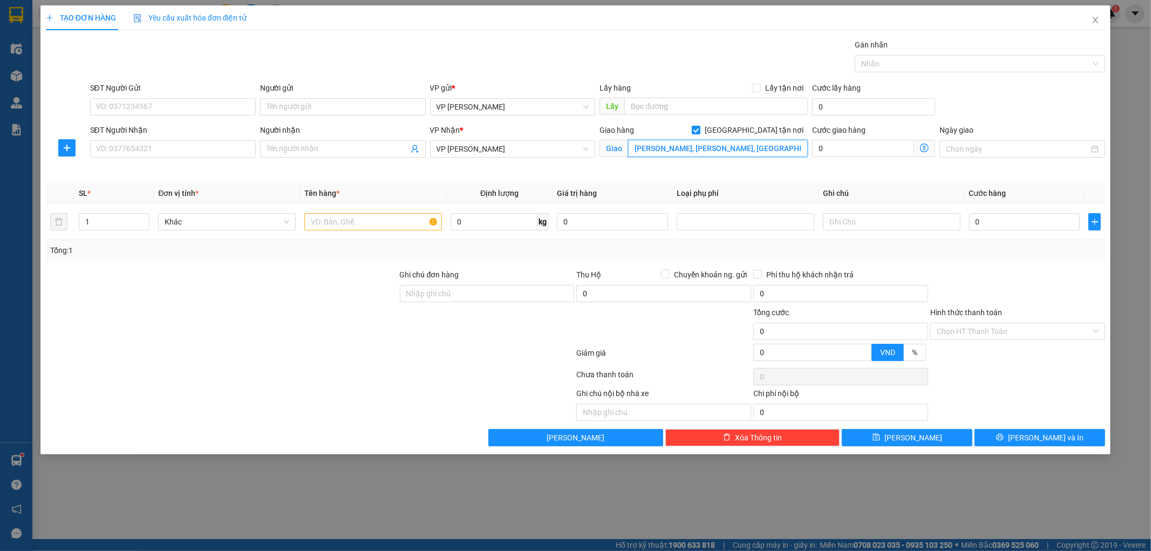
click at [687, 146] on input "[PERSON_NAME], [PERSON_NAME], [GEOGRAPHIC_DATA], [GEOGRAPHIC_DATA]" at bounding box center [718, 148] width 180 height 17
click at [719, 154] on input "[PERSON_NAME], [PERSON_NAME], [GEOGRAPHIC_DATA], [GEOGRAPHIC_DATA]" at bounding box center [718, 148] width 180 height 17
